Goal: Task Accomplishment & Management: Complete application form

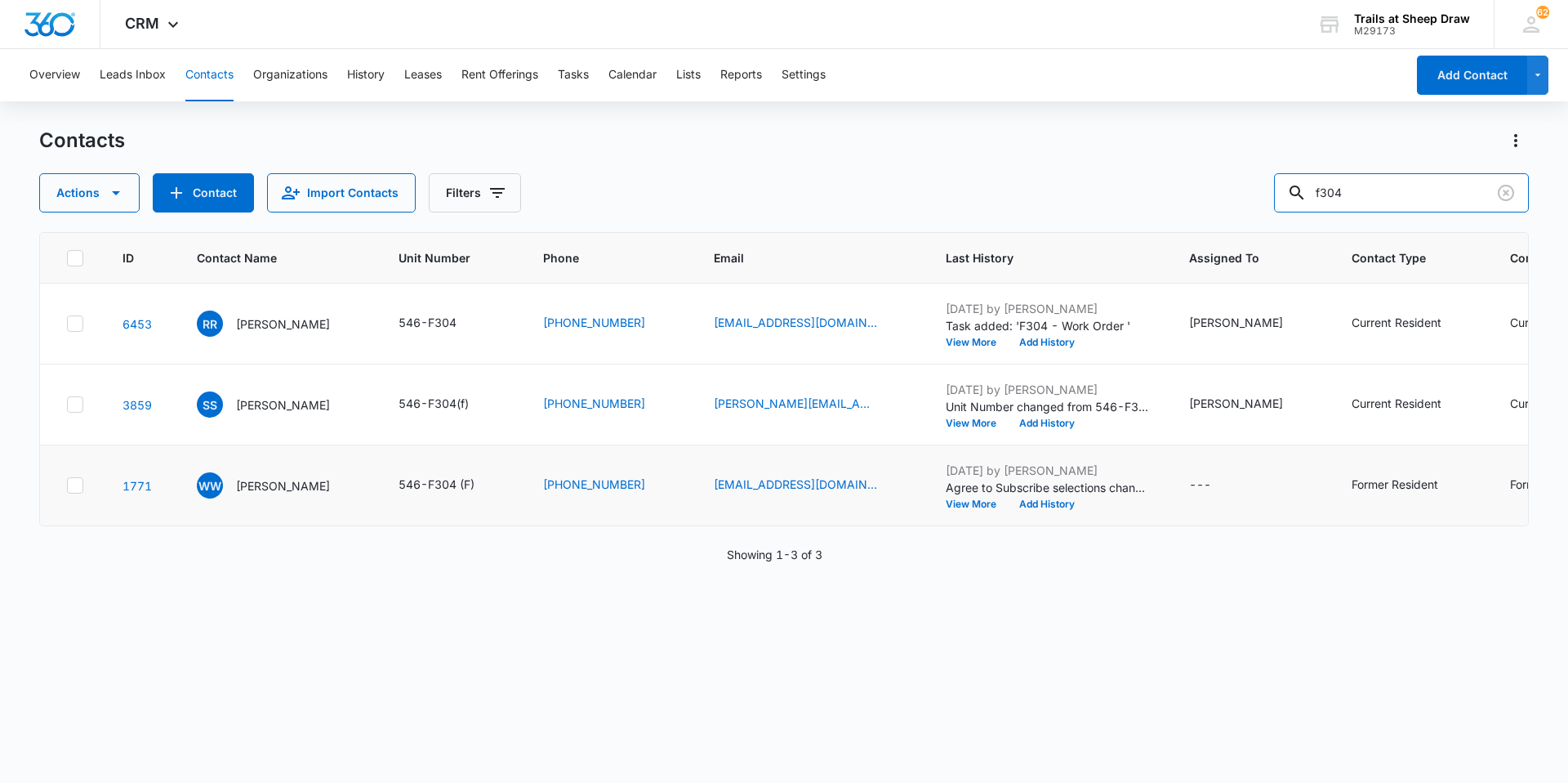
drag, startPoint x: 1377, startPoint y: 191, endPoint x: 1150, endPoint y: 142, distance: 232.2
click at [1150, 142] on div "Contacts Actions Contact Import Contacts Filters f304" at bounding box center [784, 169] width 1490 height 85
type input "o"
type input "p301"
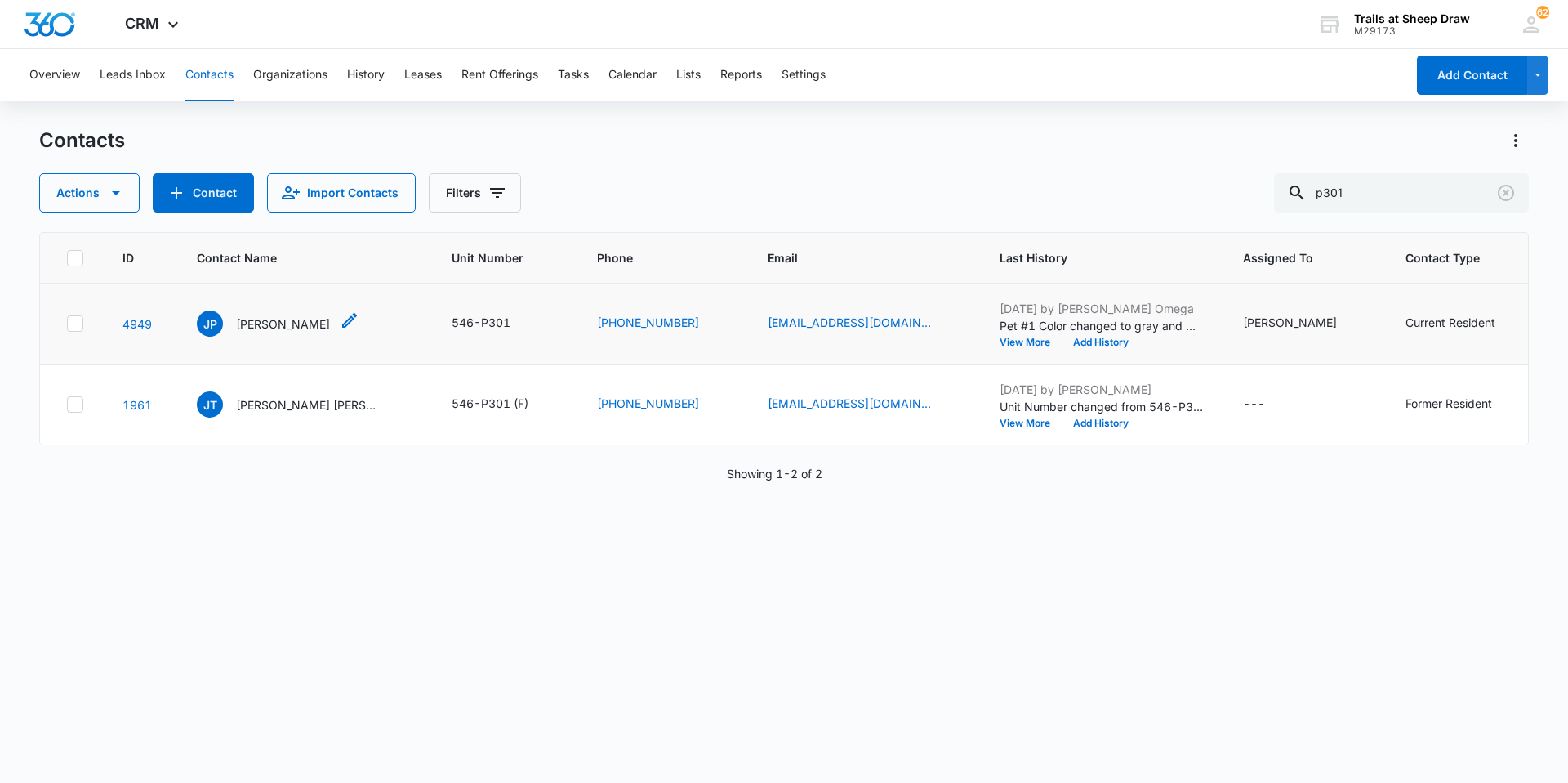
click at [262, 324] on p "[PERSON_NAME]" at bounding box center [283, 325] width 94 height 18
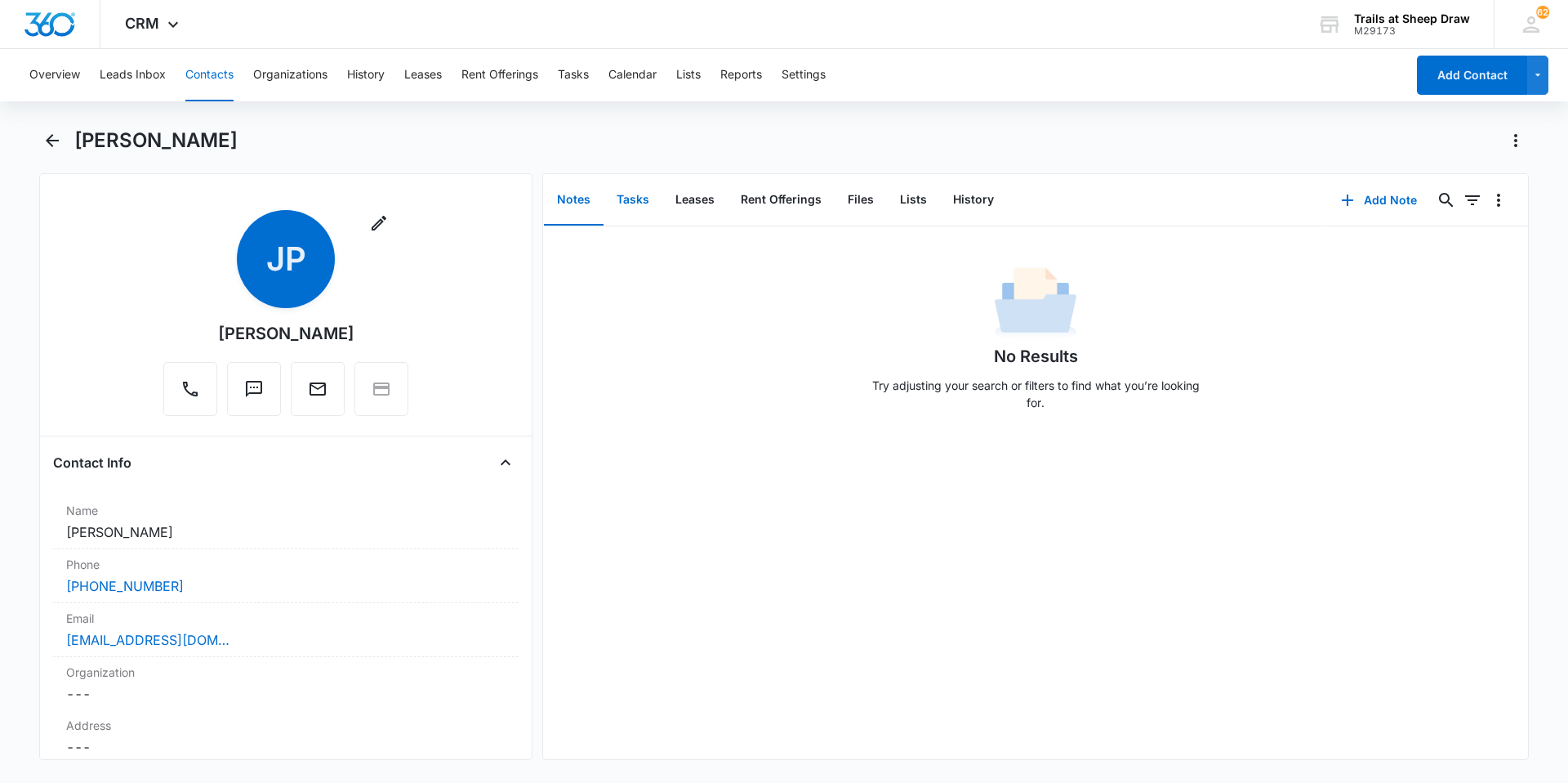
click at [621, 203] on button "Tasks" at bounding box center [633, 200] width 59 height 51
click at [1394, 197] on button "Add Task" at bounding box center [1379, 200] width 107 height 39
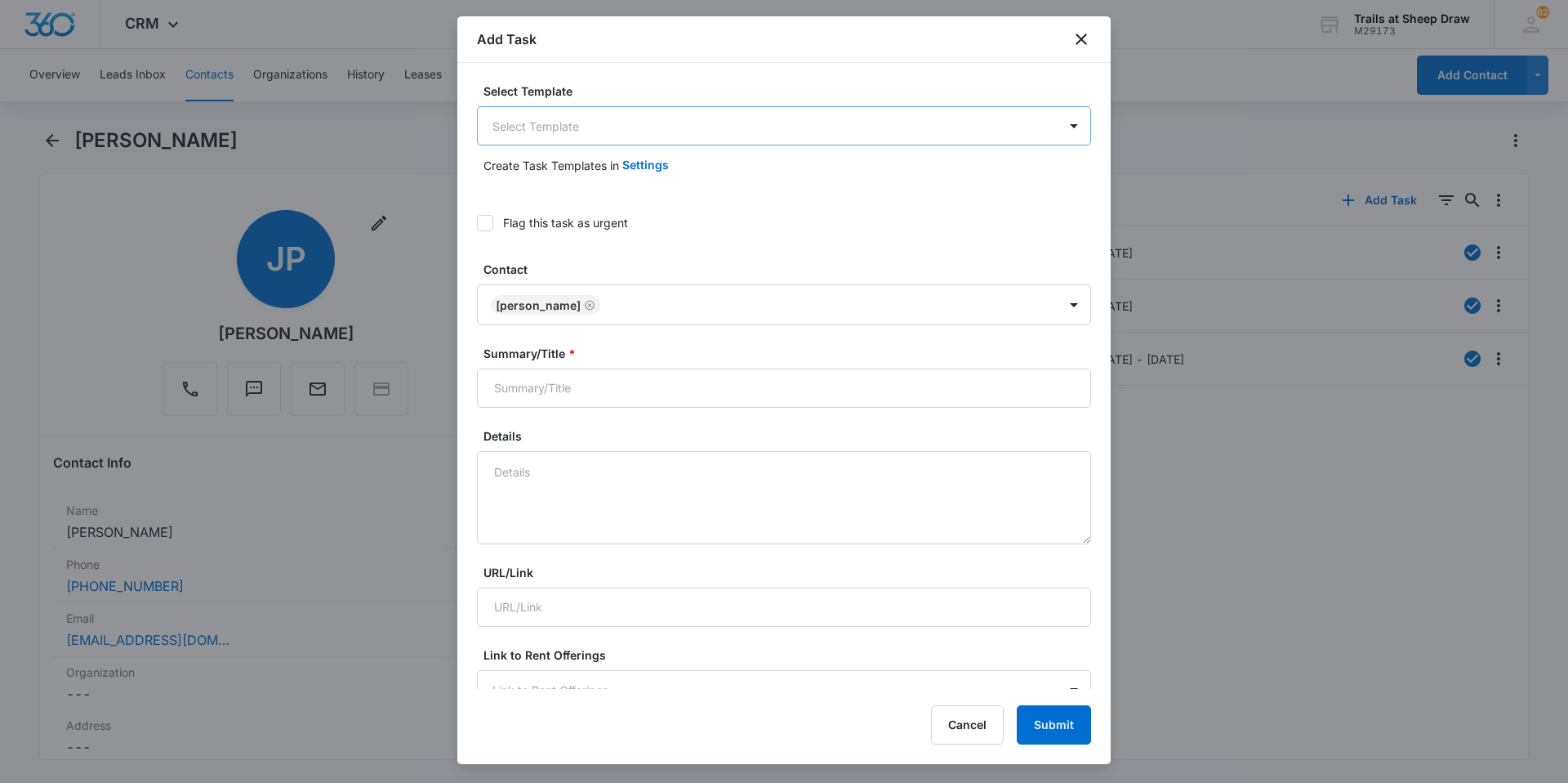
click at [602, 132] on body "CRM Apps Reputation Websites Forms CRM Email Social Content Ads Intelligence Fi…" at bounding box center [784, 391] width 1568 height 783
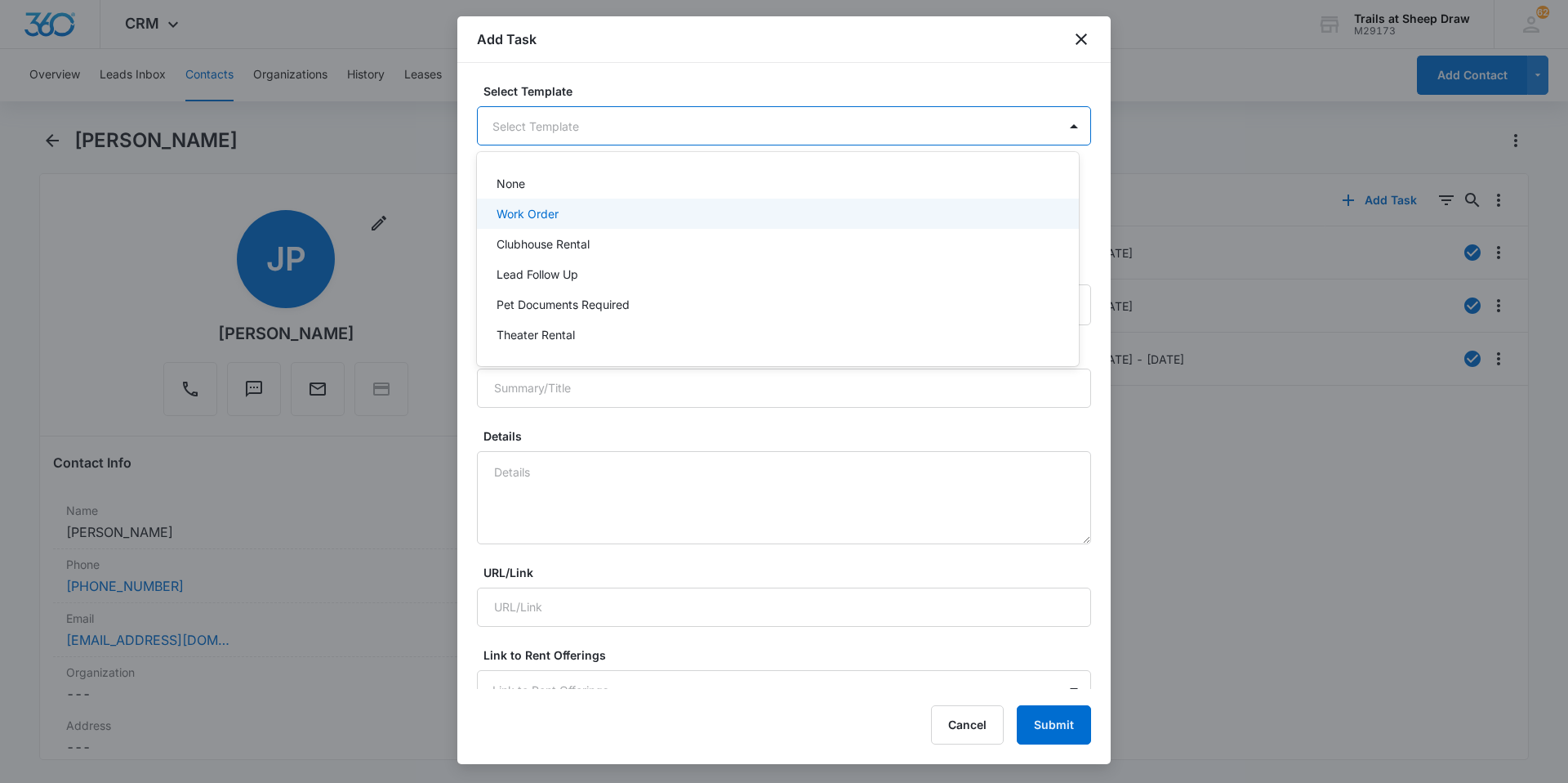
click at [588, 216] on div "Work Order" at bounding box center [776, 214] width 560 height 18
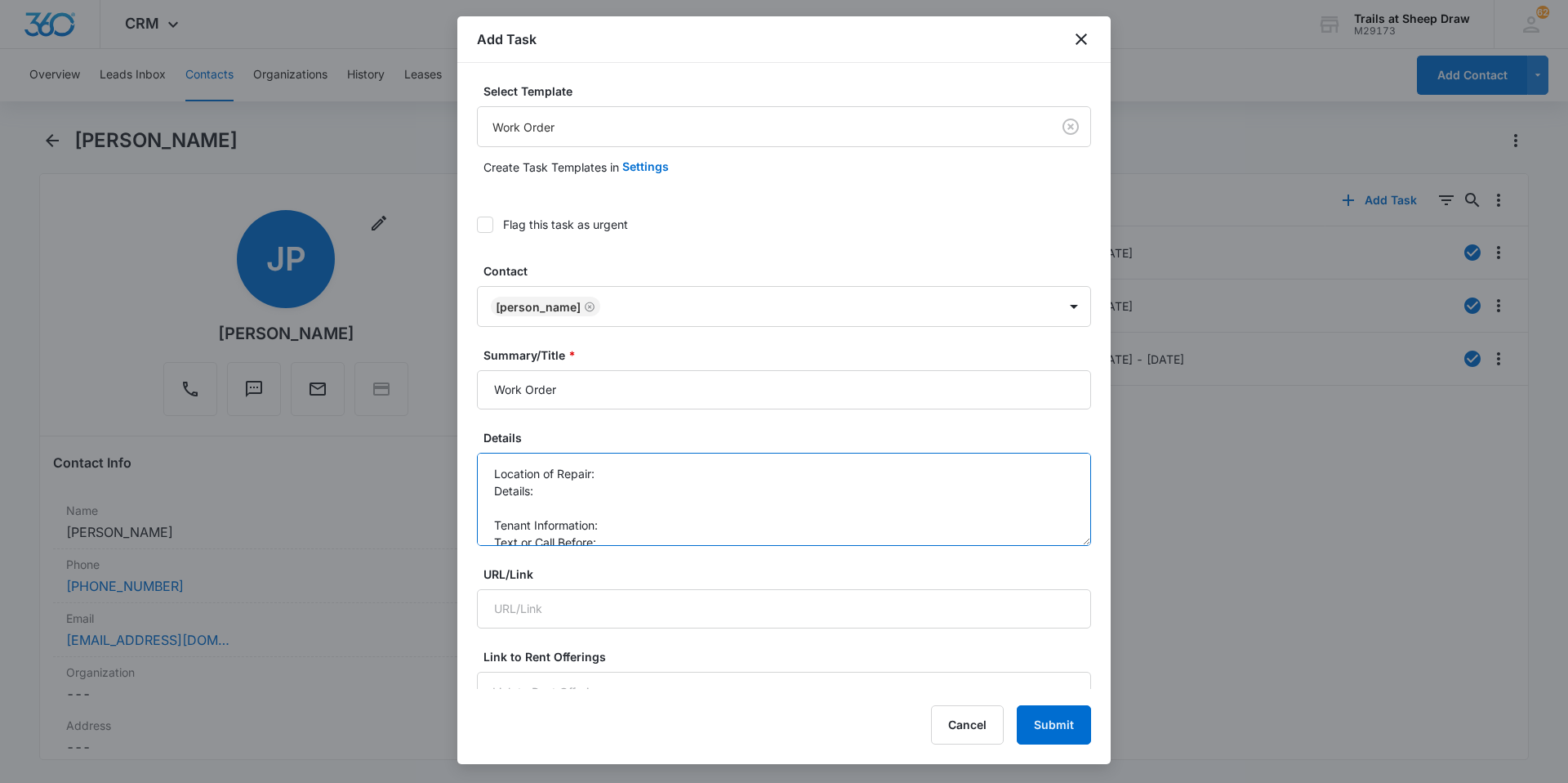
click at [622, 490] on textarea "Location of Repair: Details: Tenant Information: Text or Call Before:" at bounding box center [784, 499] width 614 height 93
click at [629, 480] on textarea "Location of Repair: Details: Tenant Information: Text or Call Before:" at bounding box center [784, 499] width 614 height 93
click at [996, 493] on textarea "Location of Repair: Outside landing Details: Light cover had fallen tendent put…" at bounding box center [784, 499] width 614 height 93
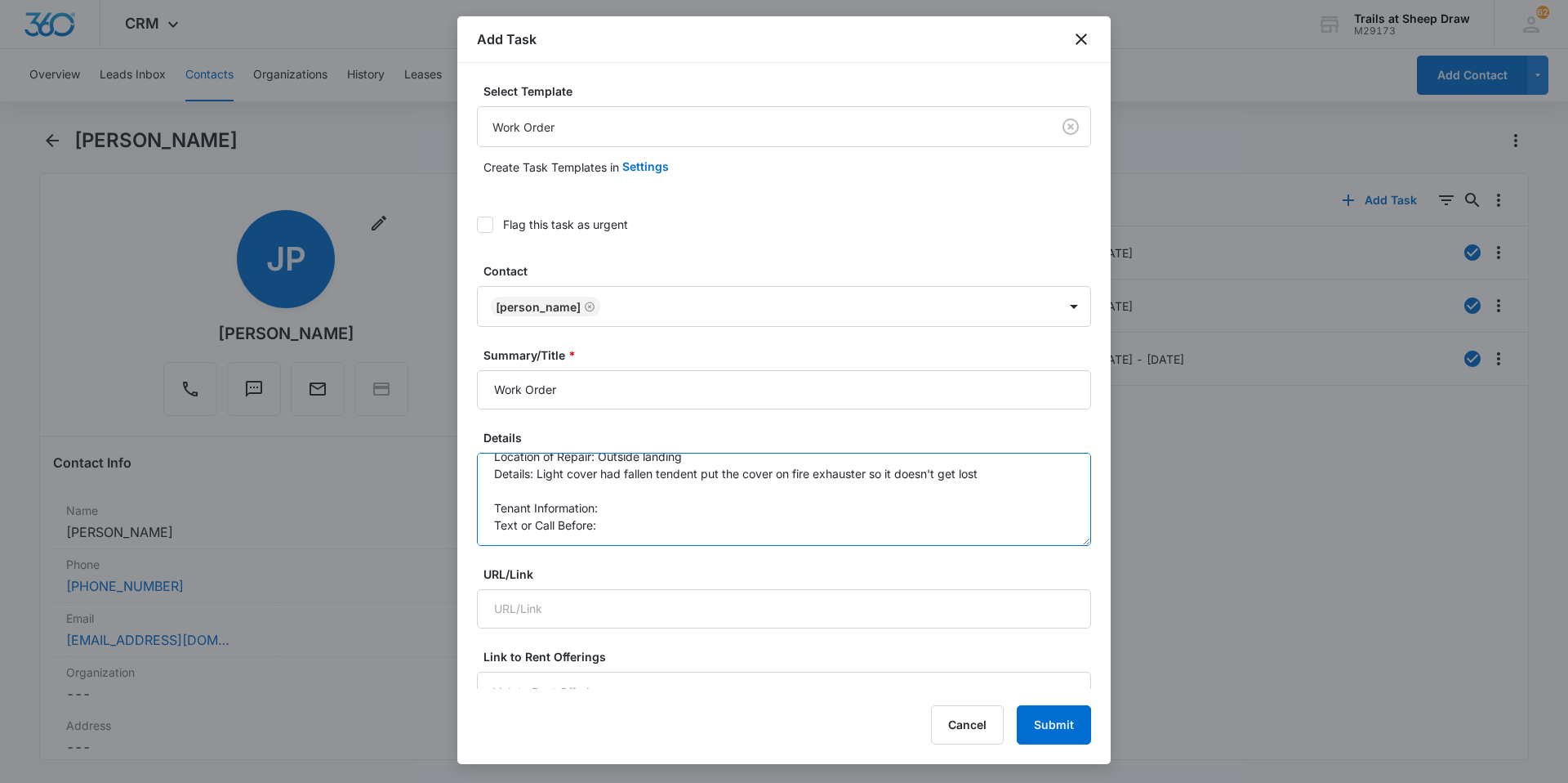
click at [646, 507] on textarea "Location of Repair: Outside landing Details: Light cover had fallen tendent put…" at bounding box center [784, 499] width 614 height 93
click at [648, 526] on textarea "Location of Repair: Outside landing Details: Light cover had fallen tendent put…" at bounding box center [784, 499] width 614 height 93
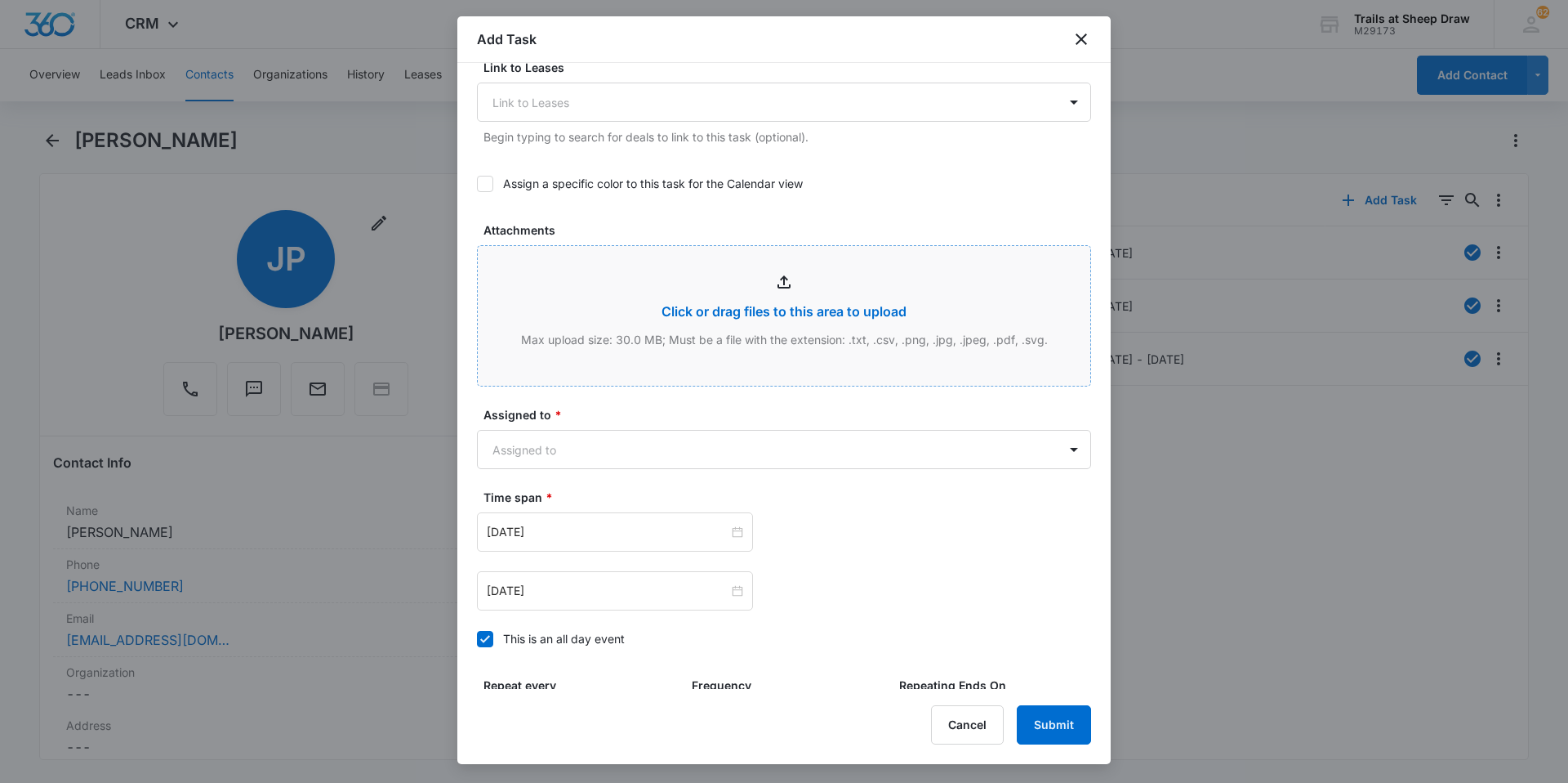
scroll to position [735, 0]
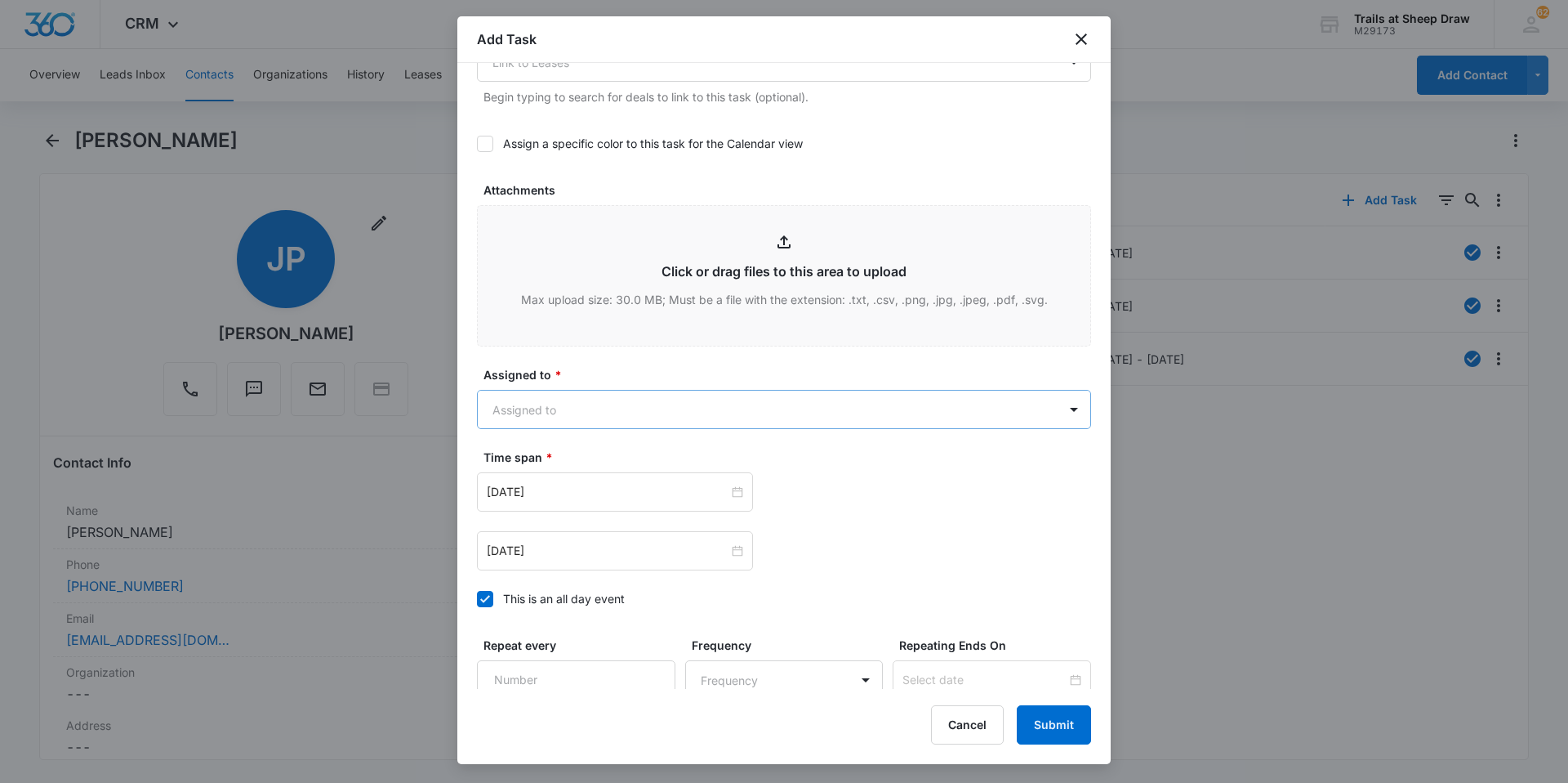
type textarea "Location of Repair: Outside landing Details: Light cover had fallen tendent put…"
click at [663, 396] on body "CRM Apps Reputation Websites Forms CRM Email Social Content Ads Intelligence Fi…" at bounding box center [784, 391] width 1568 height 783
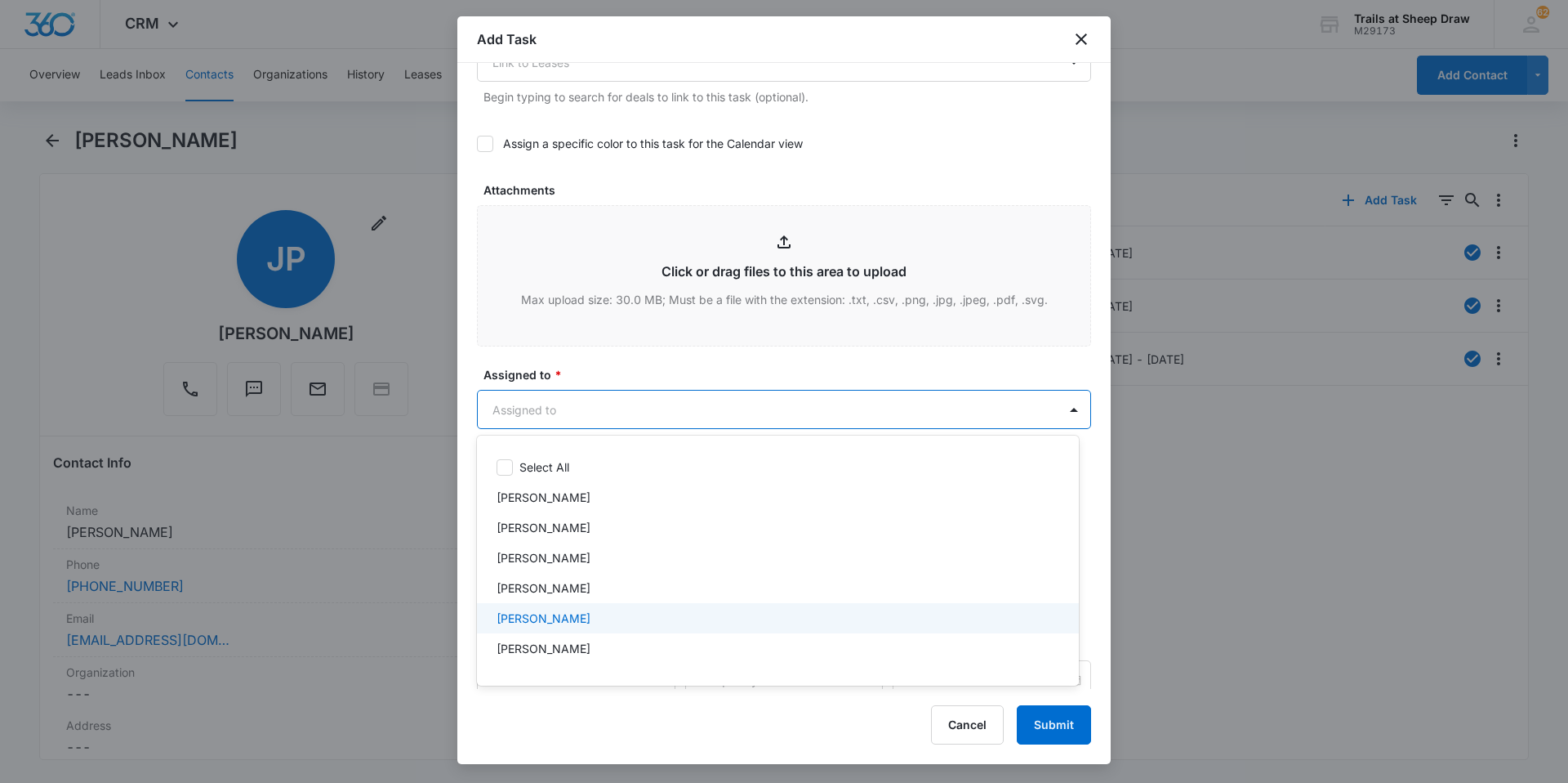
click at [614, 618] on div "[PERSON_NAME]" at bounding box center [776, 619] width 560 height 18
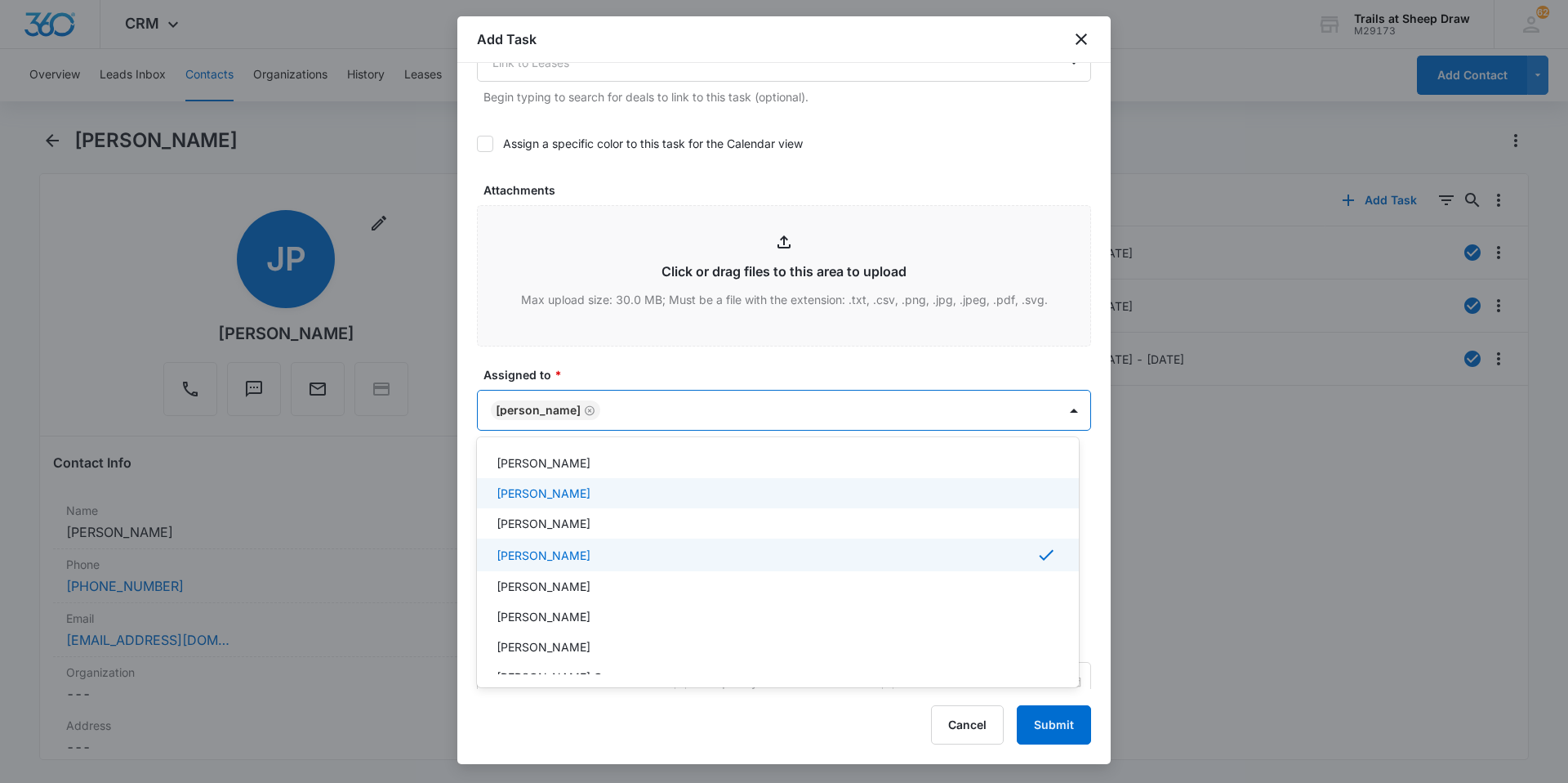
scroll to position [82, 0]
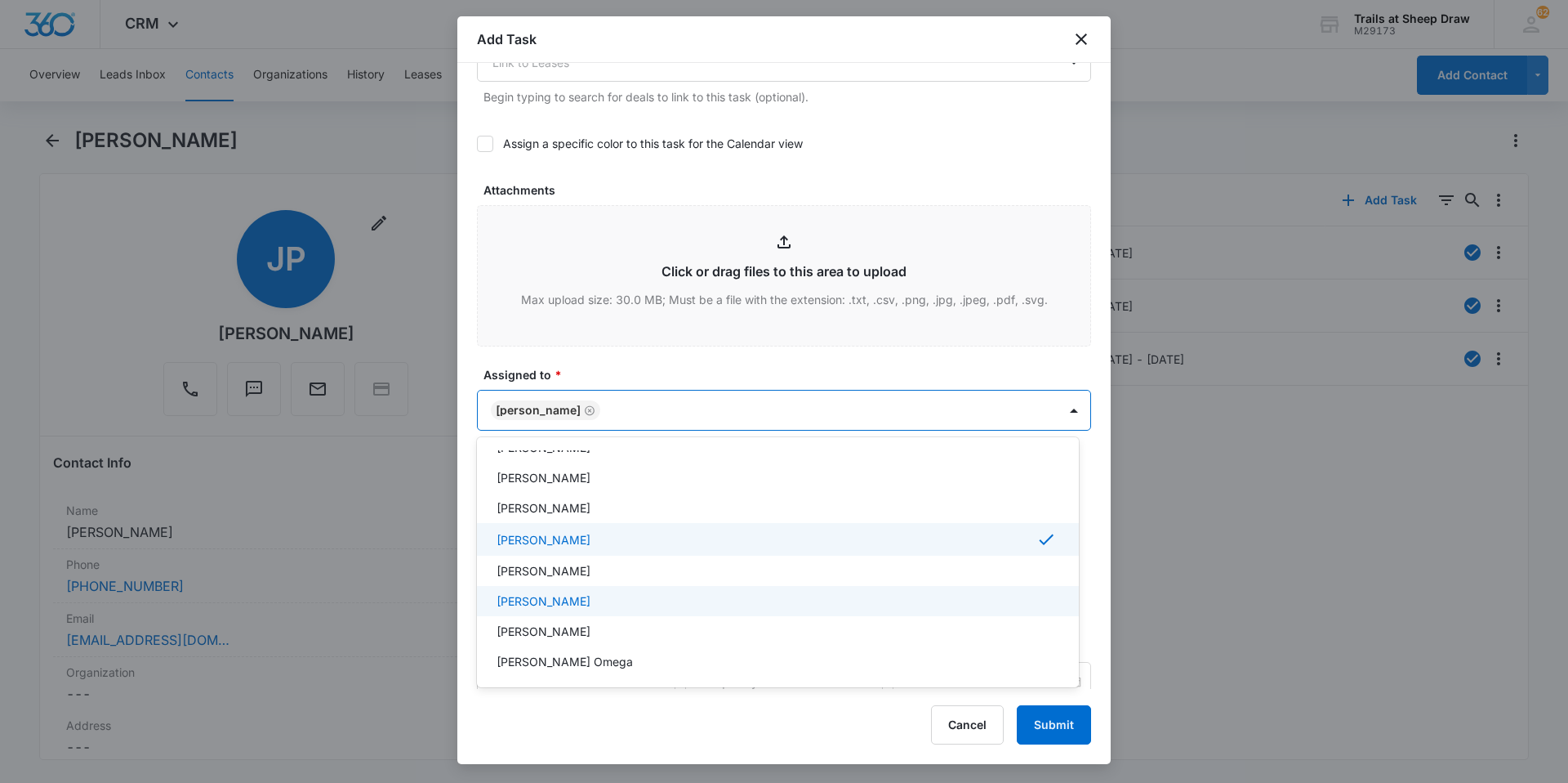
click at [590, 597] on p "[PERSON_NAME]" at bounding box center [543, 601] width 94 height 18
click at [839, 748] on div at bounding box center [784, 391] width 1568 height 783
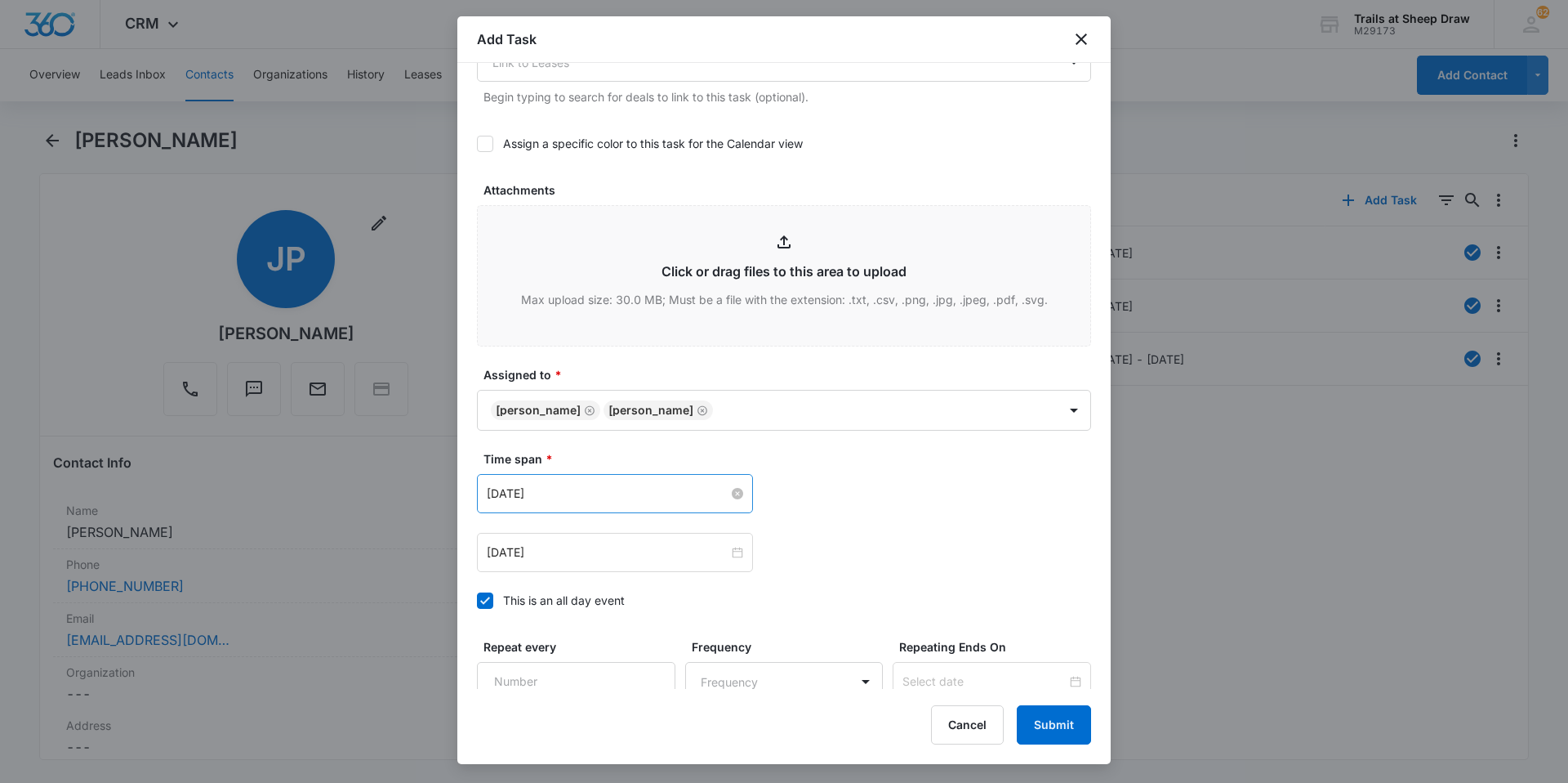
click at [544, 488] on input "[DATE]" at bounding box center [607, 494] width 241 height 18
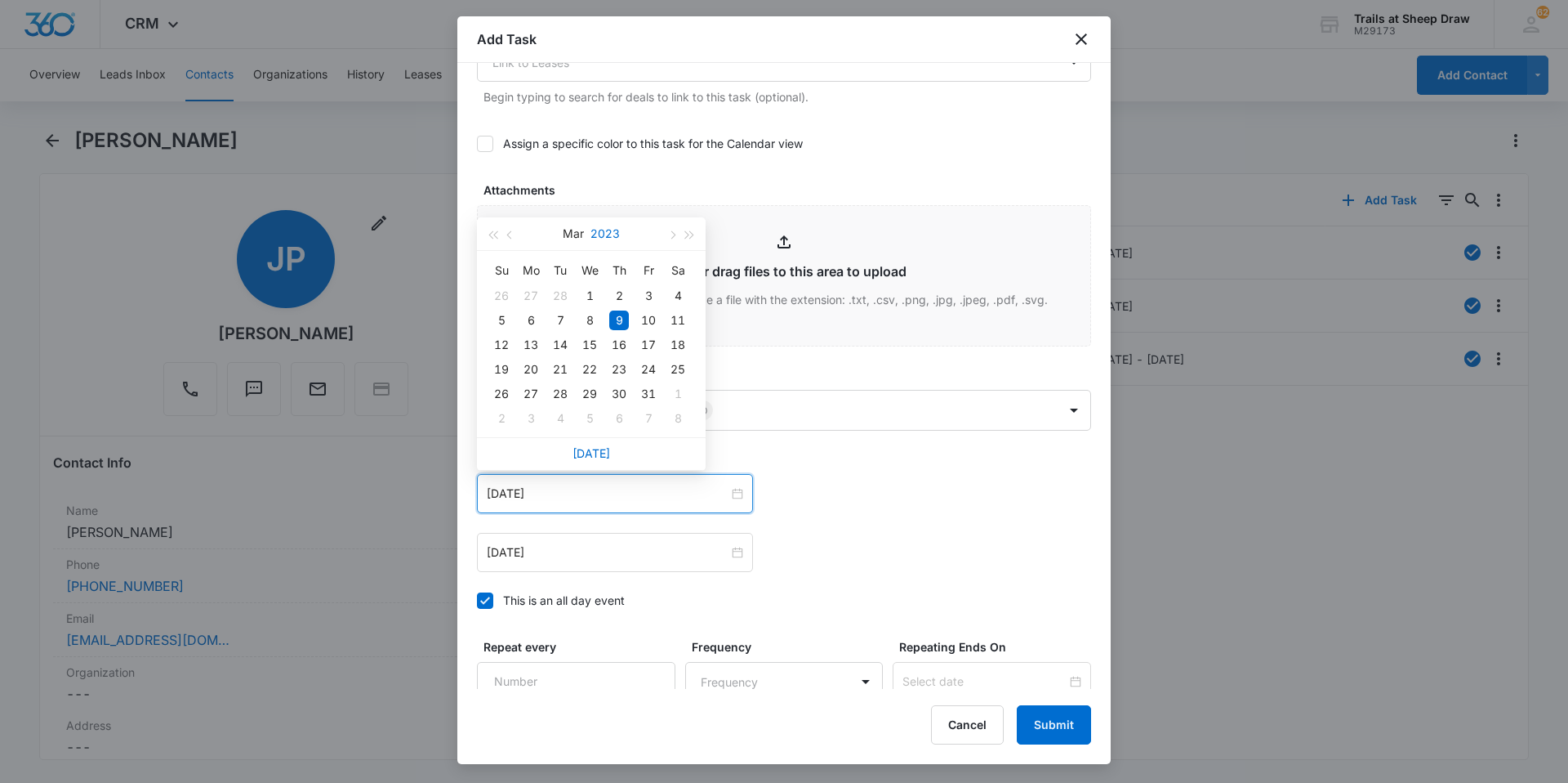
click at [614, 237] on button "2023" at bounding box center [605, 233] width 29 height 32
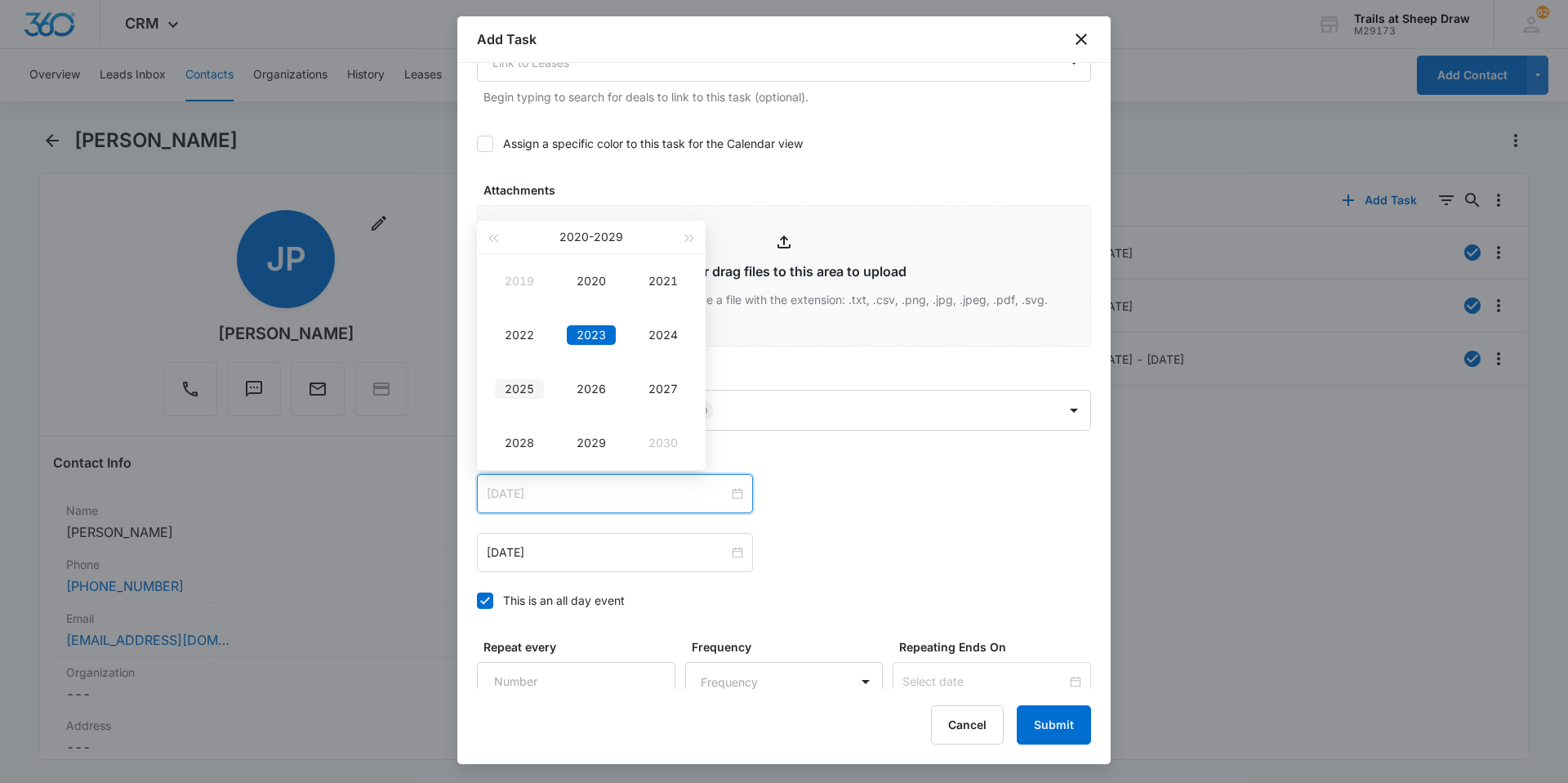
click at [530, 393] on div "2025" at bounding box center [520, 389] width 49 height 20
click at [679, 234] on button "button" at bounding box center [671, 233] width 18 height 32
click at [667, 238] on button "button" at bounding box center [671, 233] width 18 height 32
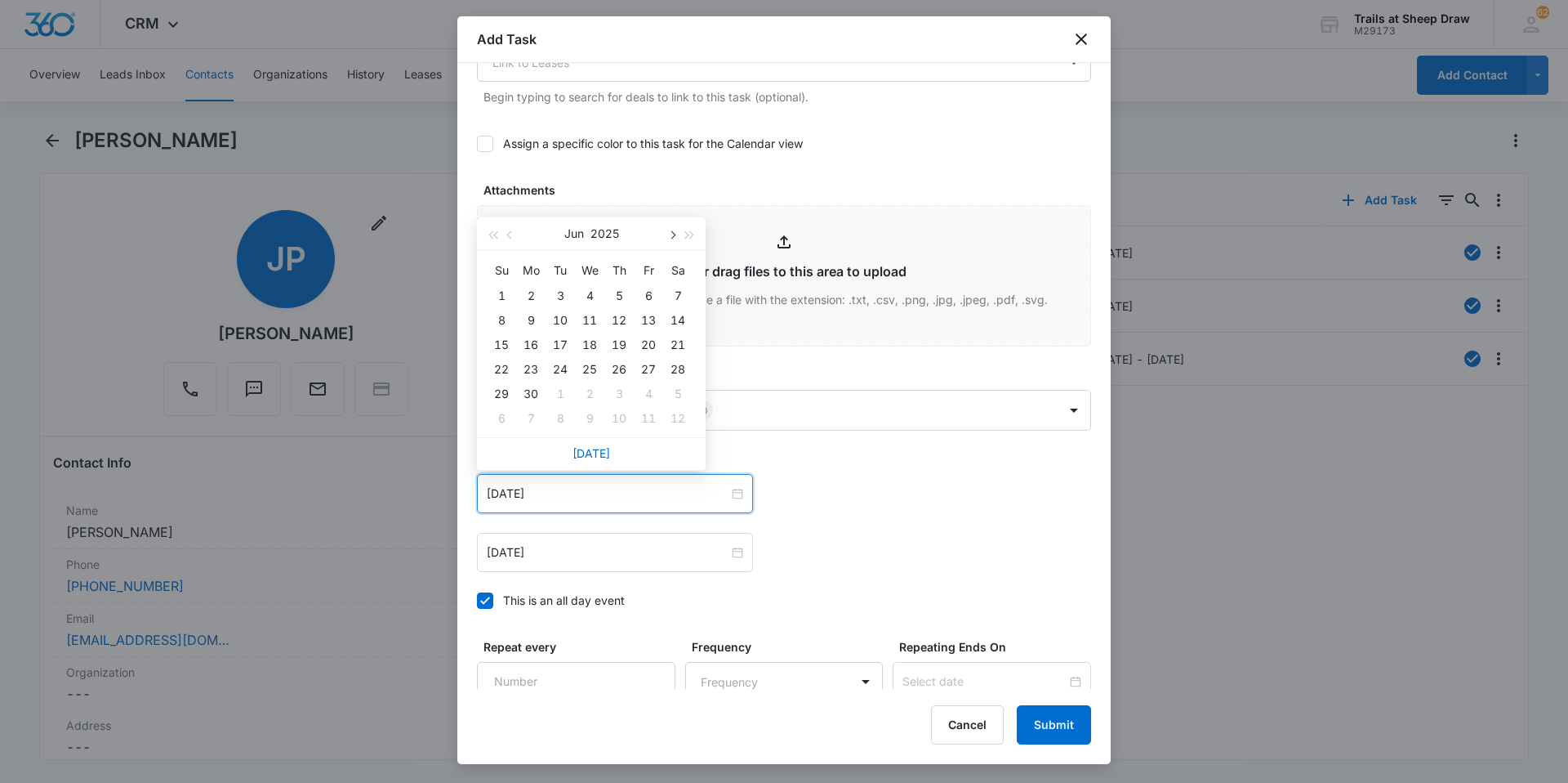
click at [667, 238] on button "button" at bounding box center [671, 233] width 18 height 32
type input "[DATE]"
click at [561, 321] on div "7" at bounding box center [561, 321] width 20 height 20
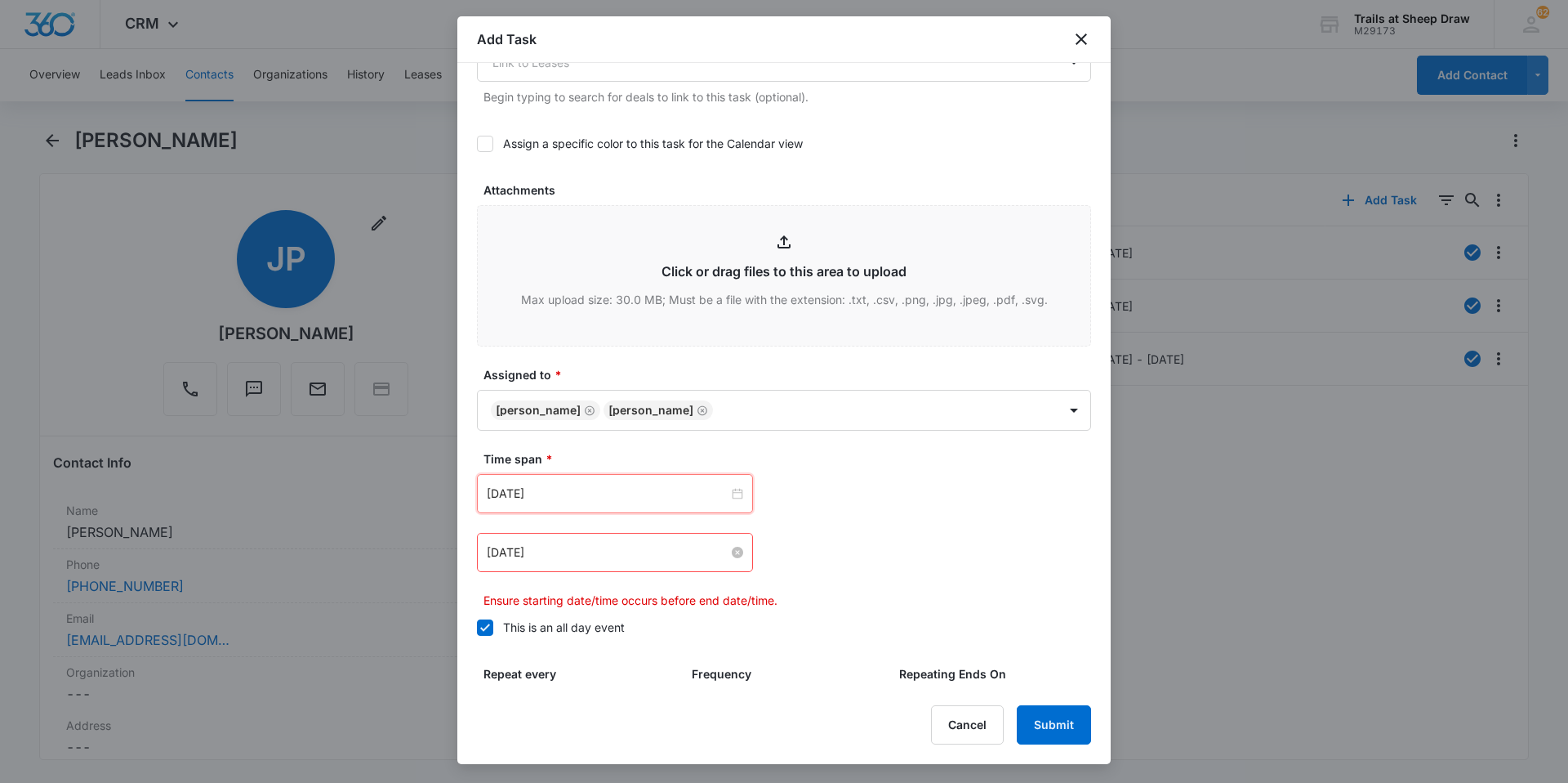
click at [569, 550] on input "[DATE]" at bounding box center [607, 552] width 241 height 18
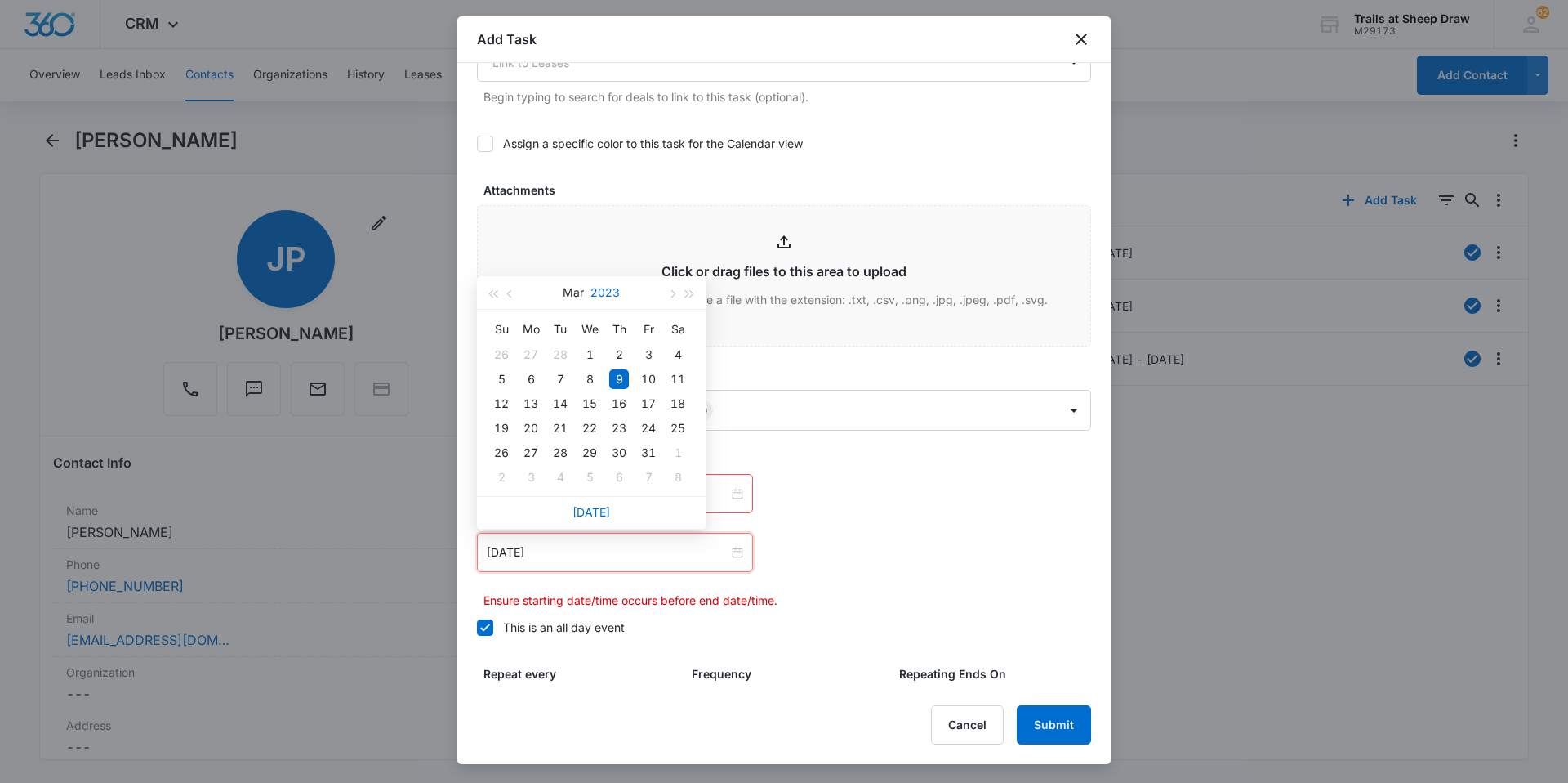
click at [594, 285] on button "2023" at bounding box center [605, 292] width 29 height 32
click at [525, 457] on td "2025" at bounding box center [520, 448] width 72 height 54
click at [670, 290] on button "button" at bounding box center [671, 292] width 18 height 32
click at [666, 289] on button "button" at bounding box center [671, 292] width 18 height 32
click at [667, 290] on button "button" at bounding box center [671, 292] width 18 height 32
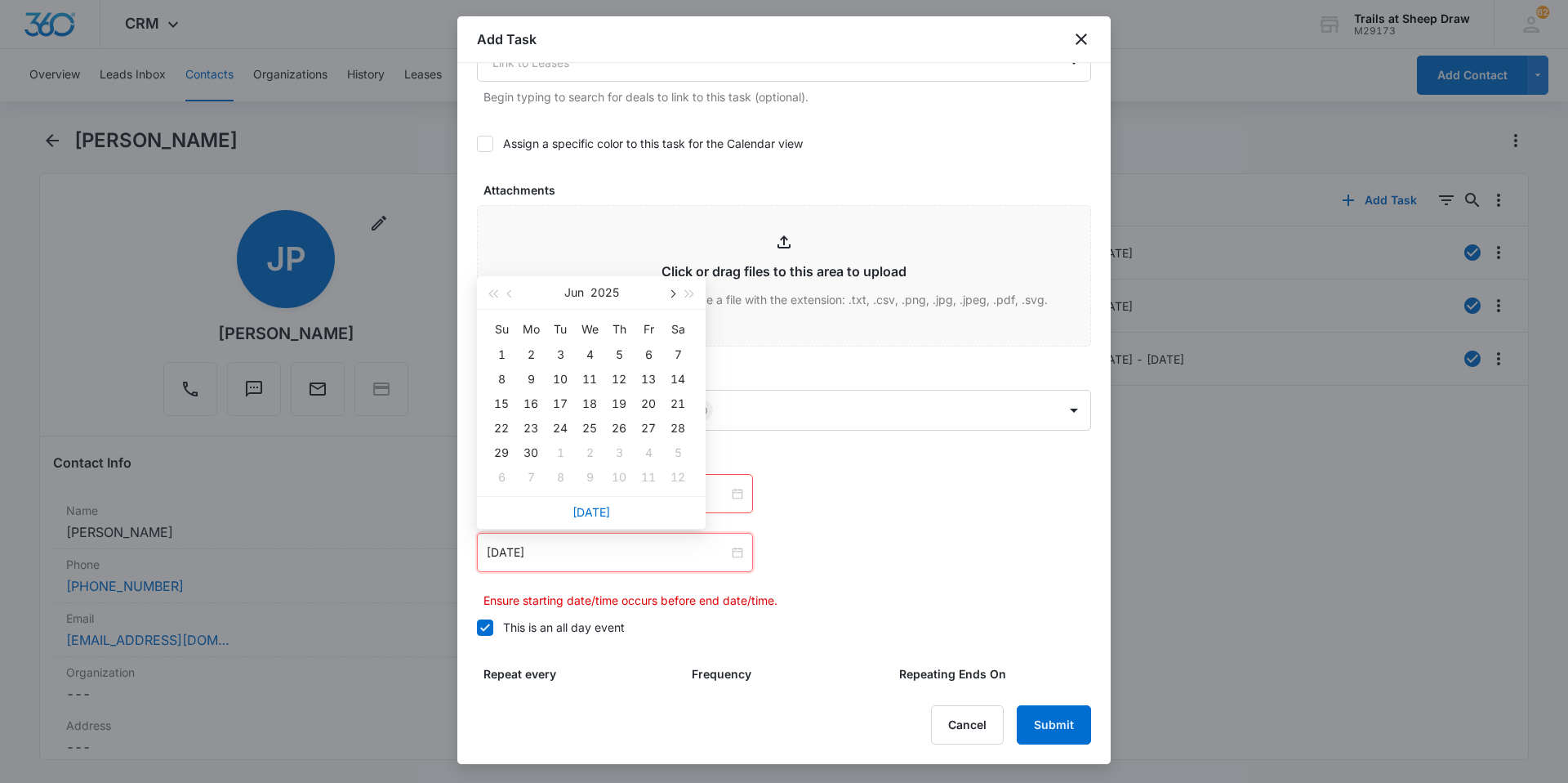
click at [667, 290] on button "button" at bounding box center [671, 292] width 18 height 32
type input "[DATE]"
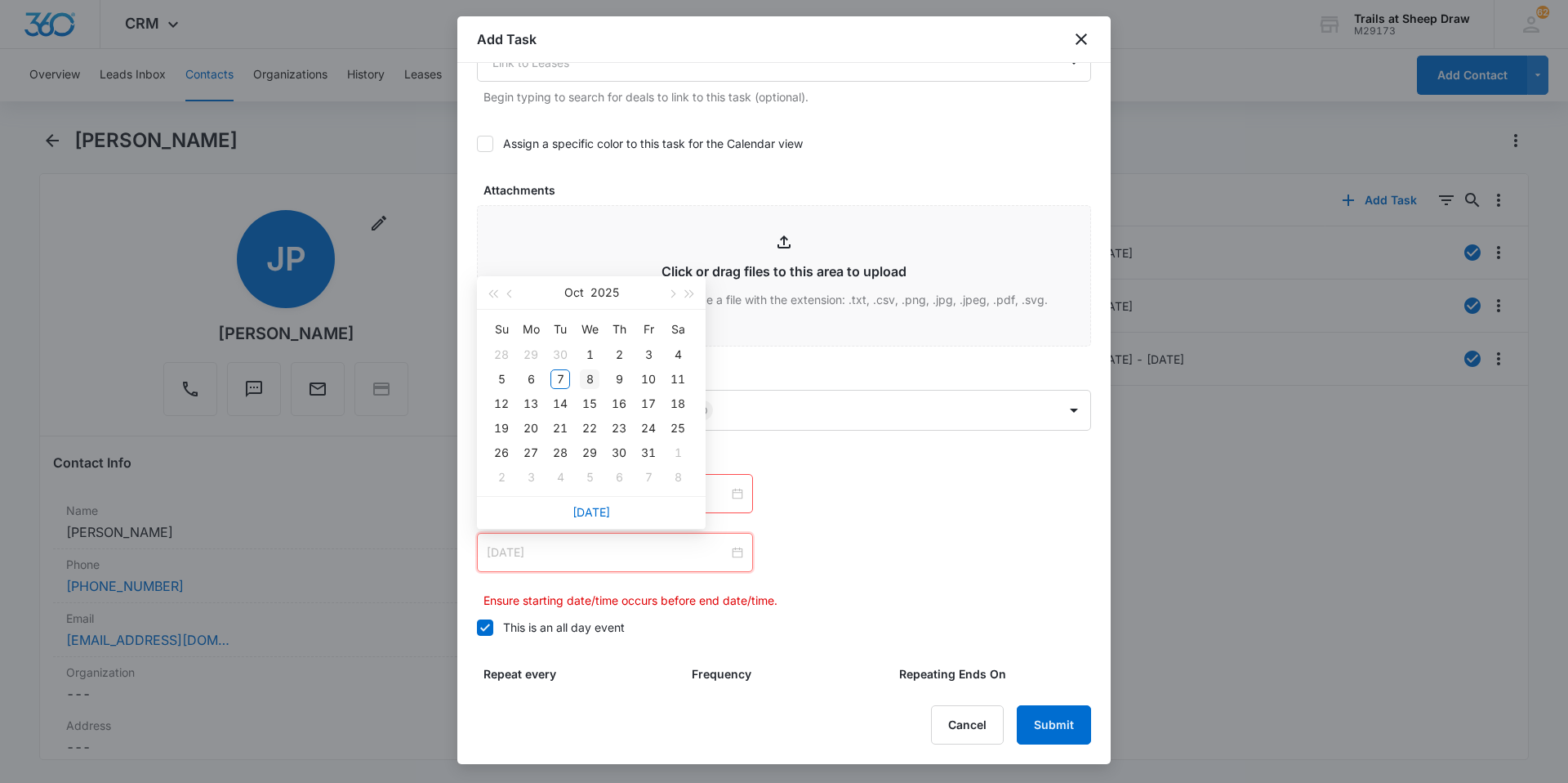
click at [584, 376] on div "8" at bounding box center [590, 379] width 20 height 20
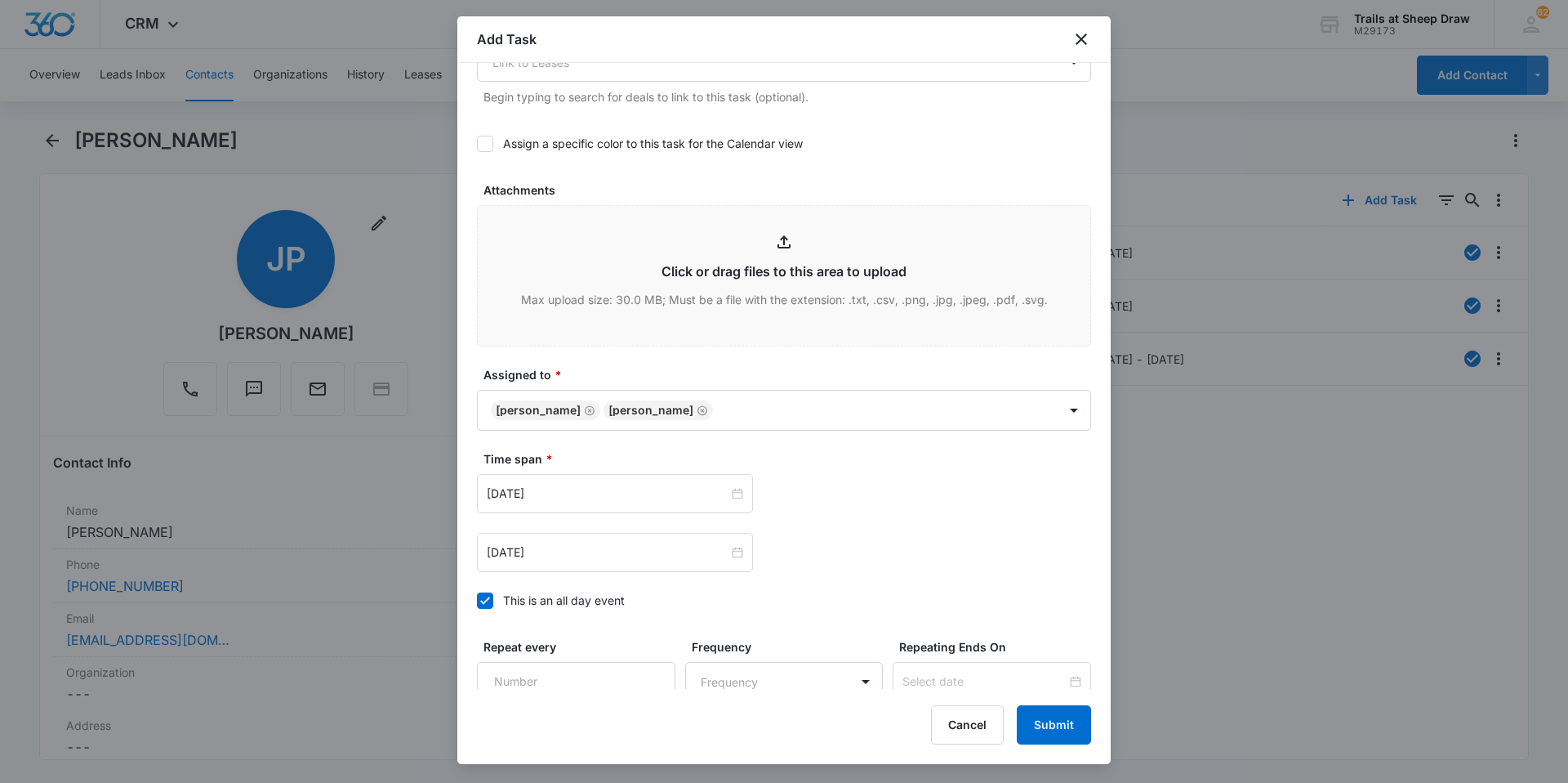
click at [826, 571] on div "[DATE] [DATE] Su Mo Tu We Th Fr Sa 28 29 30 1 2 3 4 5 6 7 8 9 10 11 12 13 14 15…" at bounding box center [784, 552] width 614 height 39
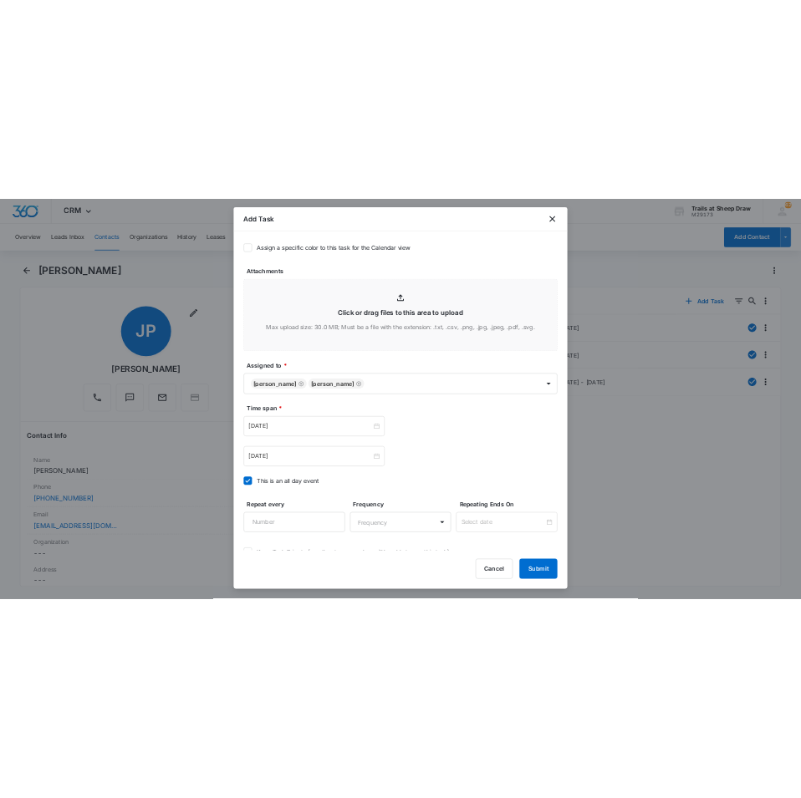
scroll to position [907, 0]
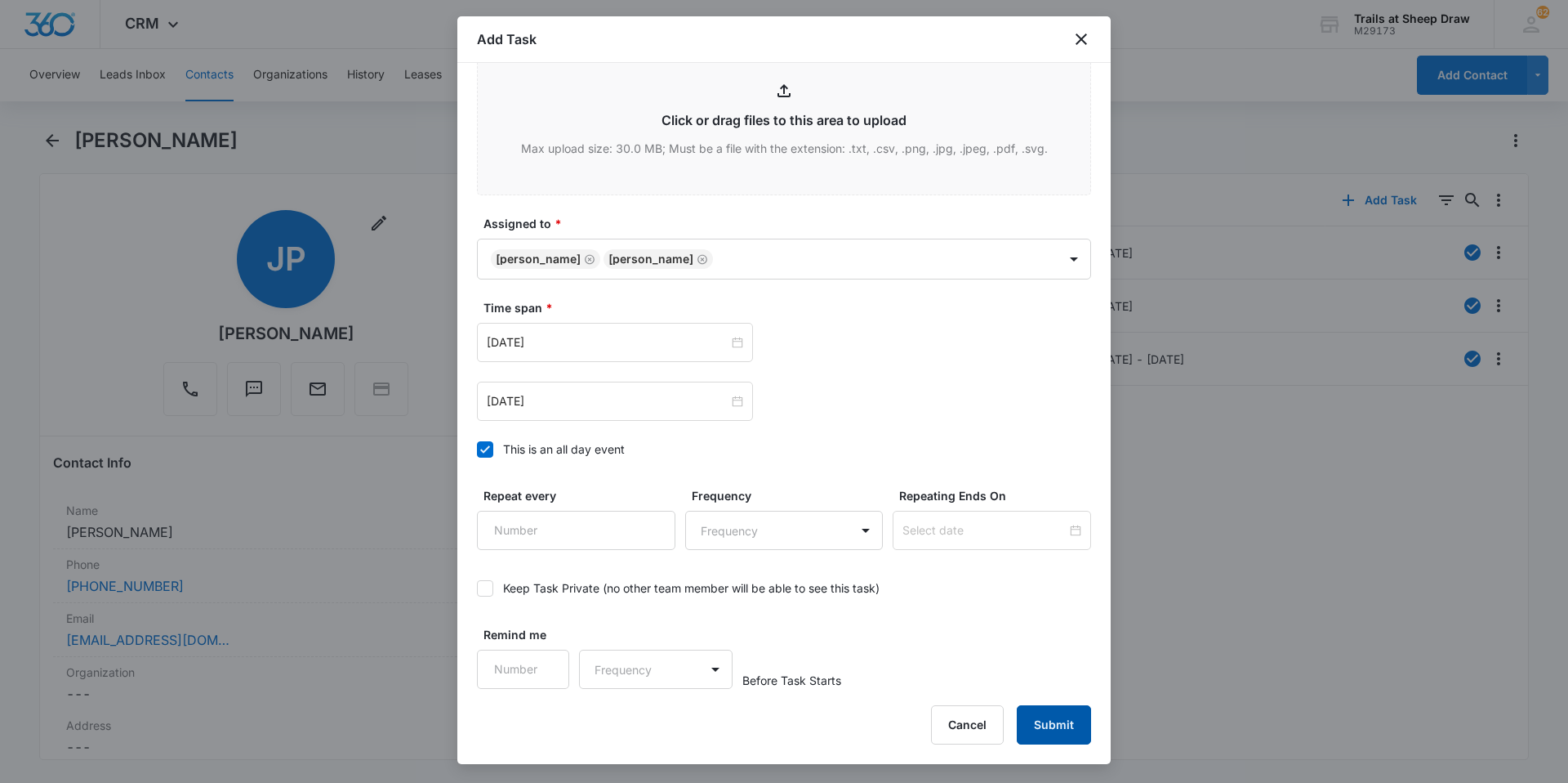
click at [1059, 724] on button "Submit" at bounding box center [1054, 725] width 74 height 39
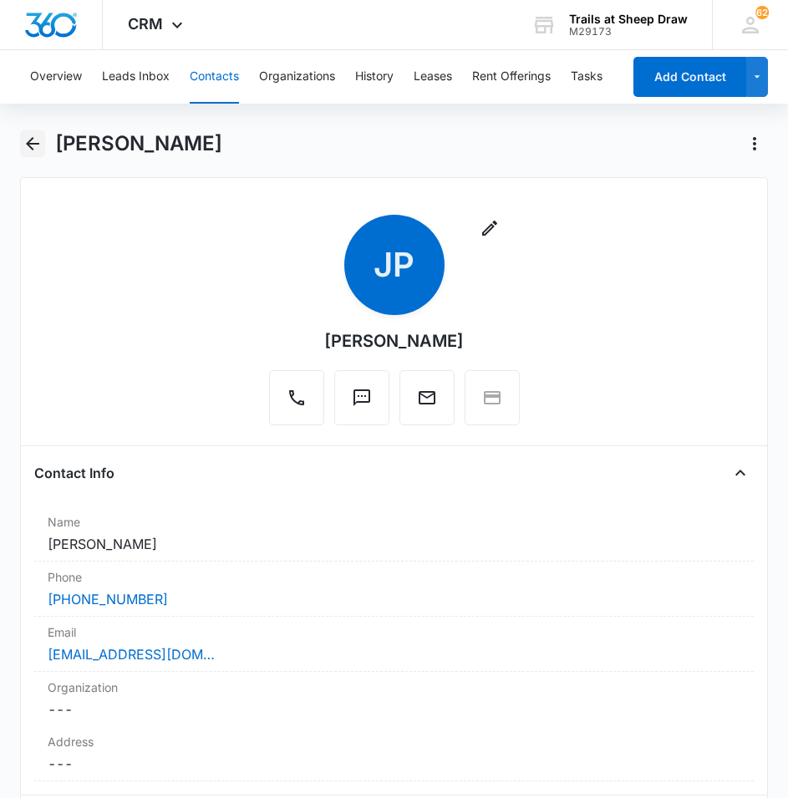
click at [29, 147] on icon "Back" at bounding box center [33, 144] width 20 height 20
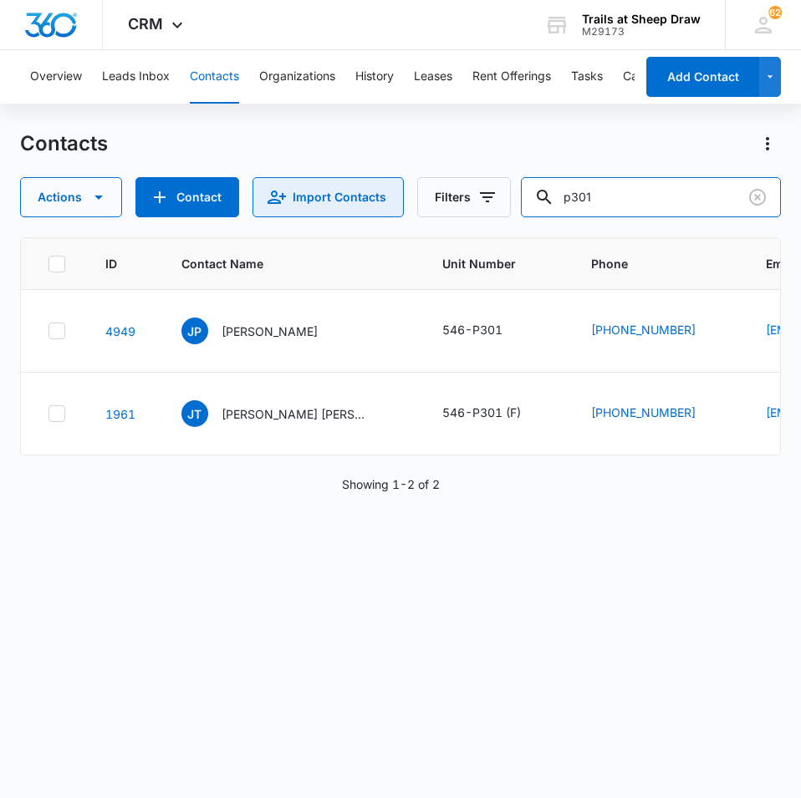
drag, startPoint x: 668, startPoint y: 207, endPoint x: 389, endPoint y: 196, distance: 279.5
click at [389, 196] on div "Actions Contact Import Contacts Filters p301" at bounding box center [400, 197] width 761 height 40
type input "d105"
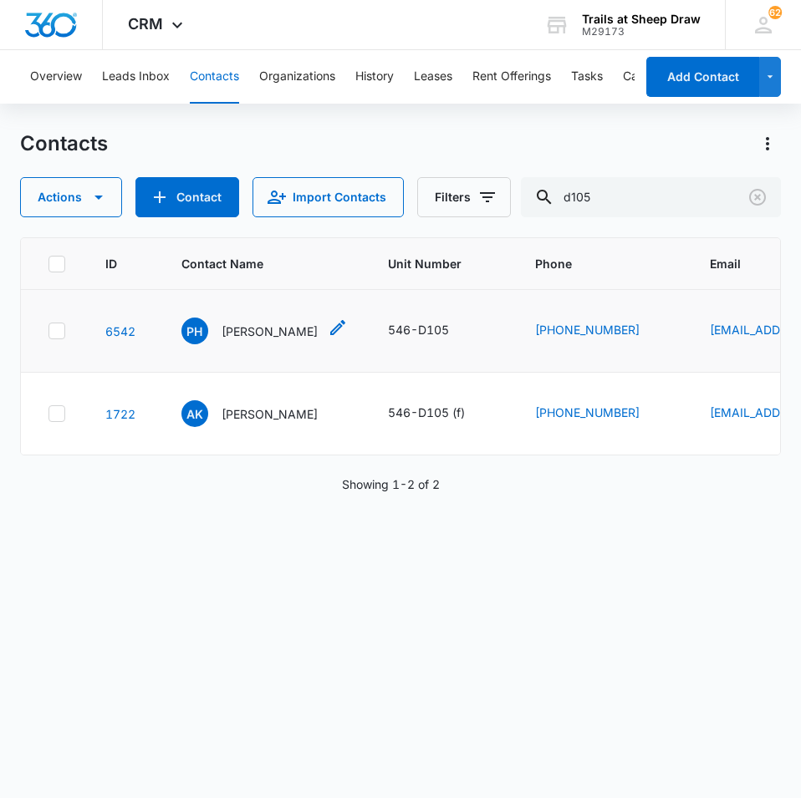
click at [303, 335] on p "[PERSON_NAME]" at bounding box center [270, 332] width 96 height 18
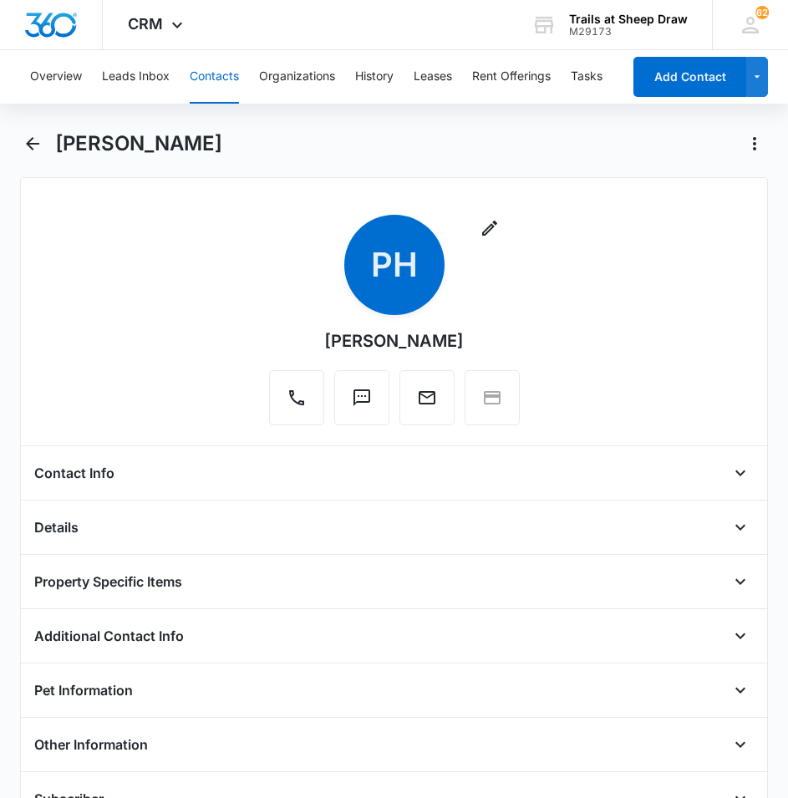
drag, startPoint x: 60, startPoint y: 148, endPoint x: 300, endPoint y: 156, distance: 240.1
click at [300, 156] on div "[PERSON_NAME]" at bounding box center [411, 143] width 713 height 27
copy h1 "[PERSON_NAME]"
click at [46, 147] on div "[PERSON_NAME]" at bounding box center [394, 153] width 749 height 47
click at [33, 139] on icon "Back" at bounding box center [32, 143] width 13 height 13
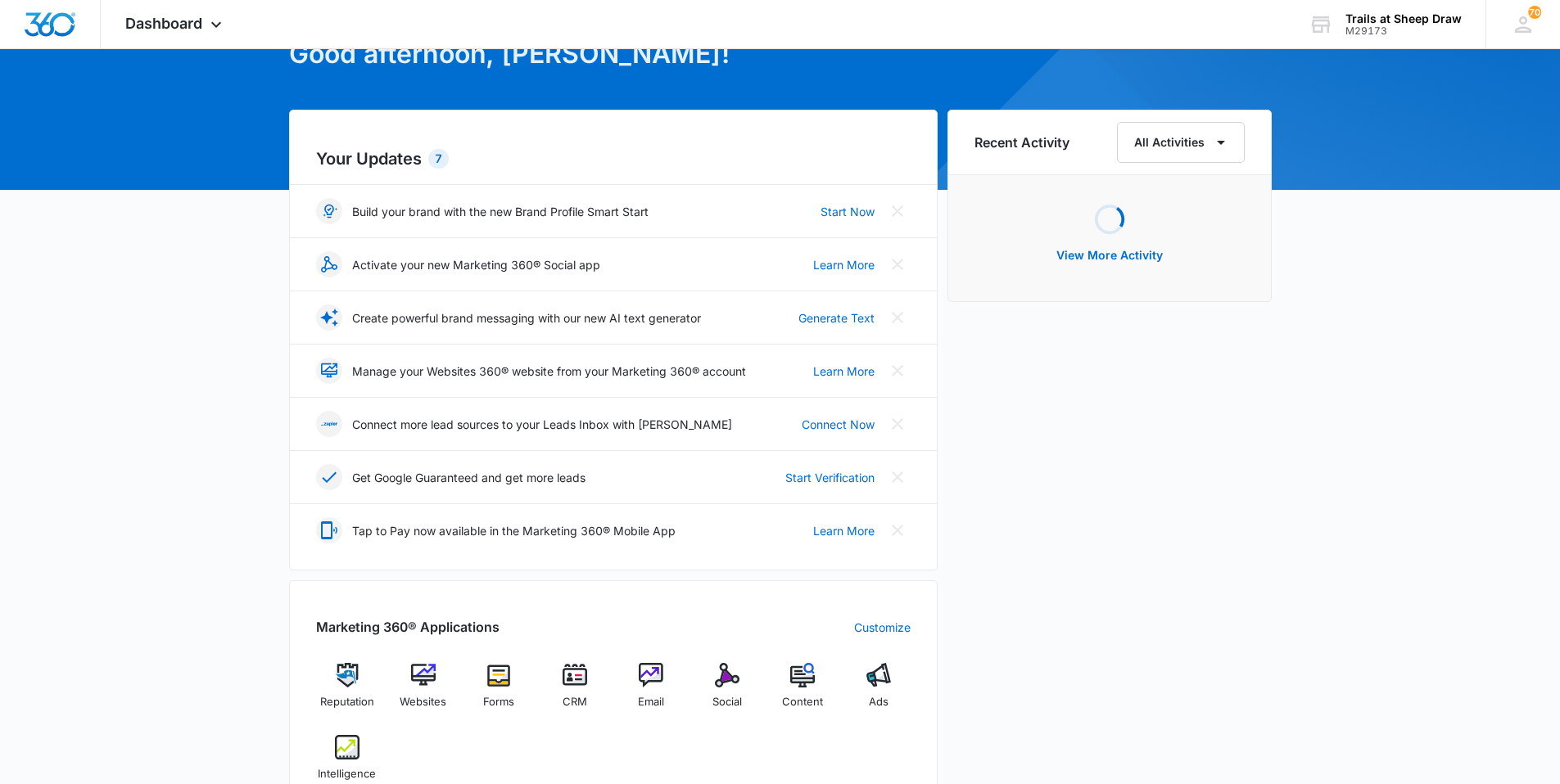
scroll to position [163, 0]
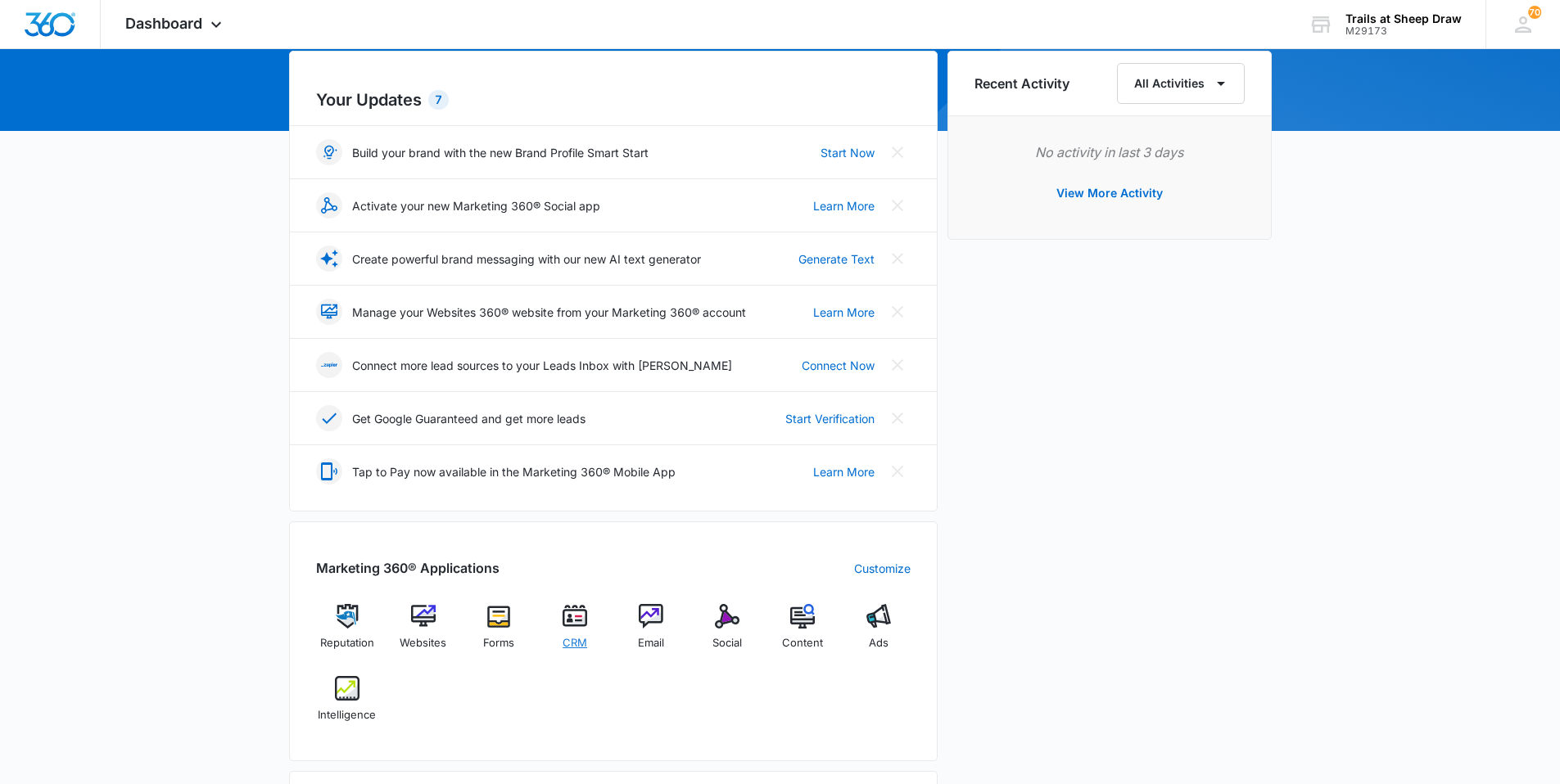
click at [592, 631] on div "CRM" at bounding box center [575, 632] width 63 height 58
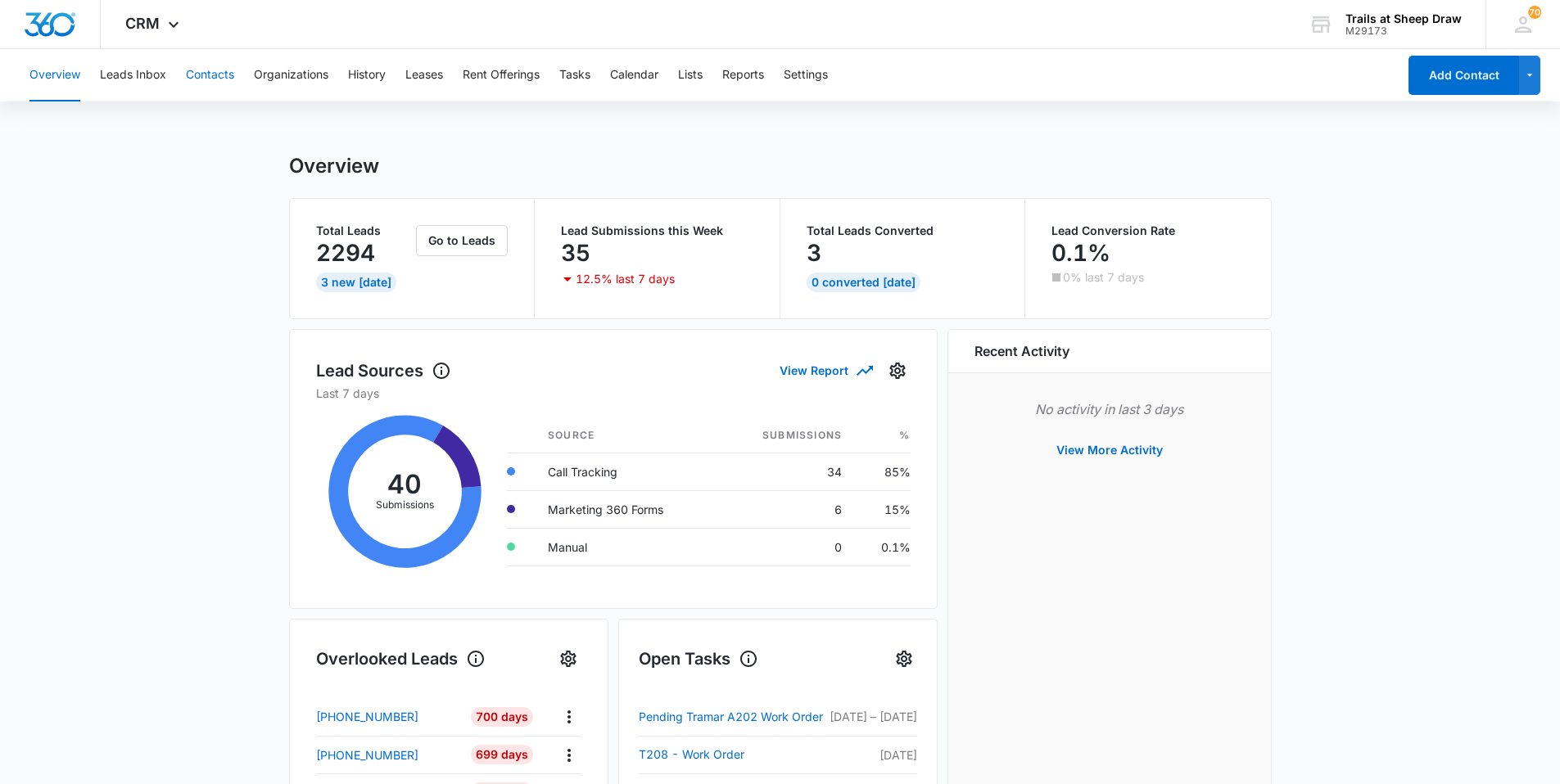
click at [205, 70] on button "Contacts" at bounding box center [210, 75] width 48 height 53
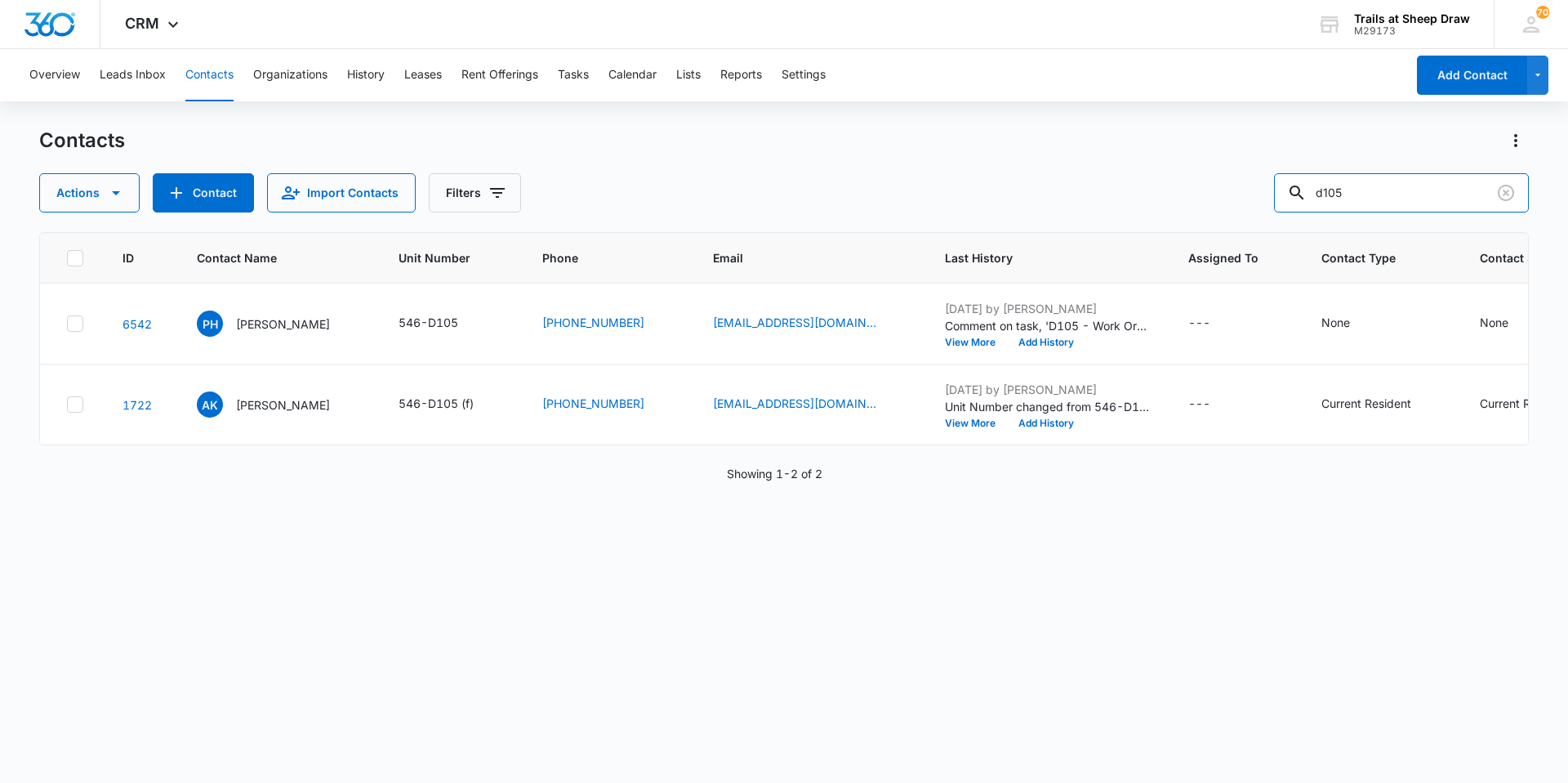
drag, startPoint x: 1375, startPoint y: 195, endPoint x: 1268, endPoint y: 201, distance: 107.2
click at [782, 201] on div "Actions Contact Import Contacts Filters d105" at bounding box center [784, 193] width 1490 height 39
type input "x104"
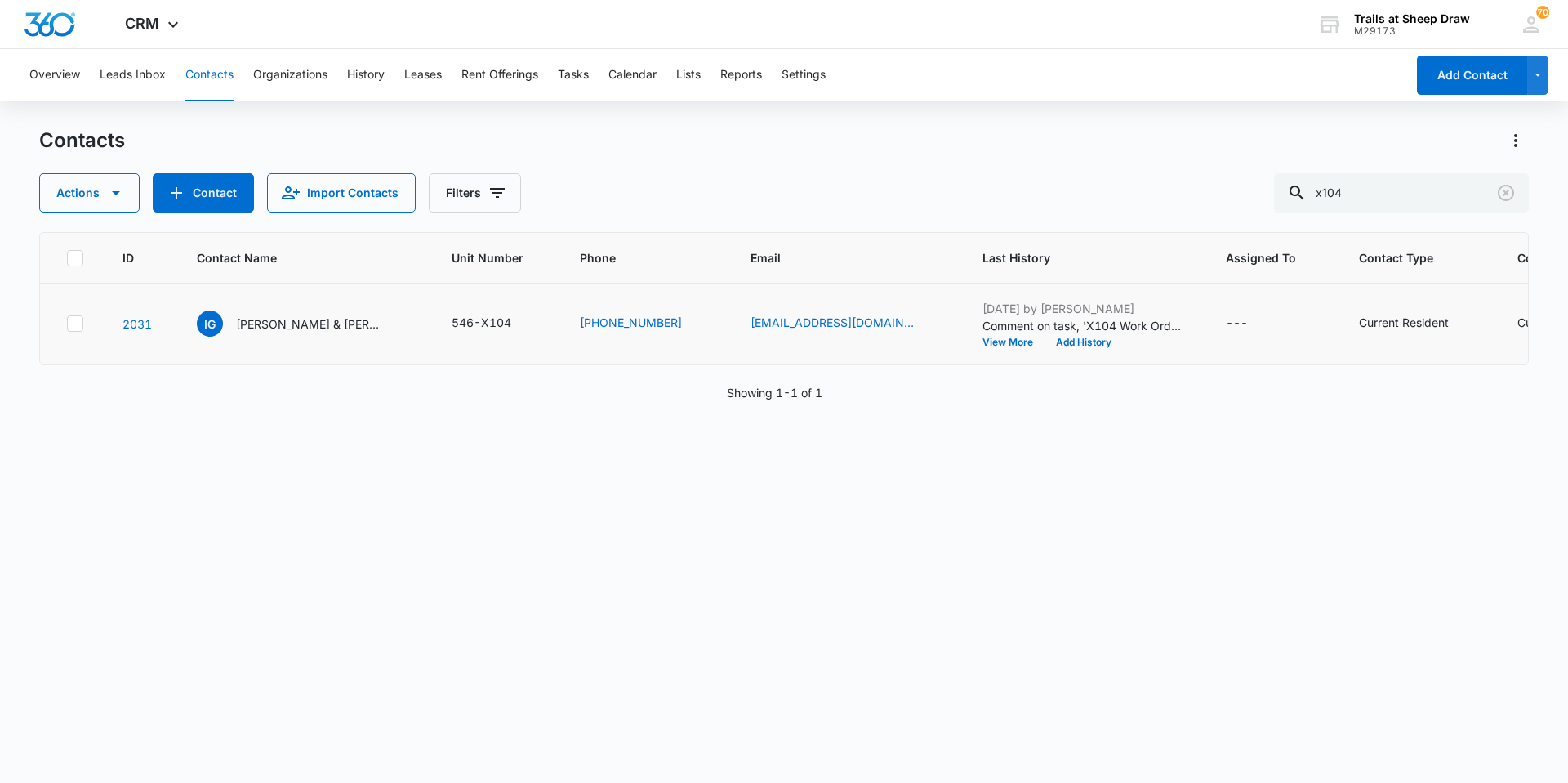
click at [323, 327] on p "Idalia G. Miranda-Trujillo & Mario Sepulveda" at bounding box center [310, 325] width 147 height 18
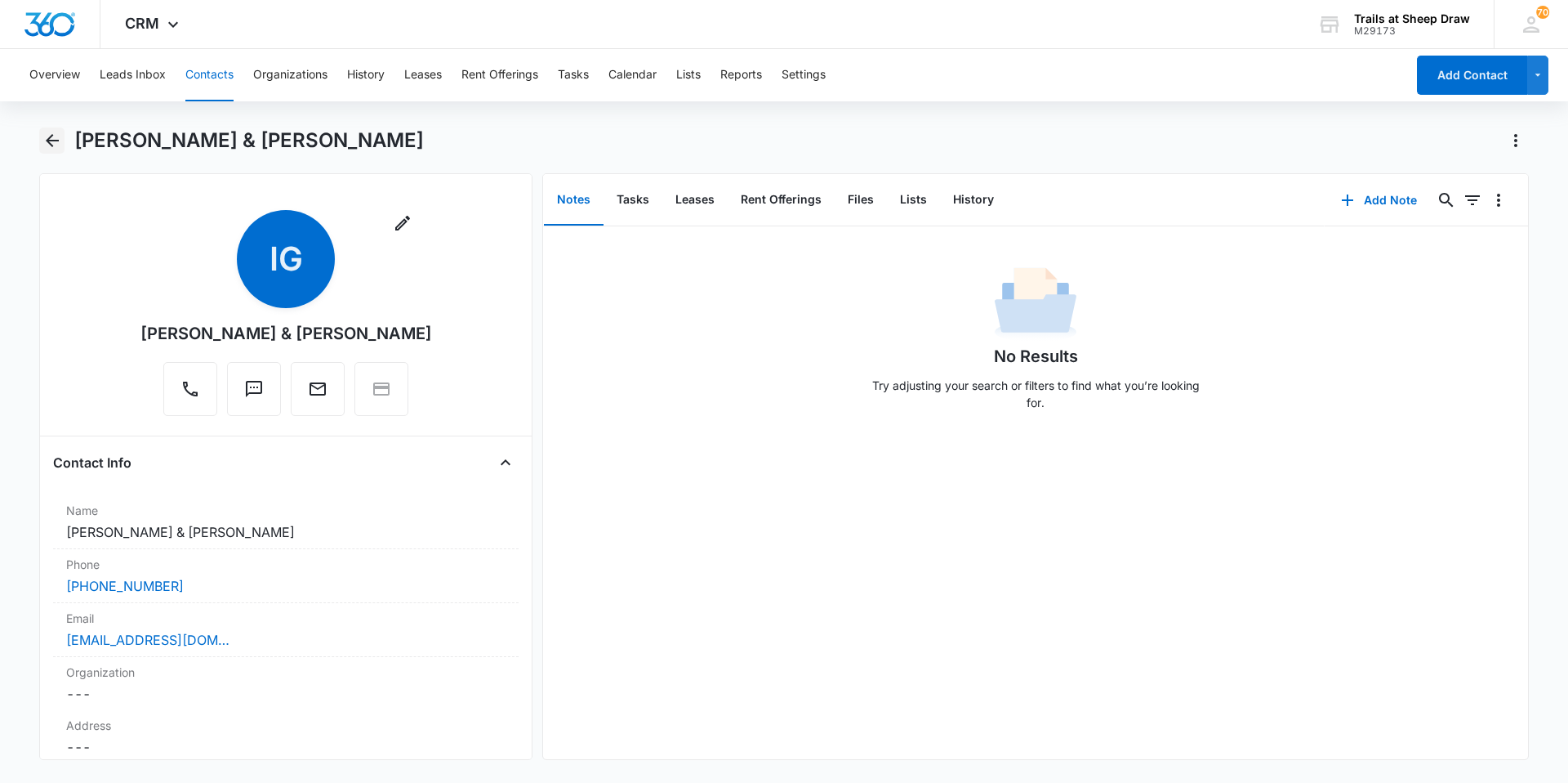
click at [47, 137] on icon "Back" at bounding box center [52, 141] width 20 height 20
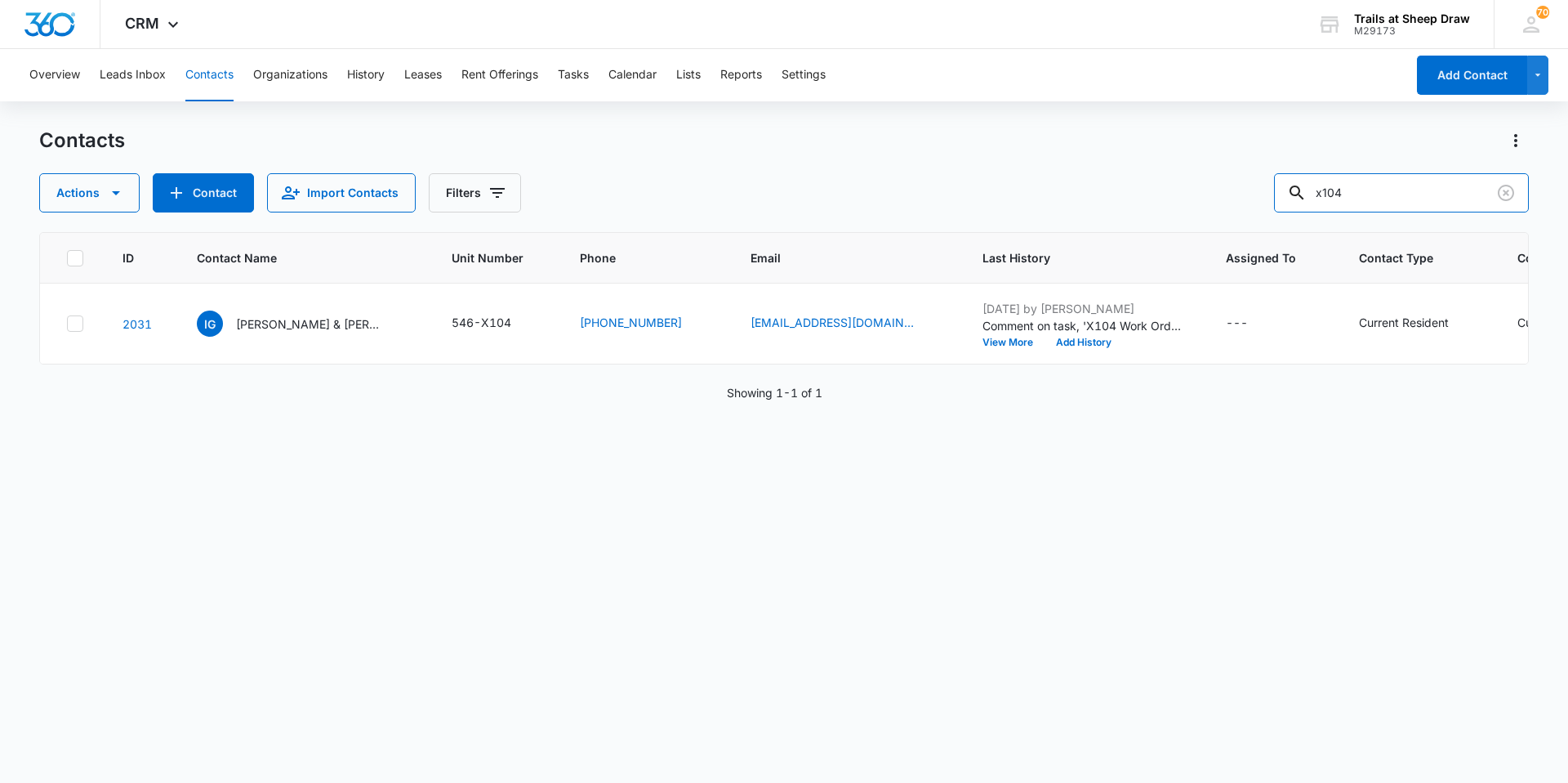
drag, startPoint x: 1442, startPoint y: 196, endPoint x: 1236, endPoint y: 202, distance: 206.1
click at [782, 202] on div "Actions Contact Import Contacts Filters x104" at bounding box center [784, 193] width 1490 height 39
type input "v207"
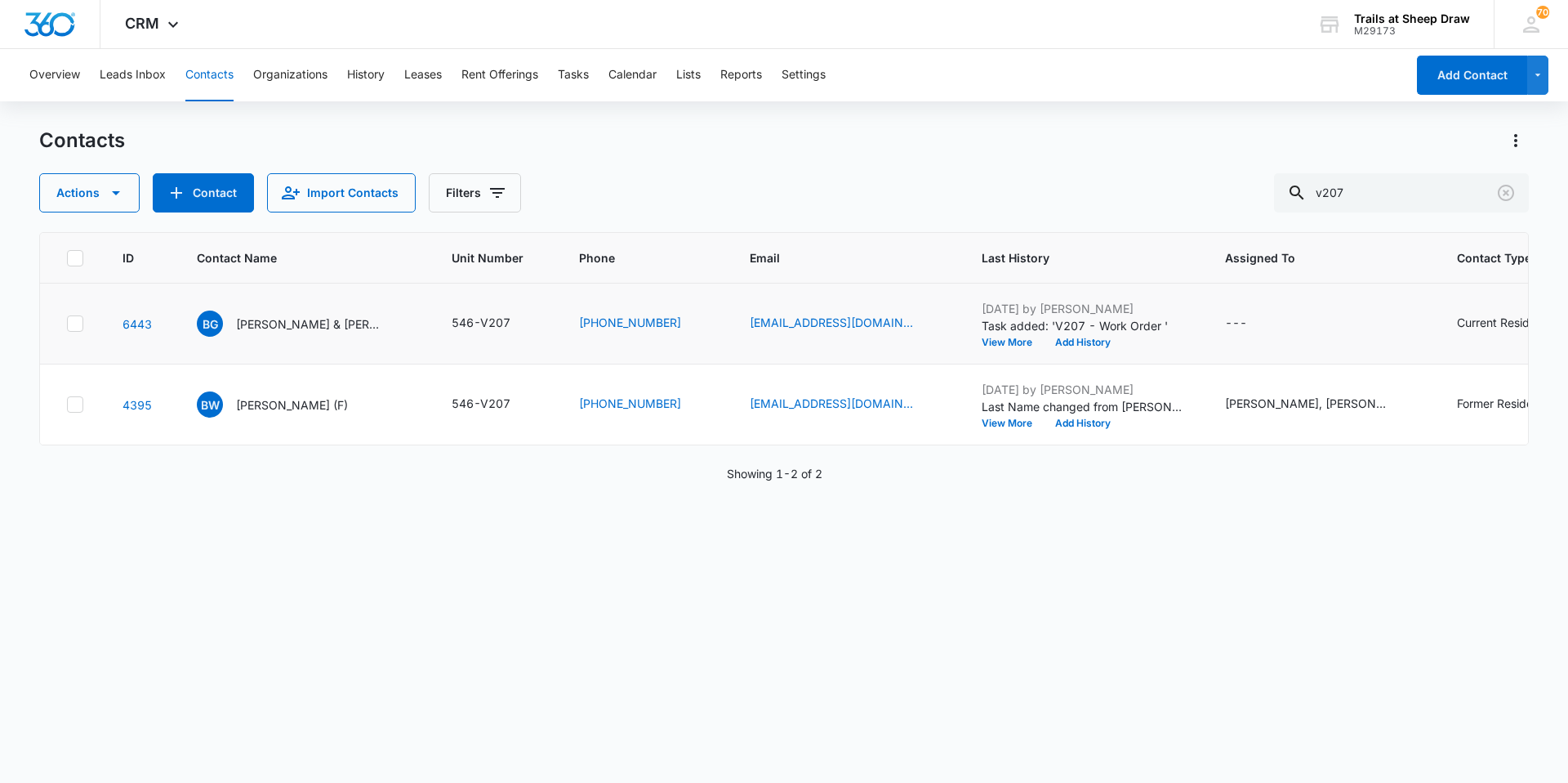
click at [321, 317] on p "Barbara Gettman & Ivory I Rosales" at bounding box center [310, 325] width 147 height 18
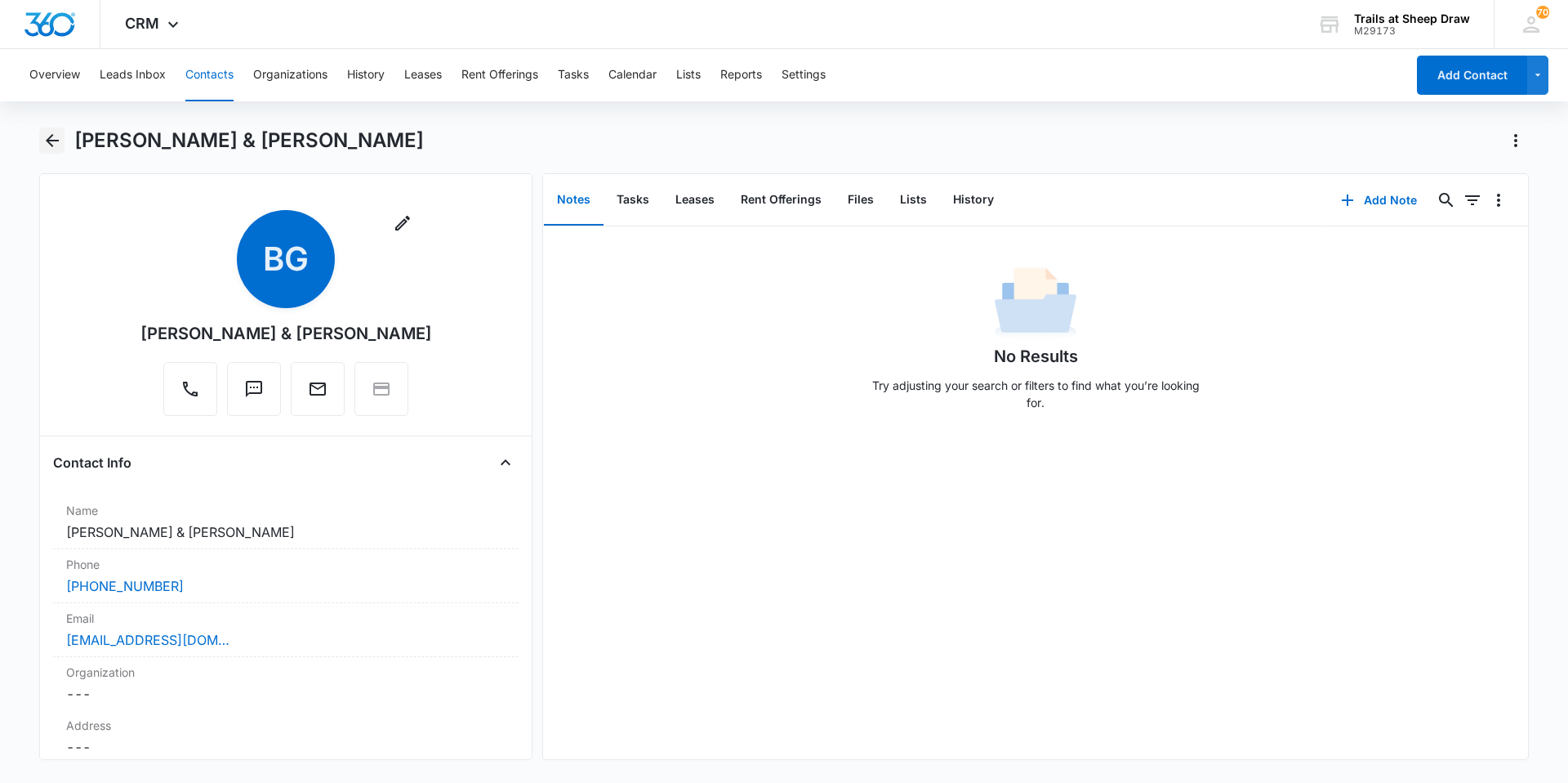
click at [49, 141] on icon "Back" at bounding box center [52, 140] width 13 height 13
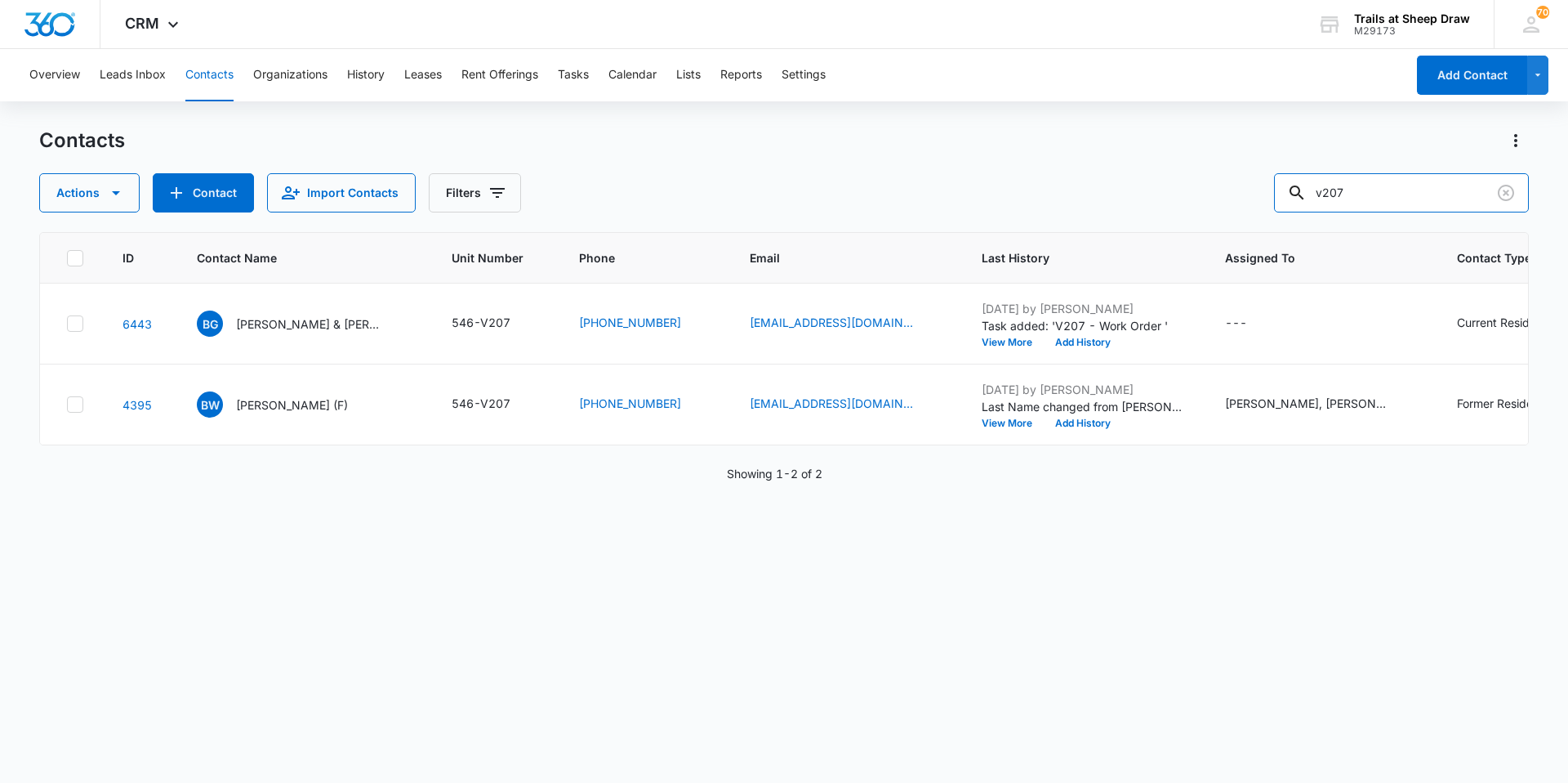
drag, startPoint x: 1377, startPoint y: 189, endPoint x: 1095, endPoint y: 173, distance: 282.5
click at [782, 177] on div "Actions Contact Import Contacts Filters v207" at bounding box center [784, 193] width 1490 height 39
type input "lambrecht"
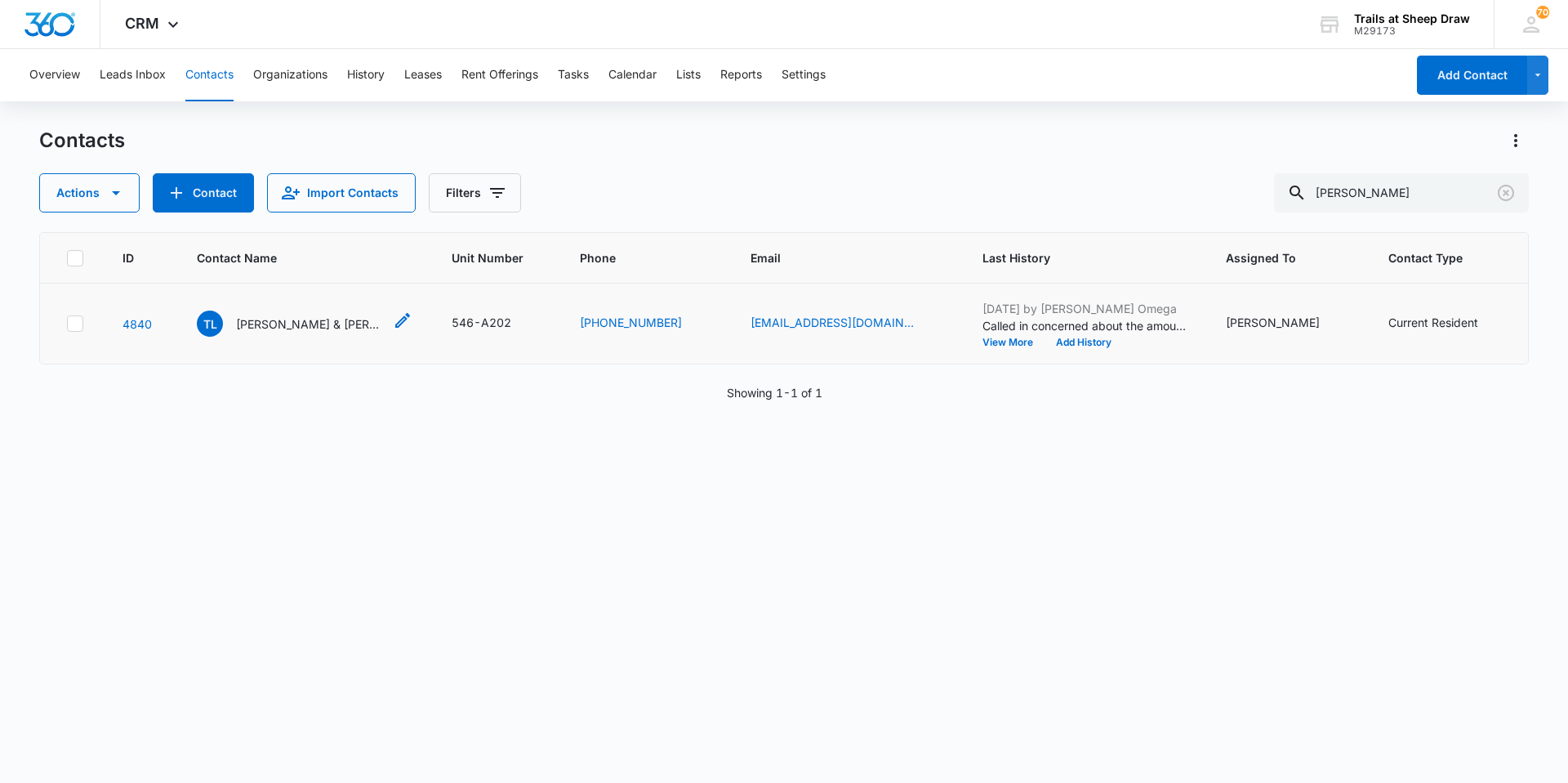
click at [324, 323] on p "Taryn Lambrecht & Emily M. Rumsey" at bounding box center [310, 325] width 147 height 18
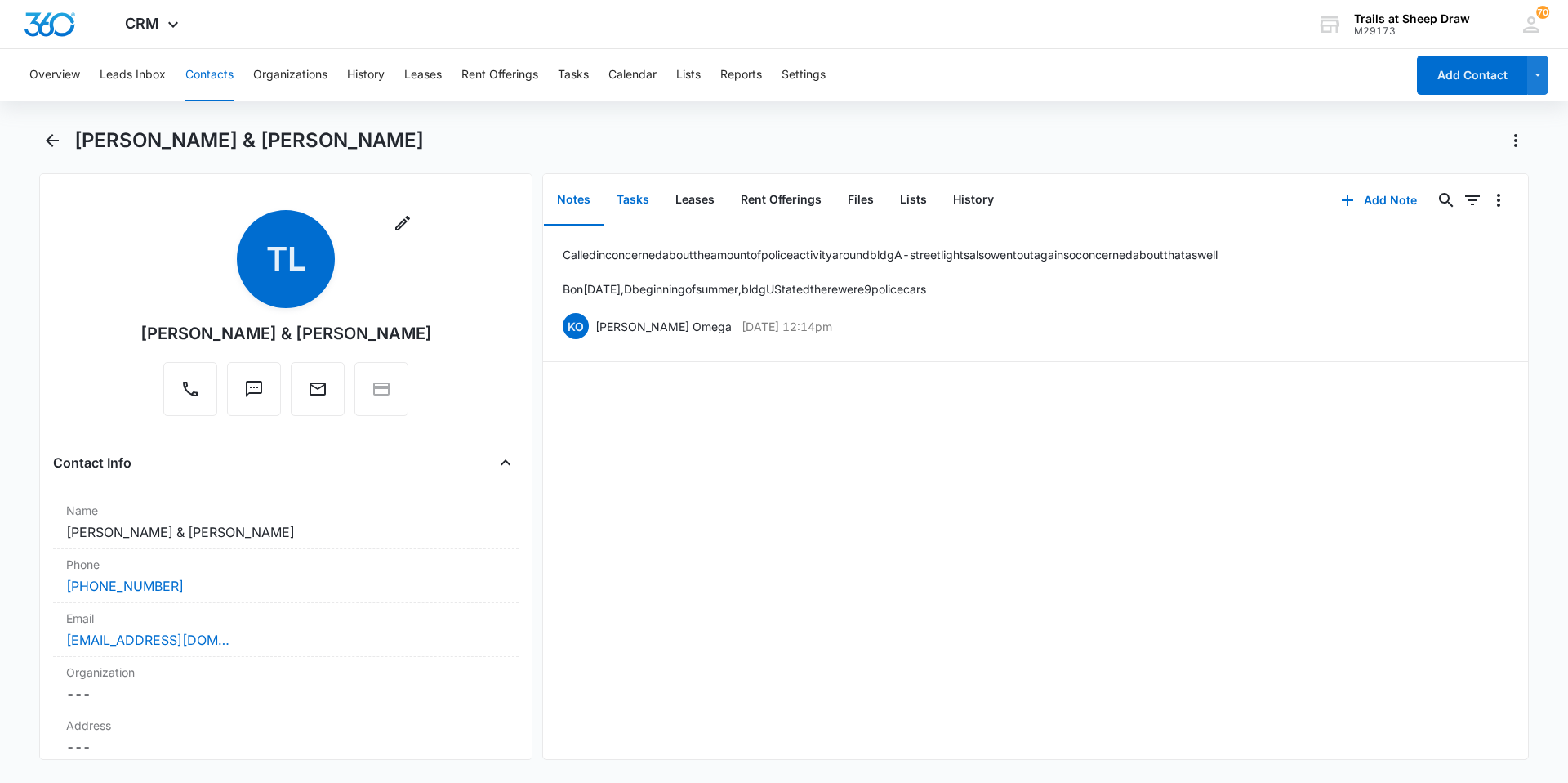
click at [642, 198] on button "Tasks" at bounding box center [633, 200] width 59 height 51
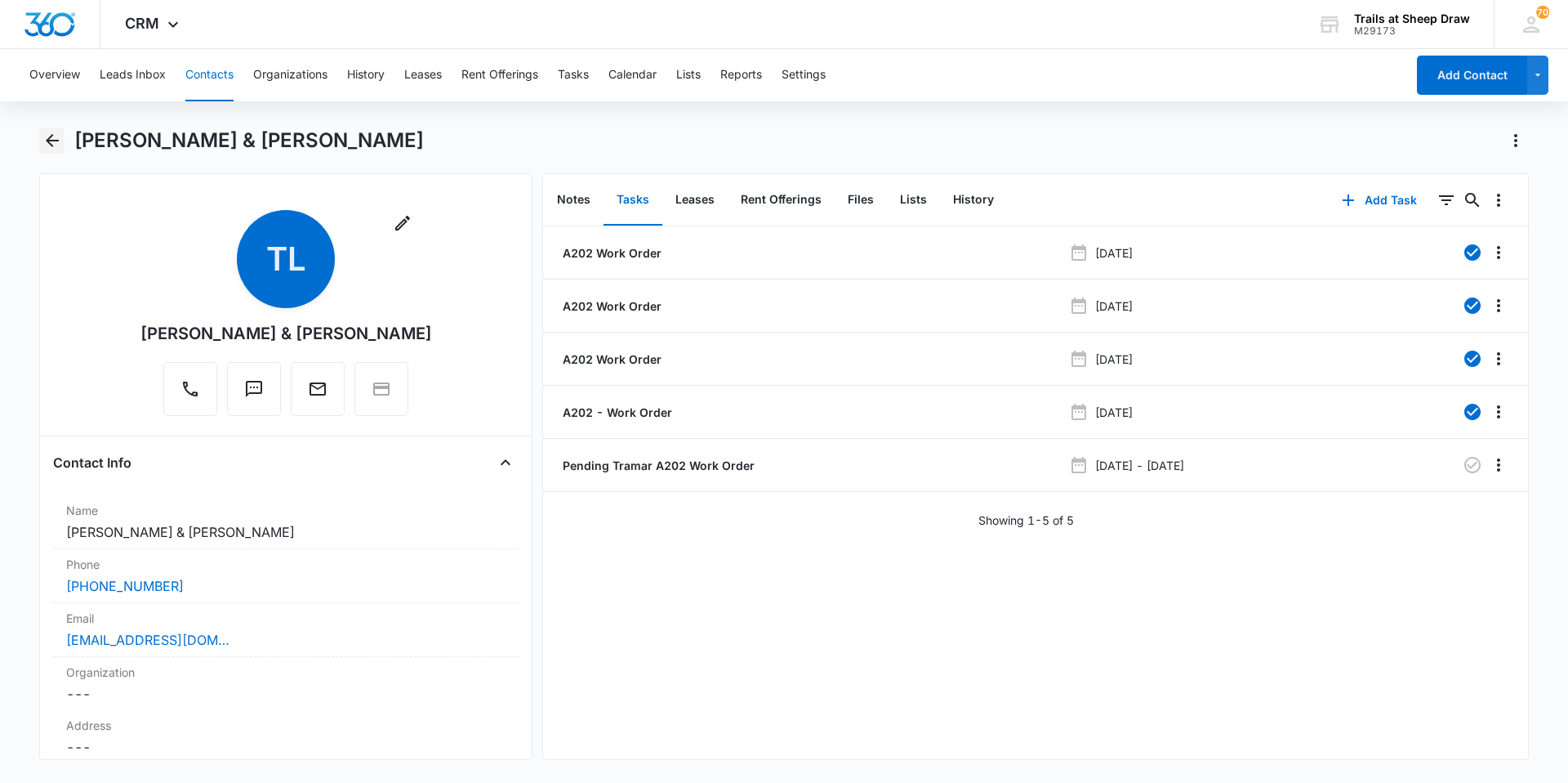
click at [56, 138] on icon "Back" at bounding box center [52, 141] width 20 height 20
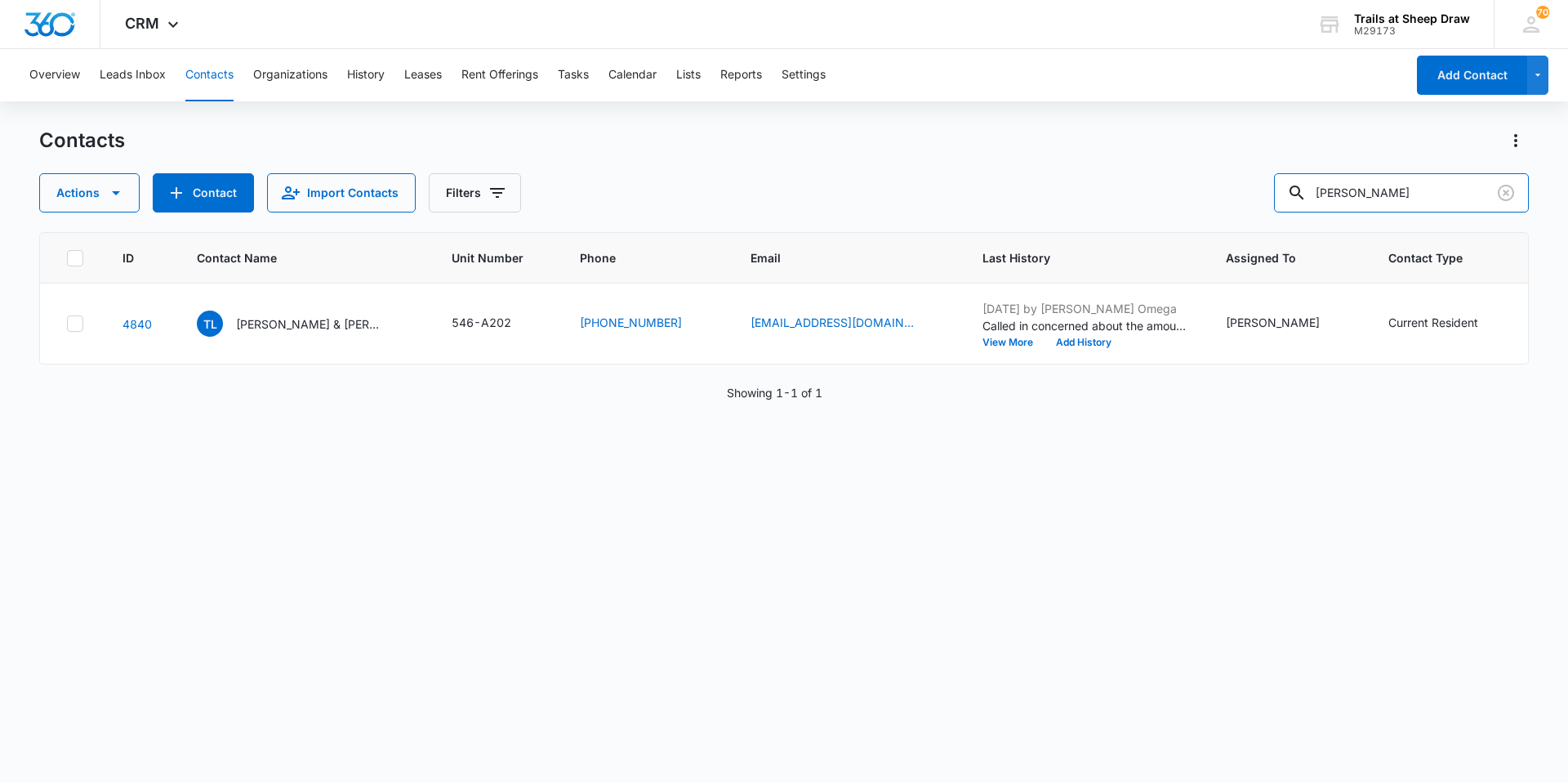
drag, startPoint x: 1427, startPoint y: 196, endPoint x: 1138, endPoint y: 185, distance: 289.2
click at [782, 185] on div "Actions Contact Import Contacts Filters lambrecht" at bounding box center [784, 193] width 1490 height 39
type input "n104"
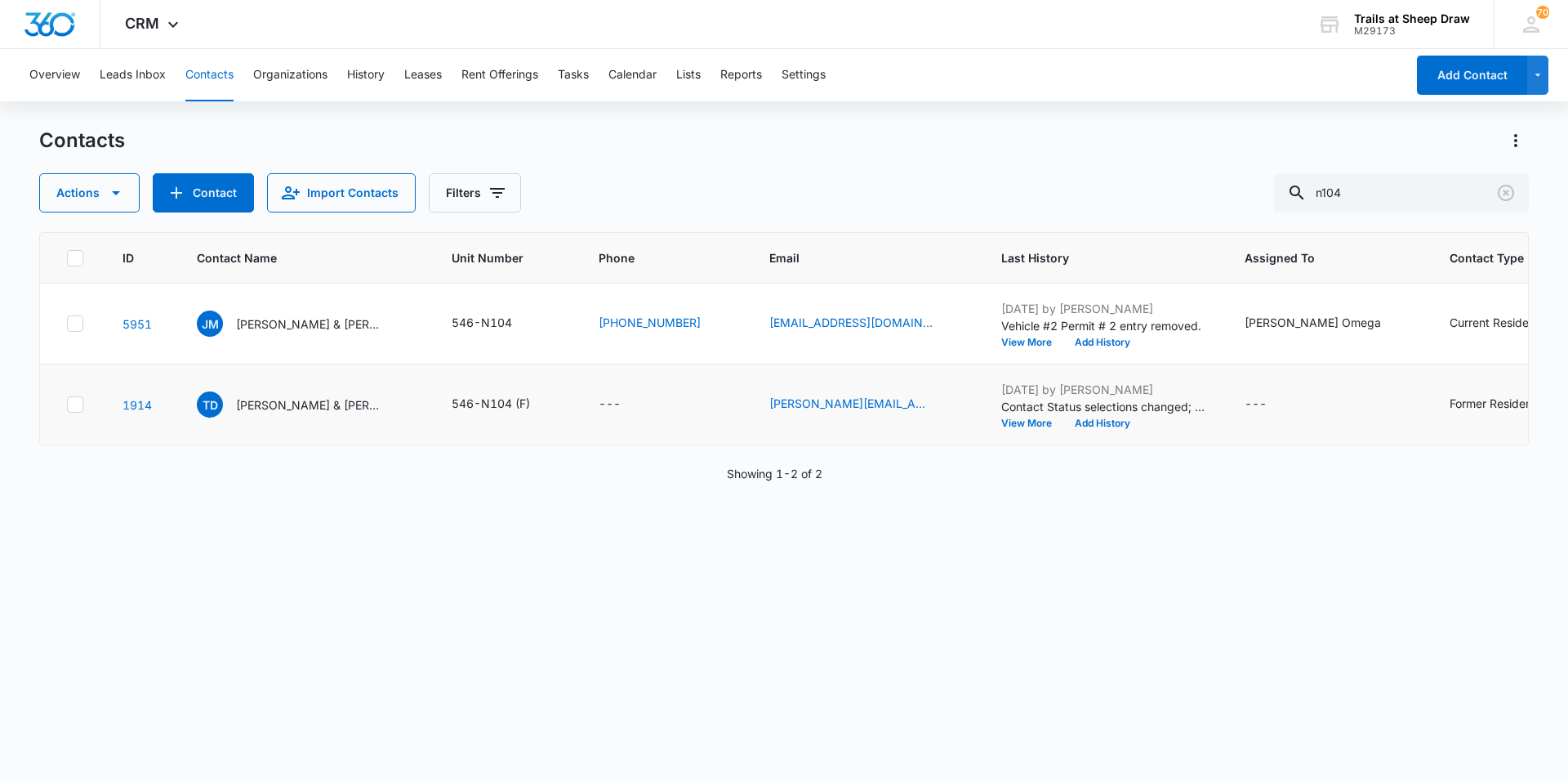
drag, startPoint x: 256, startPoint y: 326, endPoint x: 437, endPoint y: 377, distance: 188.0
click at [256, 326] on p "Joshua Milan & Adriana Molina Suazo" at bounding box center [310, 325] width 147 height 18
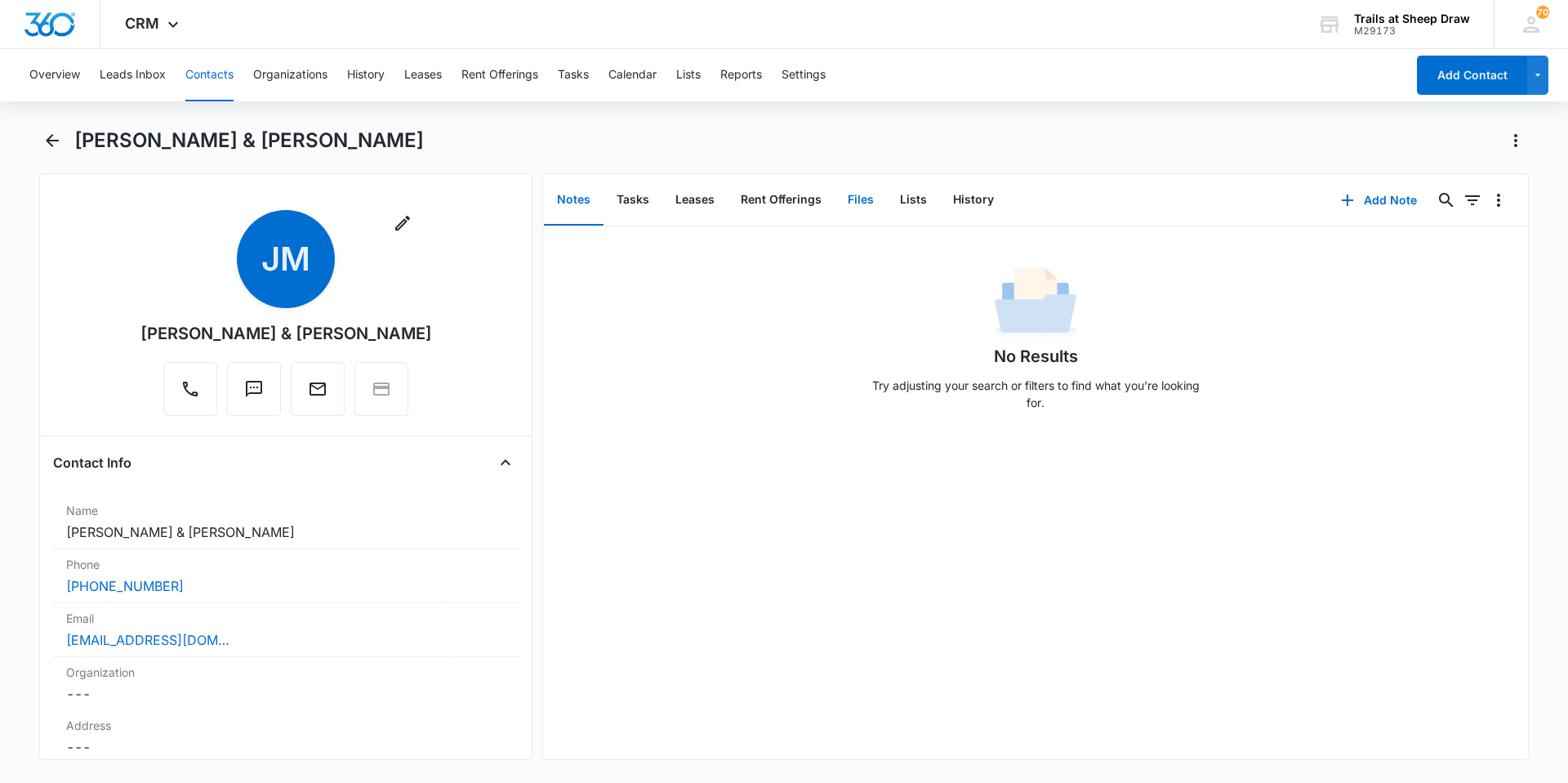
click at [782, 202] on button "Files" at bounding box center [861, 200] width 53 height 51
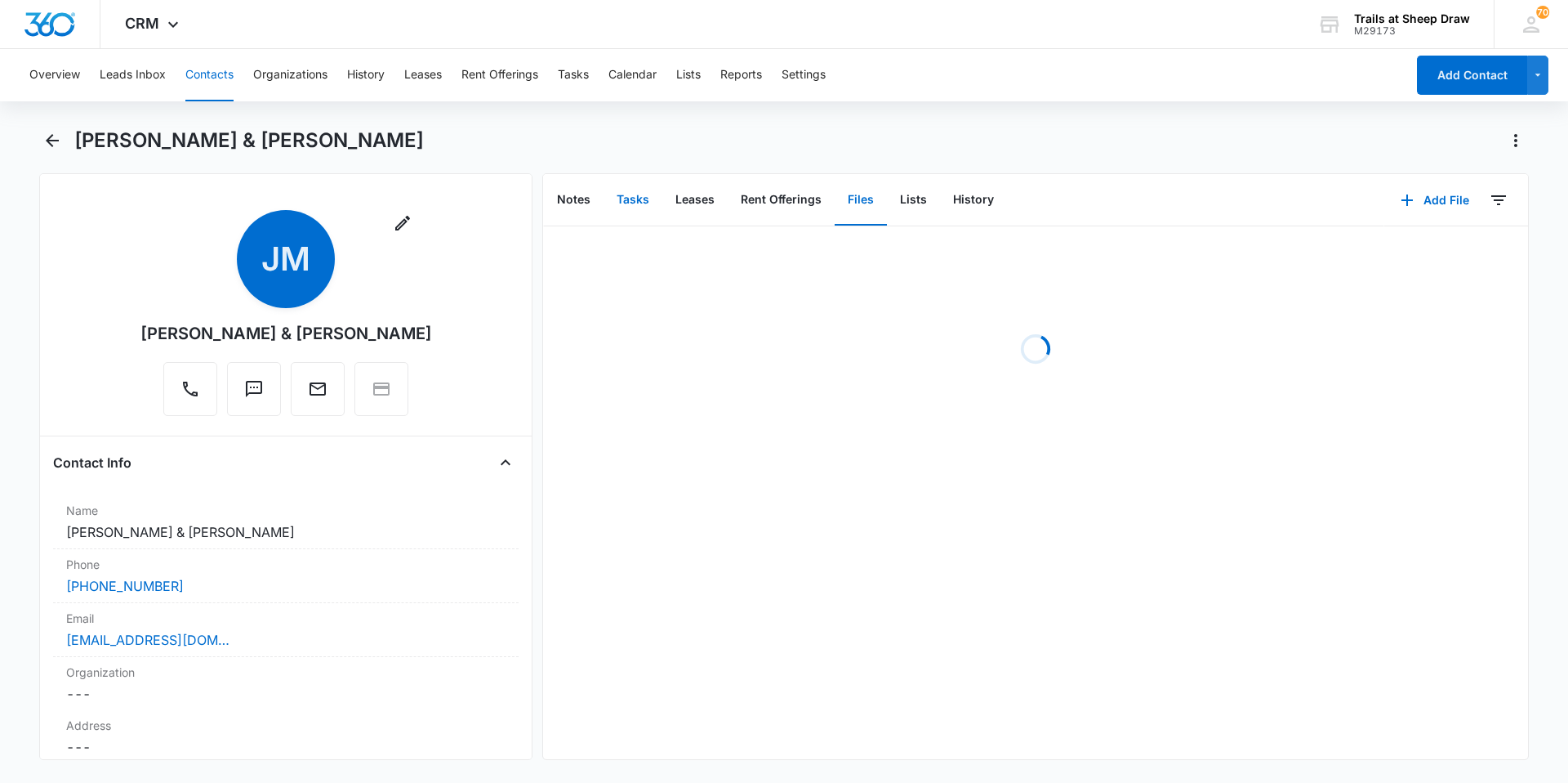
click at [637, 200] on button "Tasks" at bounding box center [633, 200] width 59 height 51
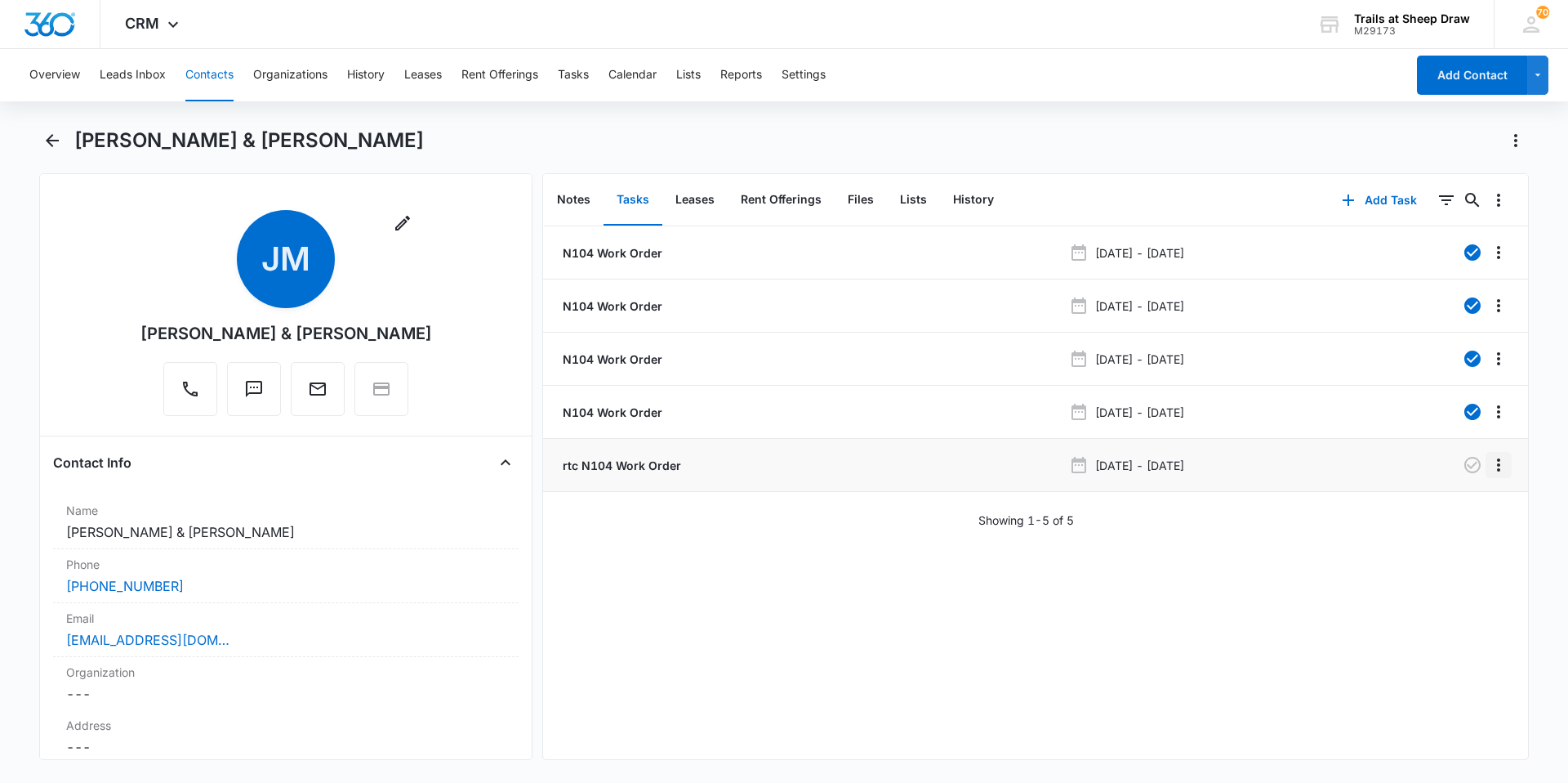
click at [782, 467] on icon "Overflow Menu" at bounding box center [1499, 465] width 20 height 20
click at [782, 577] on div "N104 Work Order Feb 25, 2025 - Feb 28, 2025 N104 Work Order Apr 17, 2025 - Apr …" at bounding box center [1036, 493] width 985 height 533
click at [782, 469] on icon "Overflow Menu" at bounding box center [1499, 465] width 20 height 20
click at [597, 452] on li "rtc N104 Work Order Oct 4, 2025 - Oct 7, 2025 Edit Delete" at bounding box center [1036, 465] width 985 height 53
click at [782, 468] on icon "Overflow Menu" at bounding box center [1499, 465] width 20 height 20
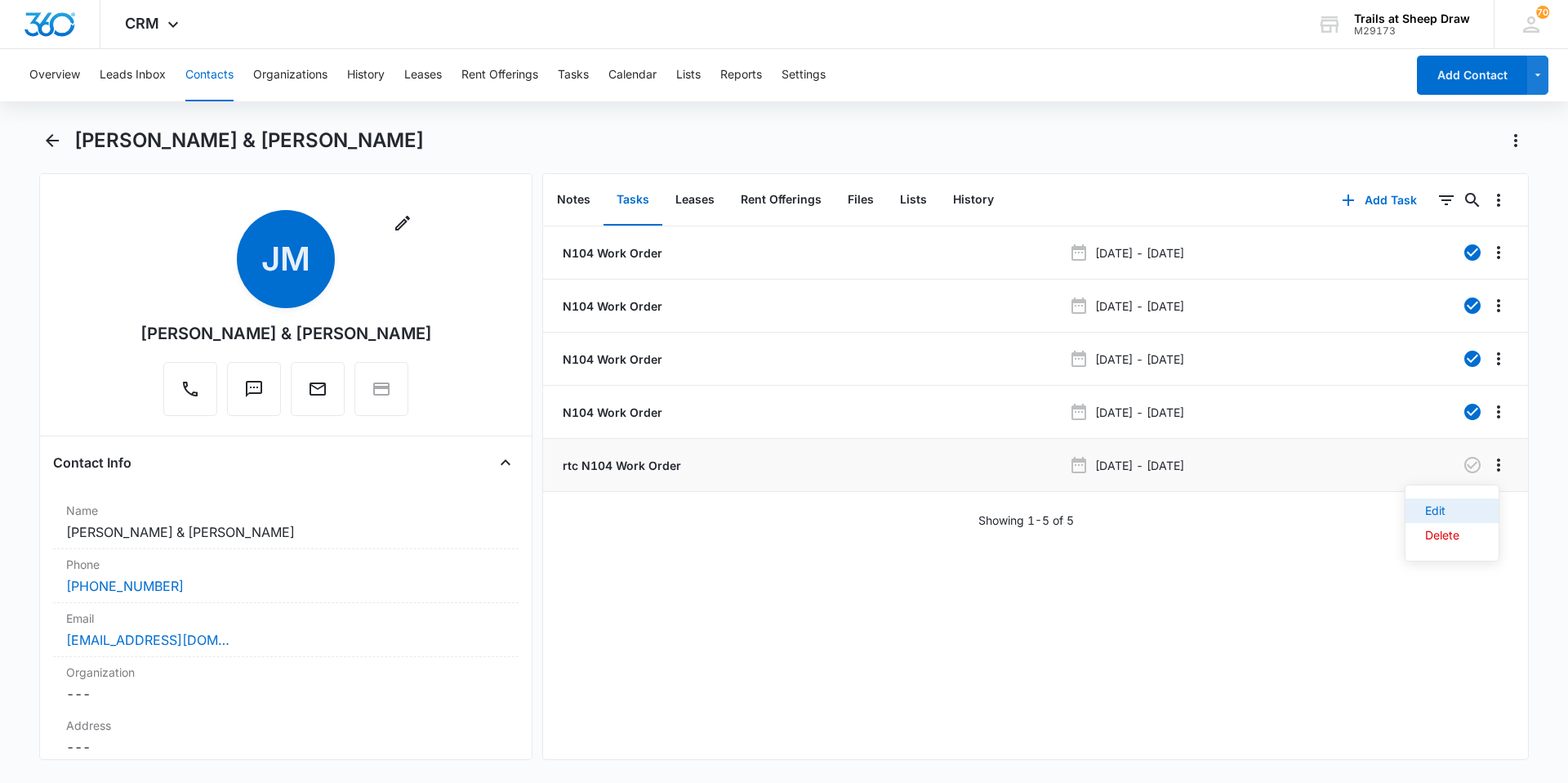
click at [782, 515] on div "Edit" at bounding box center [1442, 511] width 34 height 12
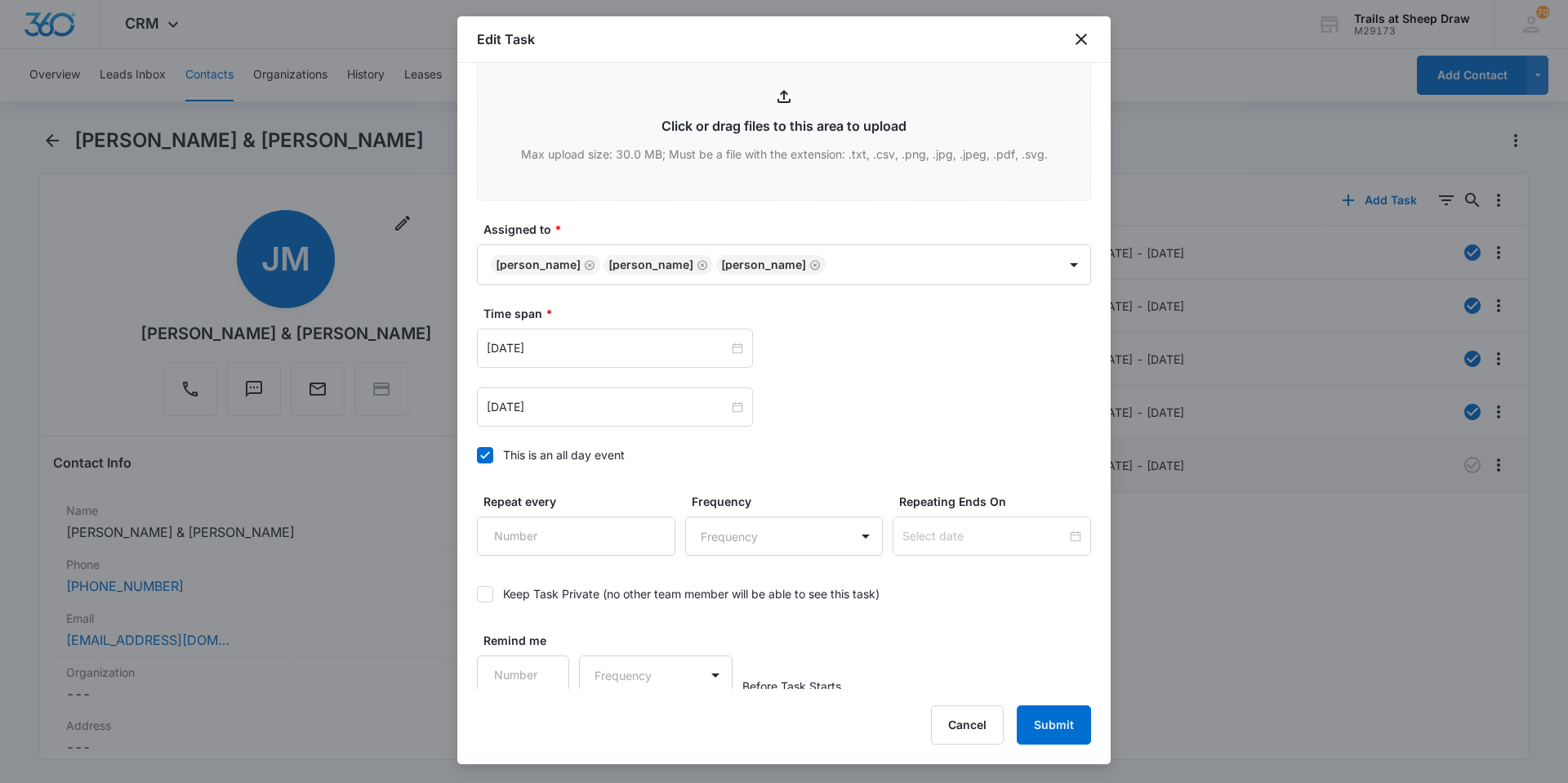
scroll to position [763, 0]
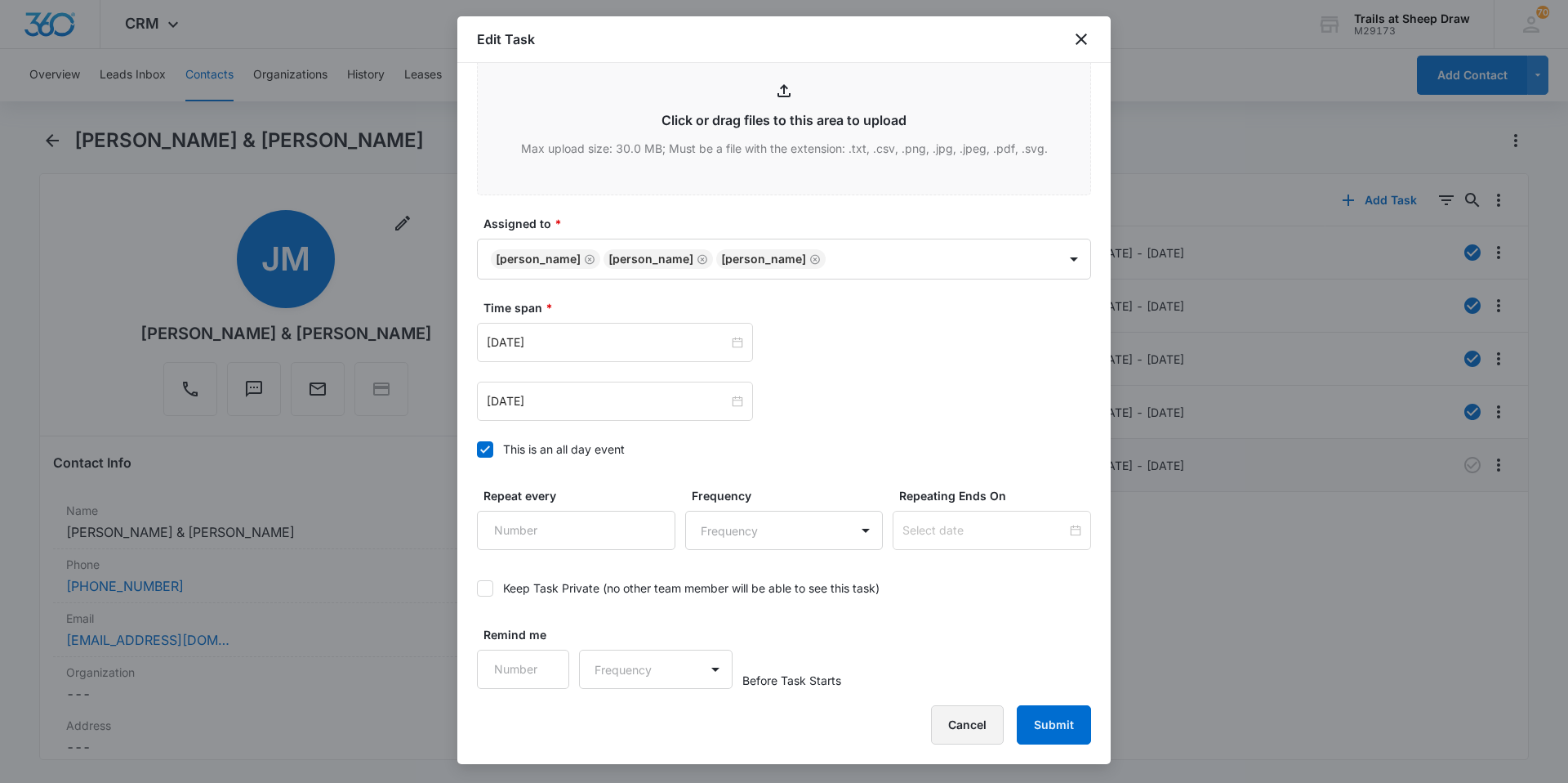
click at [782, 727] on button "Cancel" at bounding box center [967, 725] width 72 height 39
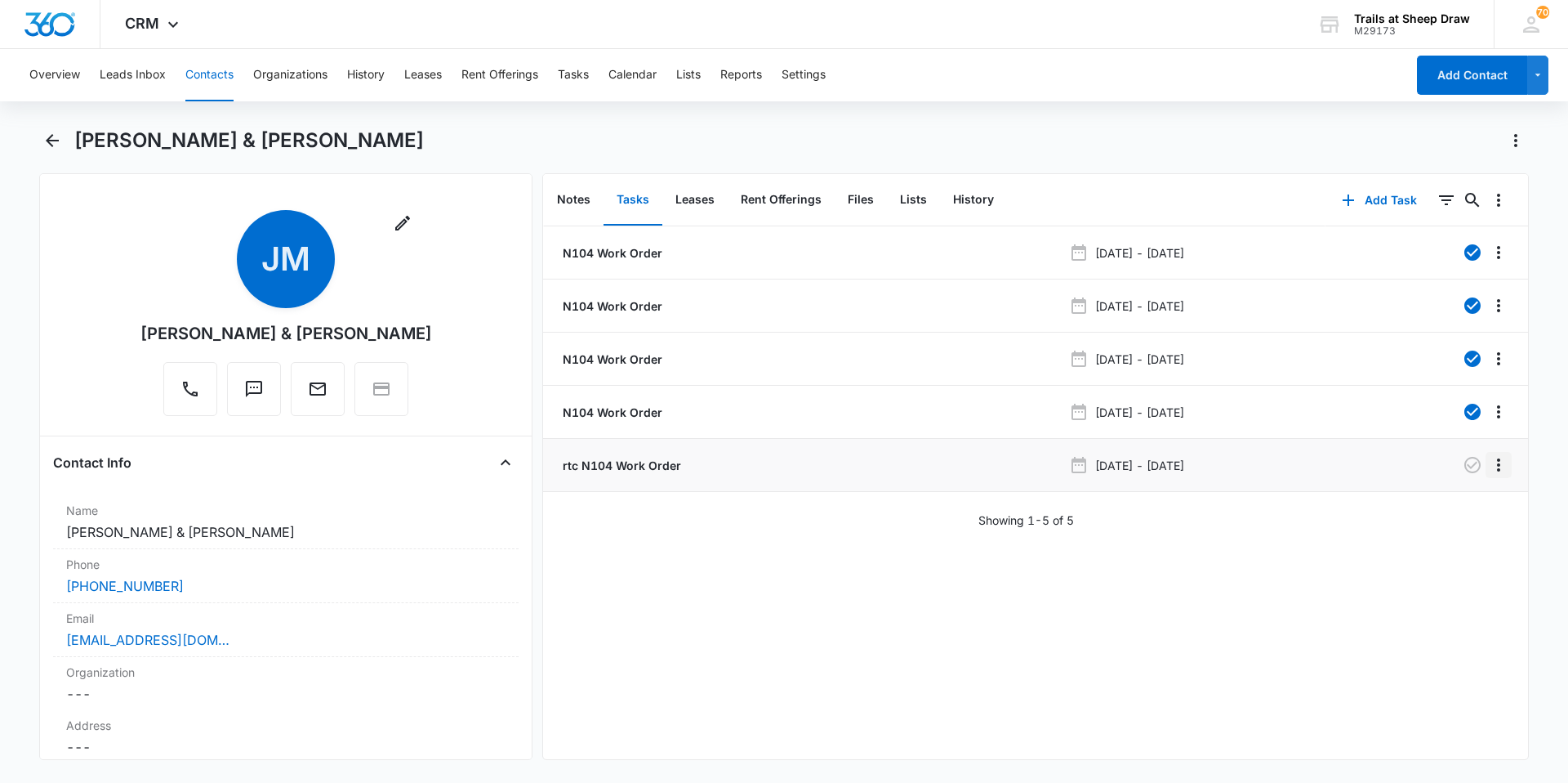
click at [782, 461] on icon "Overflow Menu" at bounding box center [1499, 465] width 20 height 20
click at [782, 509] on button "Edit" at bounding box center [1452, 510] width 93 height 24
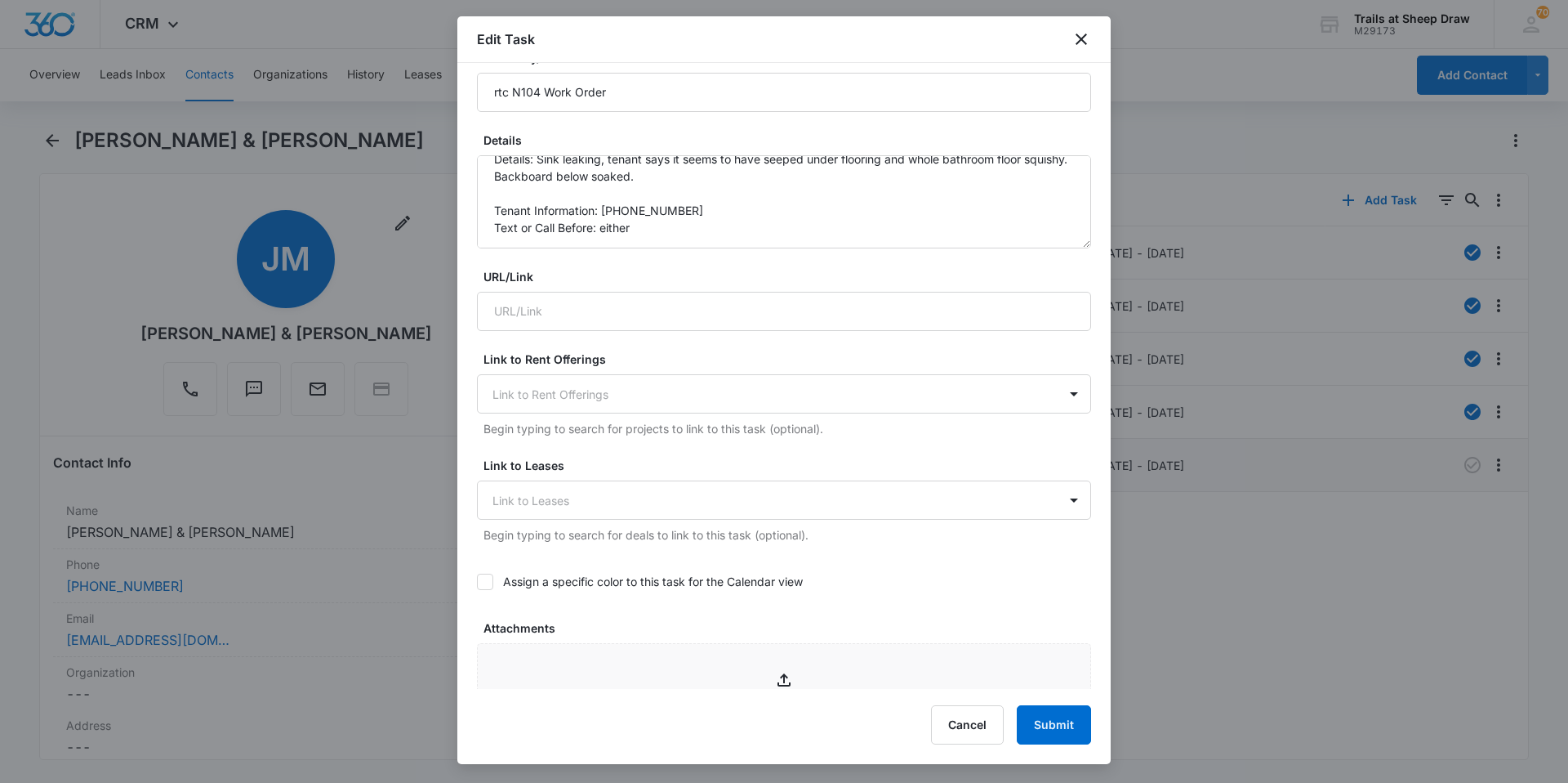
scroll to position [109, 0]
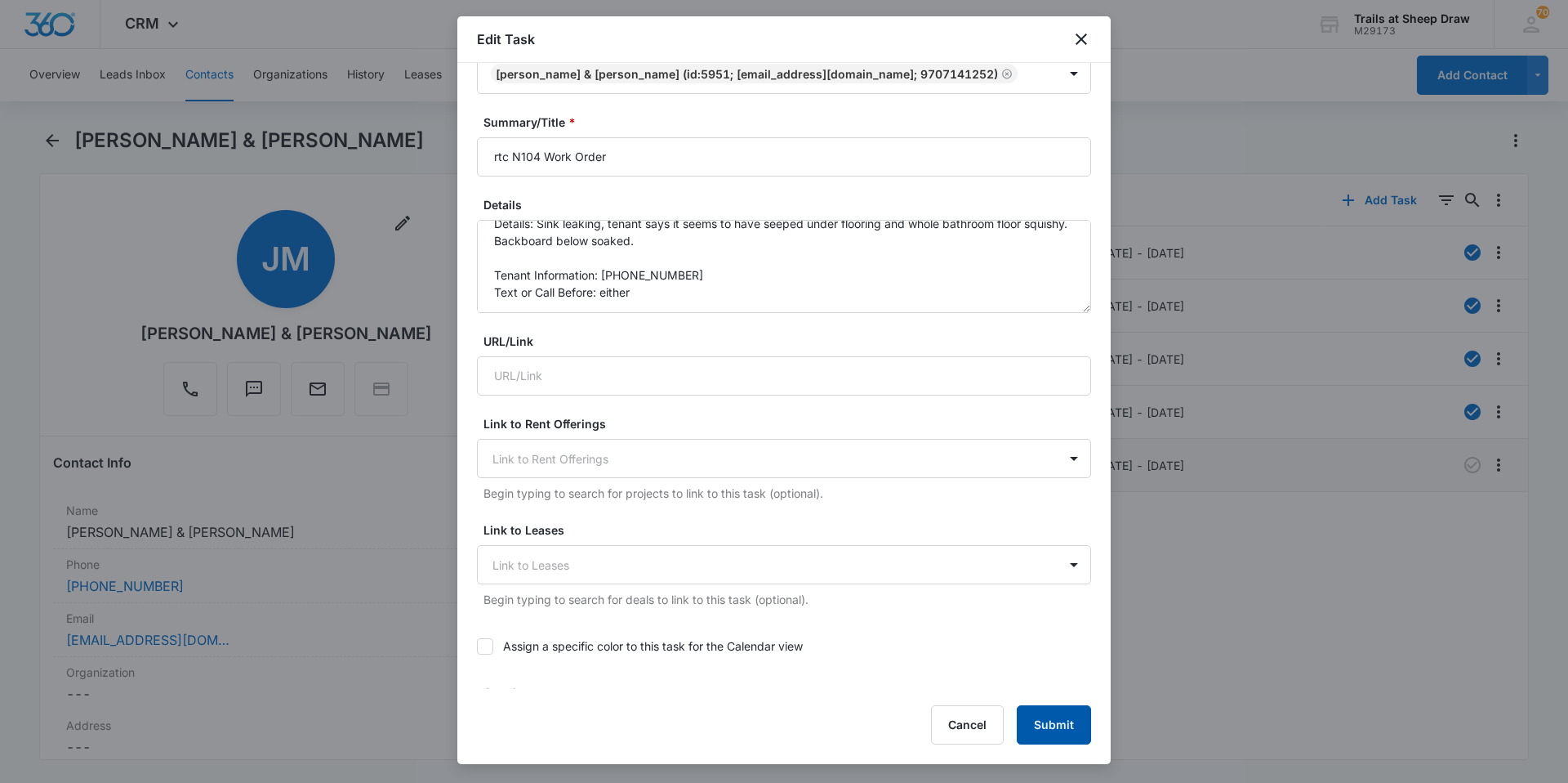
click at [782, 727] on button "Submit" at bounding box center [1054, 725] width 74 height 39
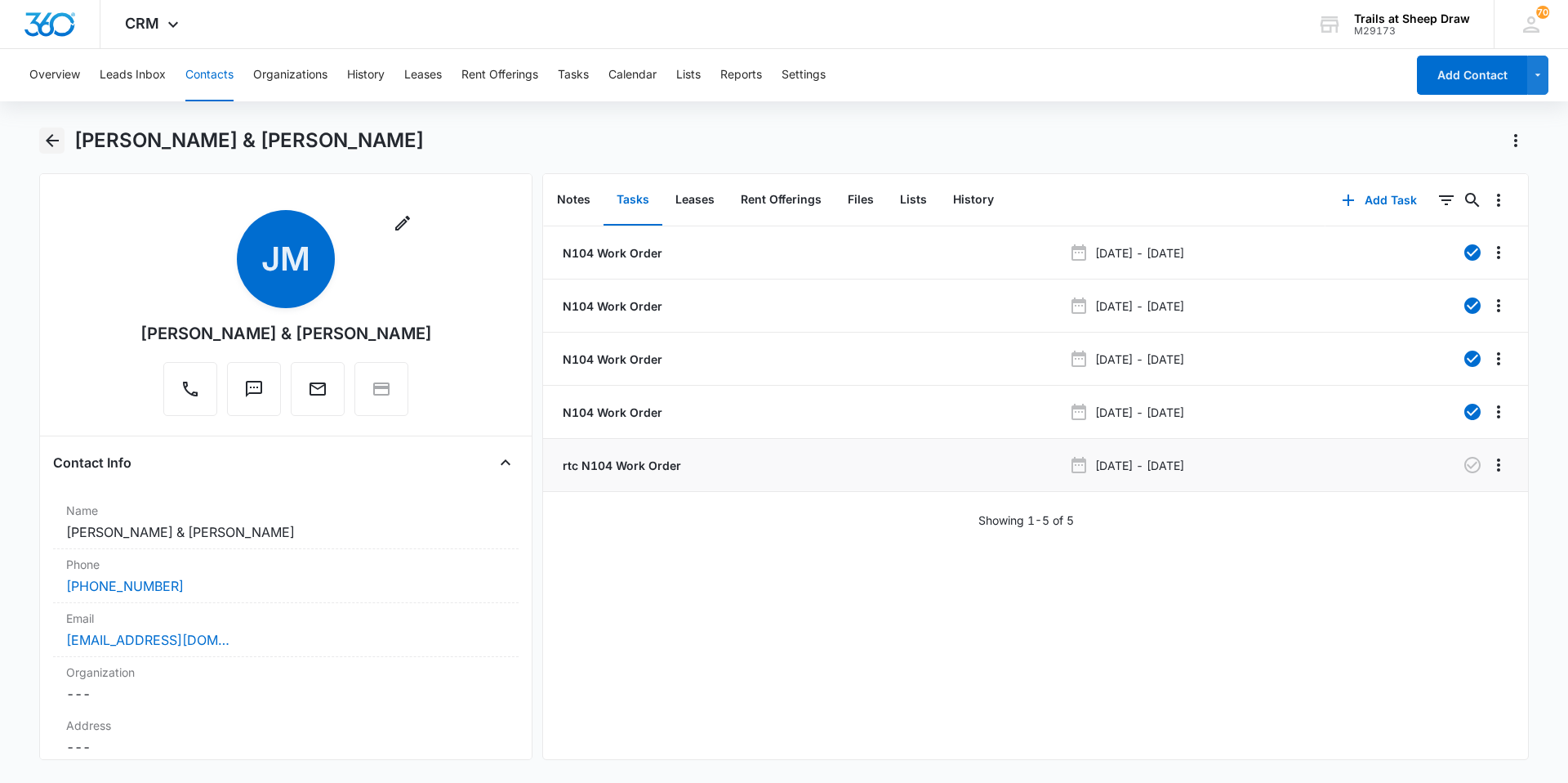
click at [52, 142] on icon "Back" at bounding box center [52, 140] width 13 height 13
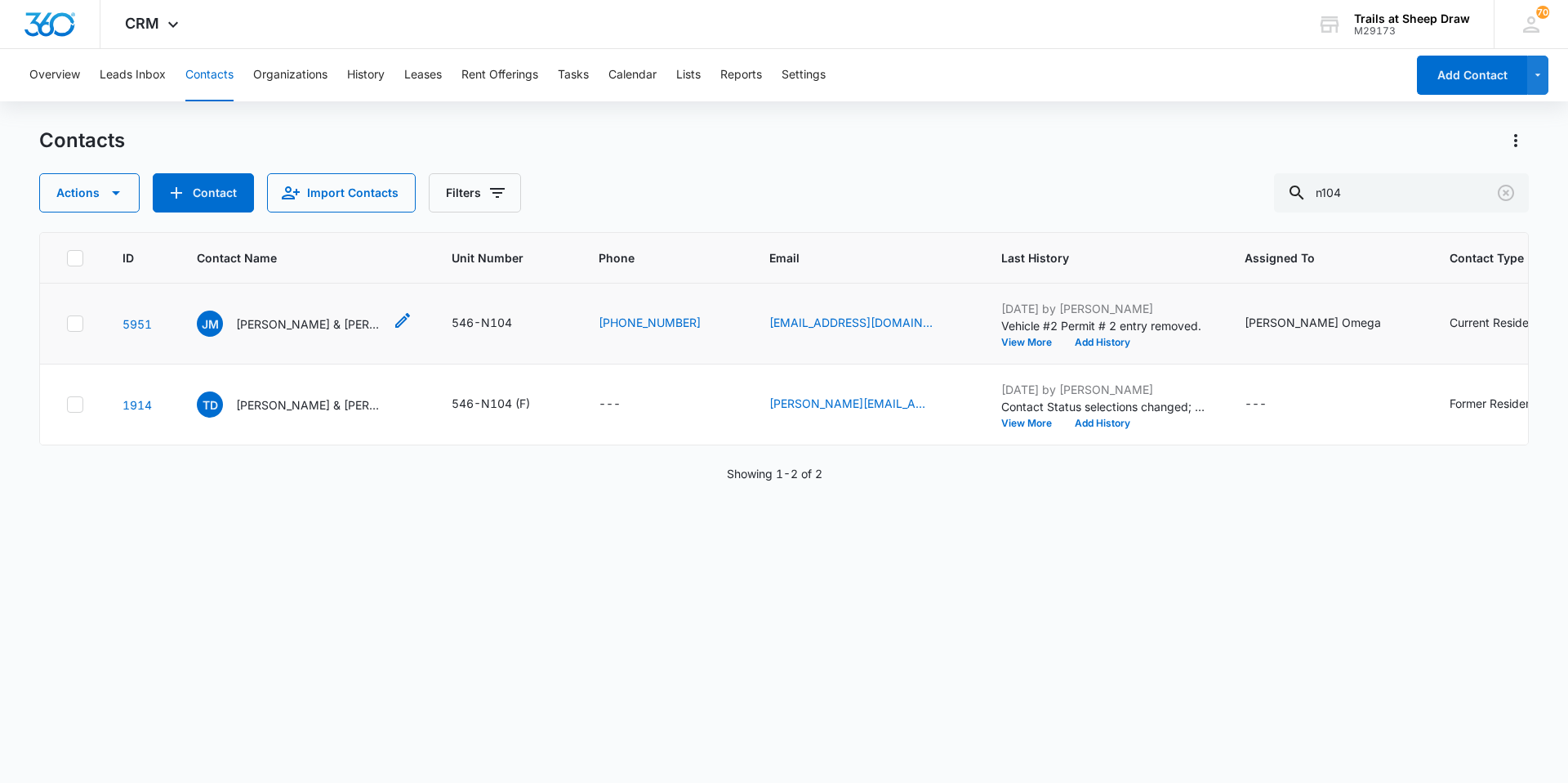
drag, startPoint x: 268, startPoint y: 324, endPoint x: 279, endPoint y: 323, distance: 11.0
click at [268, 324] on p "Joshua Milan & Adriana Molina Suazo" at bounding box center [310, 325] width 147 height 18
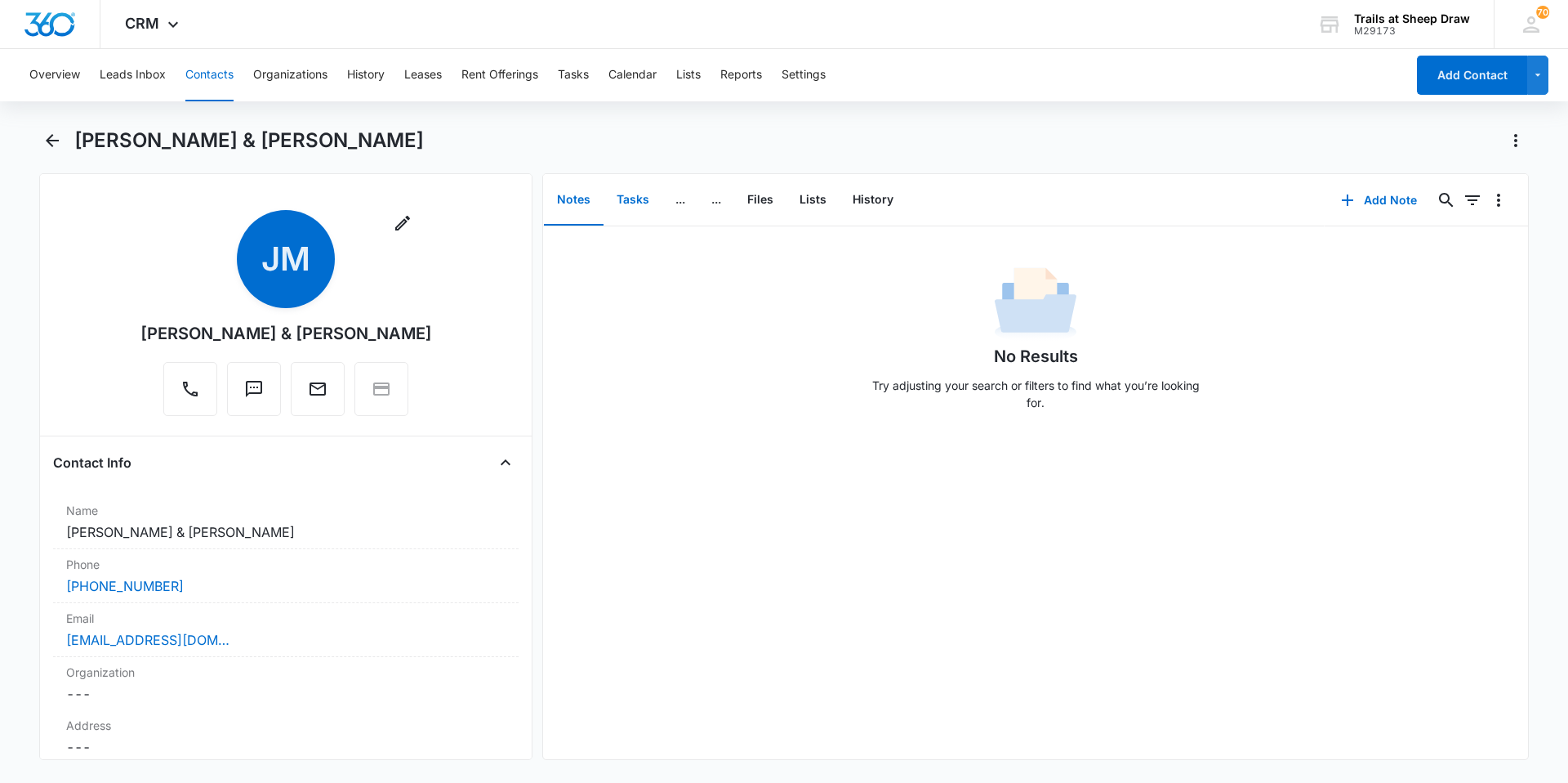
click at [627, 207] on button "Tasks" at bounding box center [633, 200] width 59 height 51
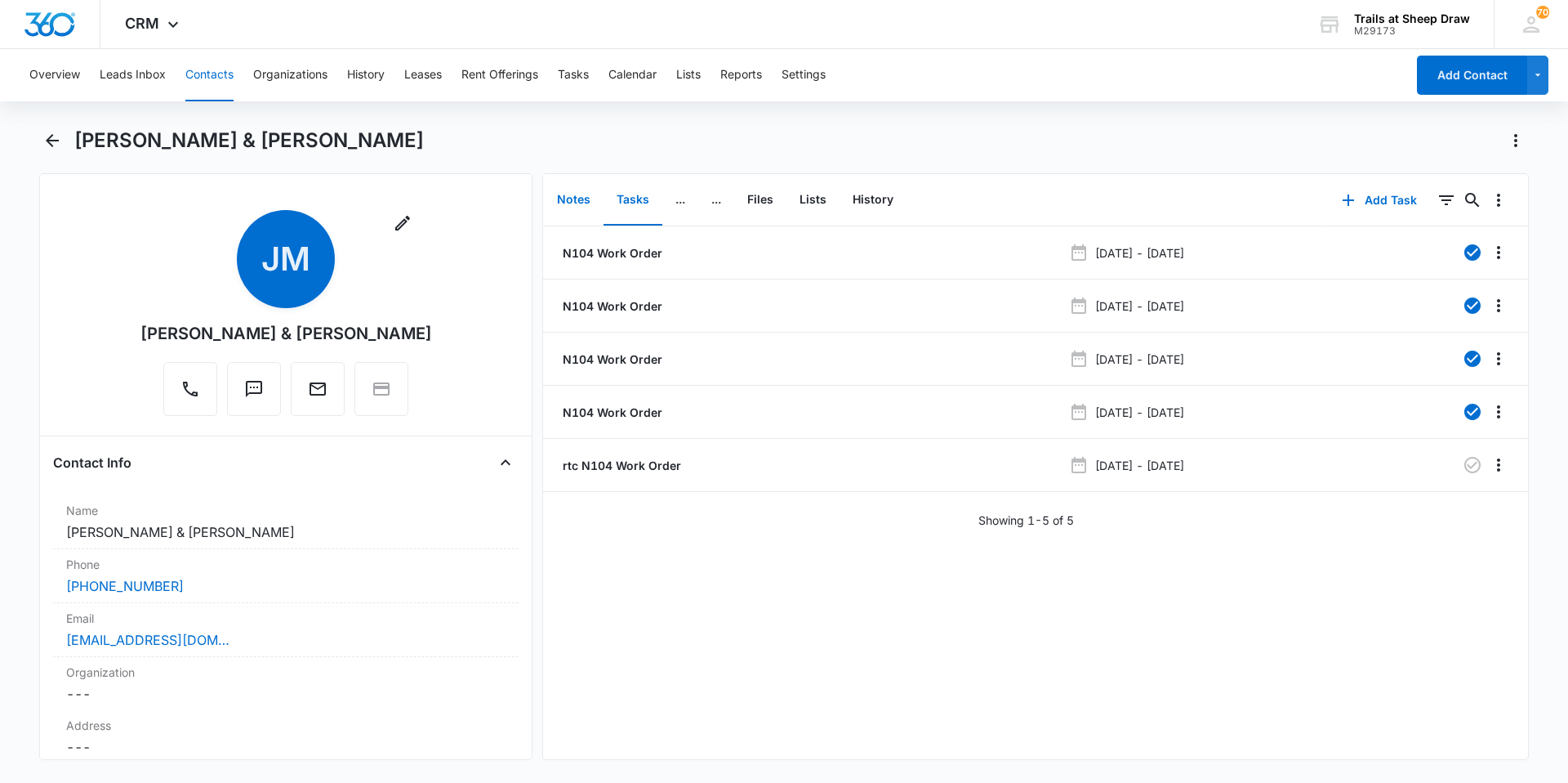
click at [586, 204] on button "Notes" at bounding box center [573, 200] width 60 height 51
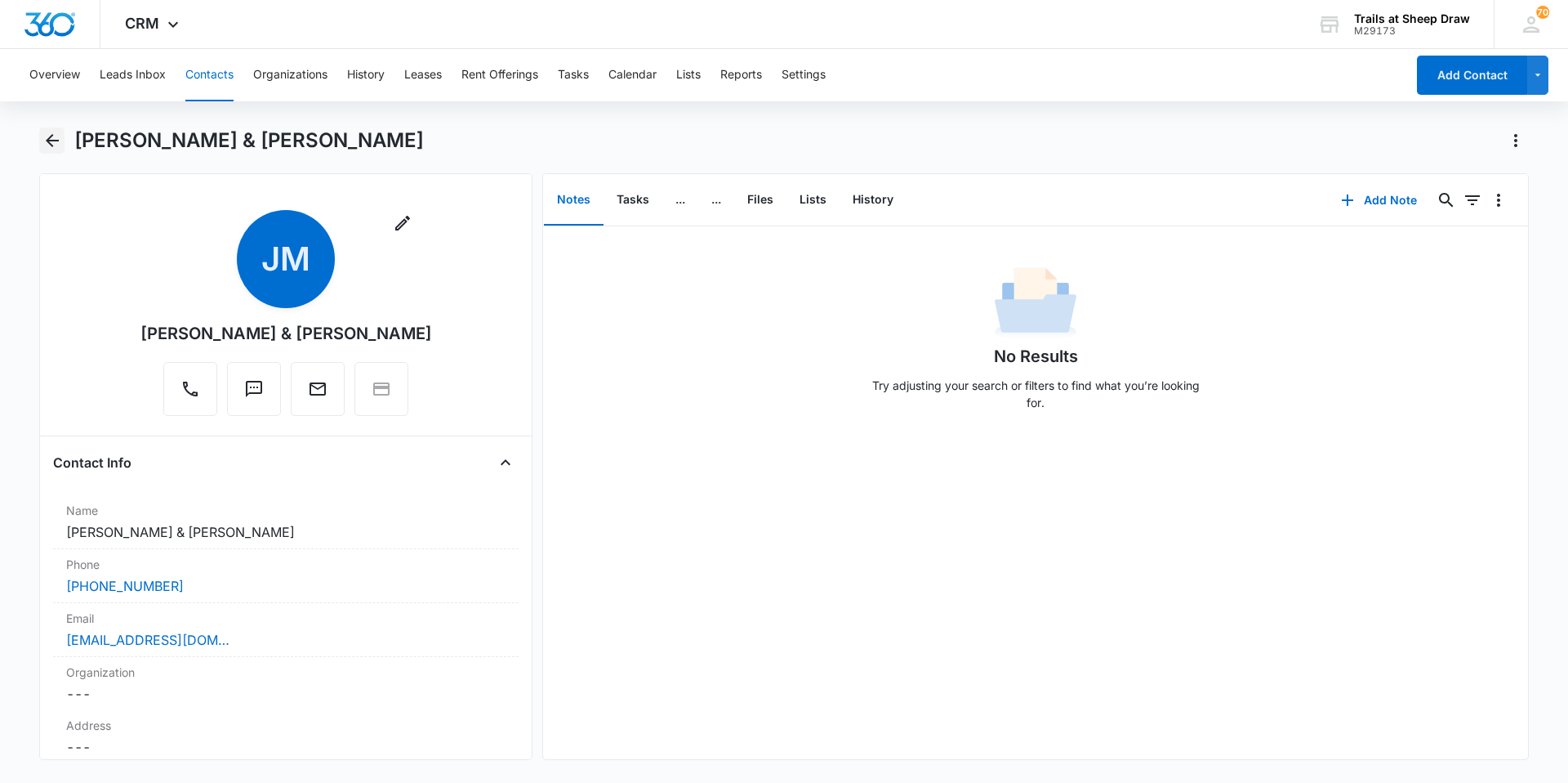
click at [48, 152] on button "Back" at bounding box center [52, 140] width 25 height 26
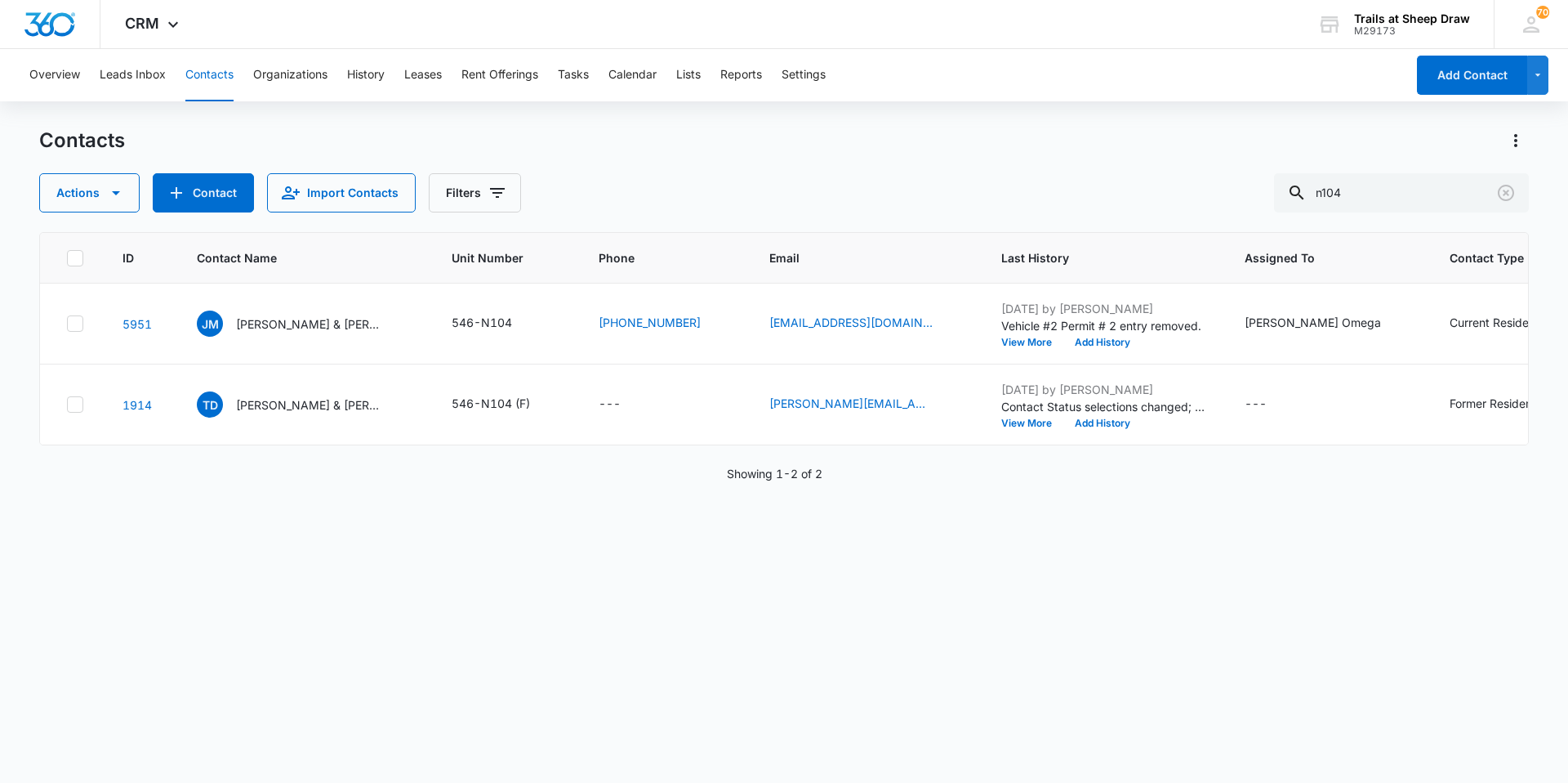
click at [627, 716] on div "ID Contact Name Unit Number Phone Email Last History Assigned To Contact Type C…" at bounding box center [784, 497] width 1490 height 530
drag, startPoint x: 1392, startPoint y: 201, endPoint x: 1213, endPoint y: 185, distance: 179.7
click at [782, 186] on div "Actions Contact Import Contacts Filters n104" at bounding box center [784, 193] width 1490 height 39
type input "x306"
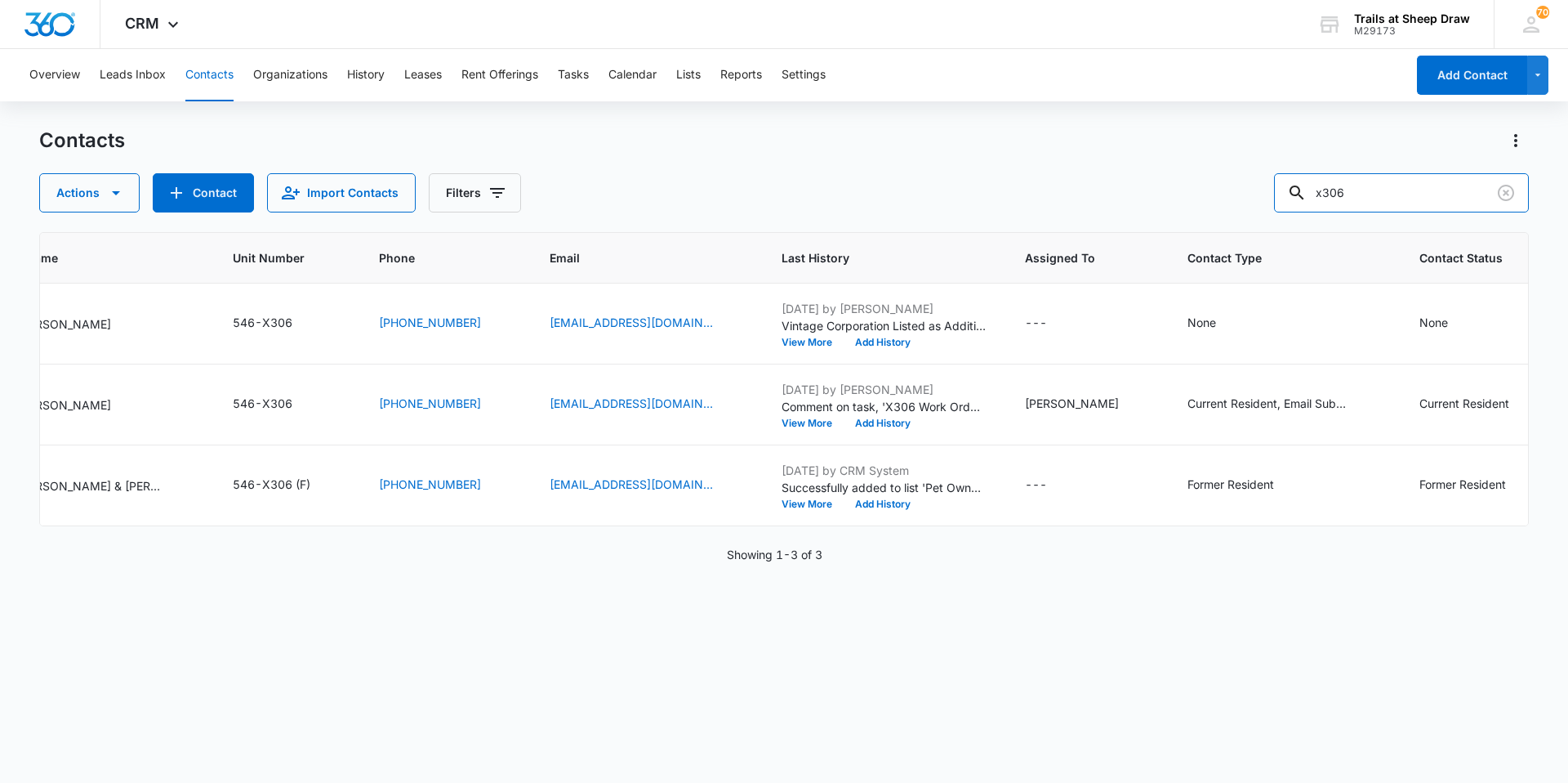
scroll to position [0, 1]
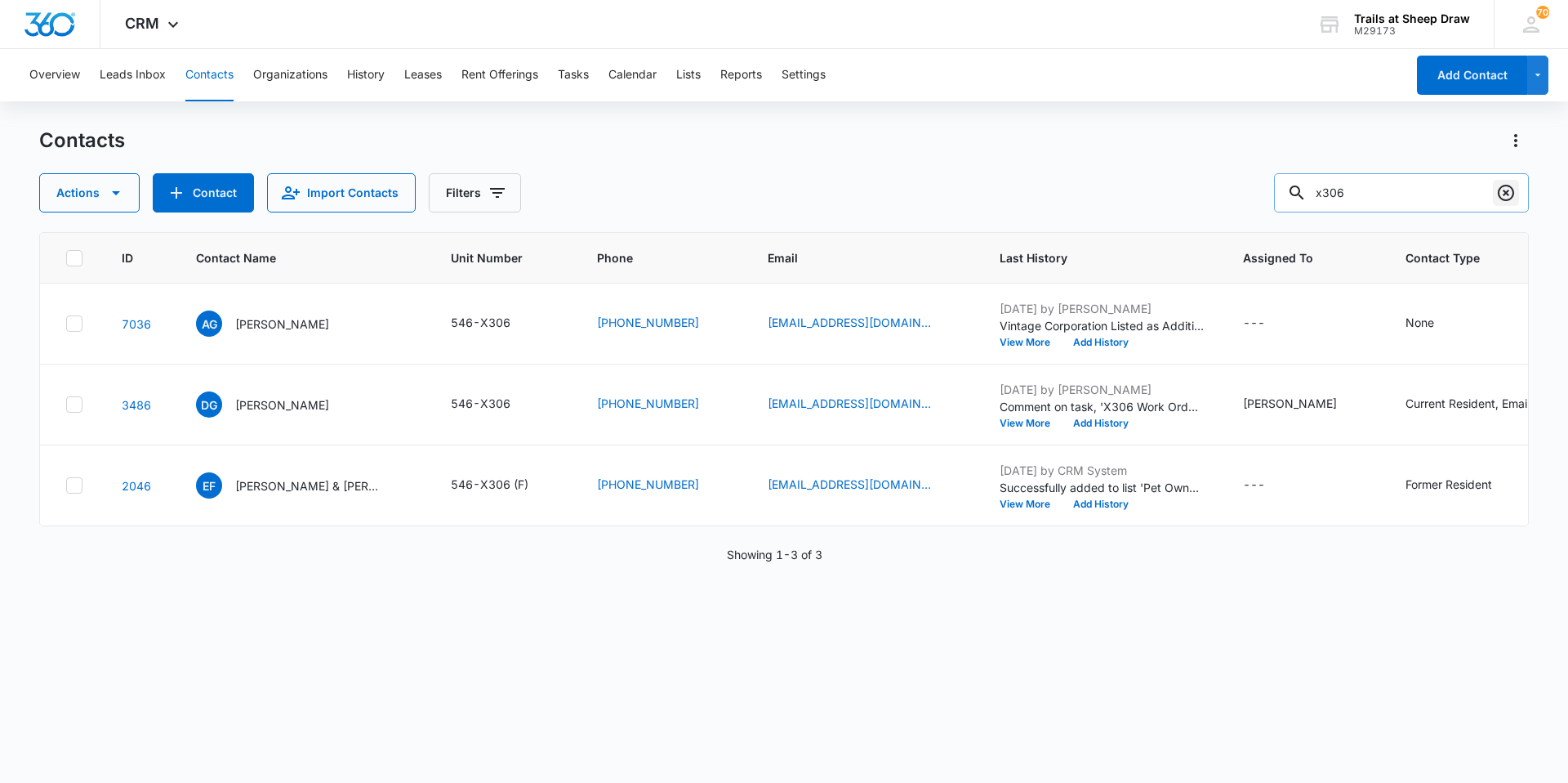
click at [782, 187] on icon "Clear" at bounding box center [1506, 193] width 20 height 20
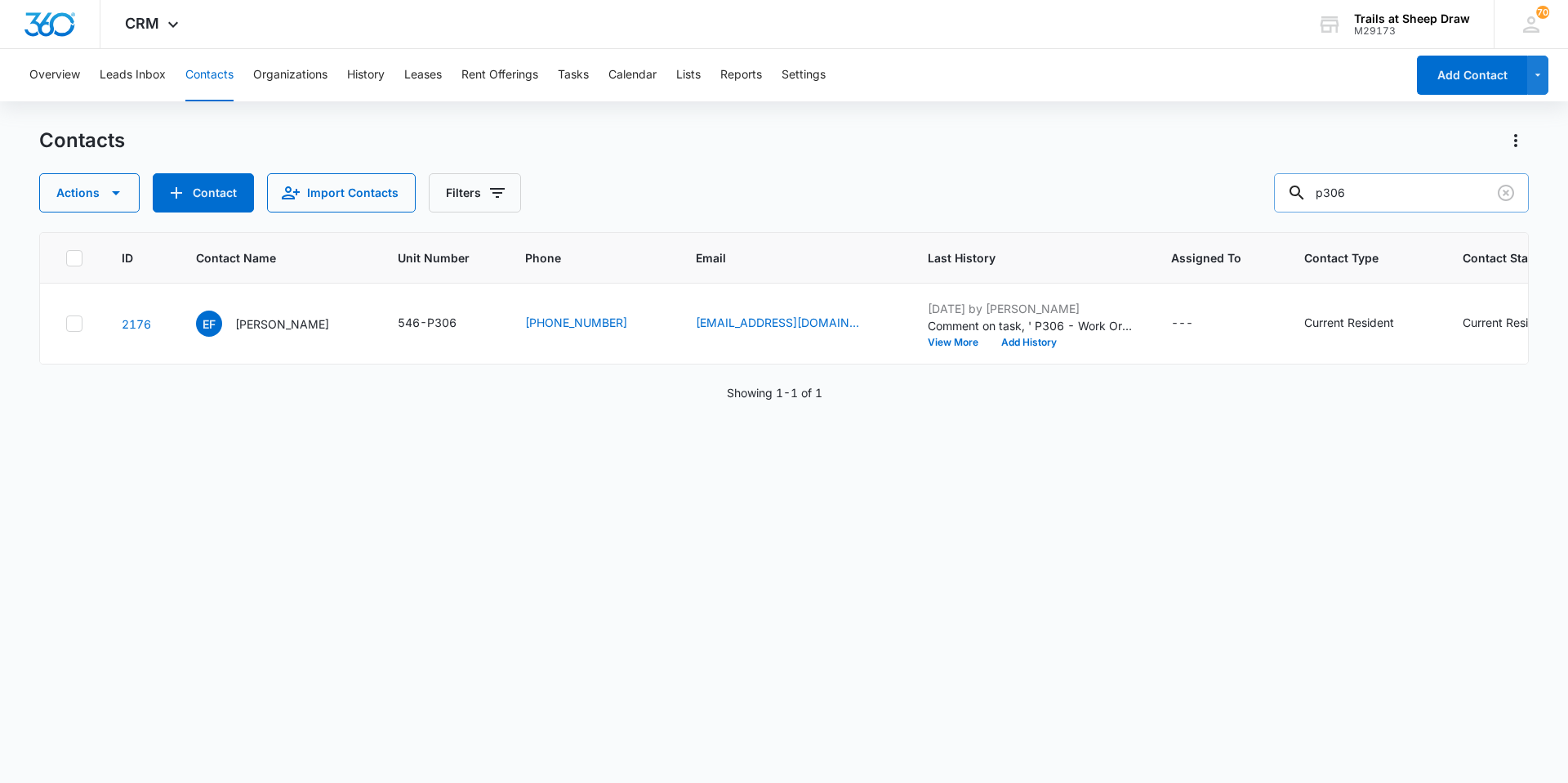
click at [782, 168] on div "Contacts Actions Contact Import Contacts Filters p306" at bounding box center [784, 169] width 1490 height 85
click at [782, 202] on input "p306" at bounding box center [1401, 193] width 255 height 39
type input "p301"
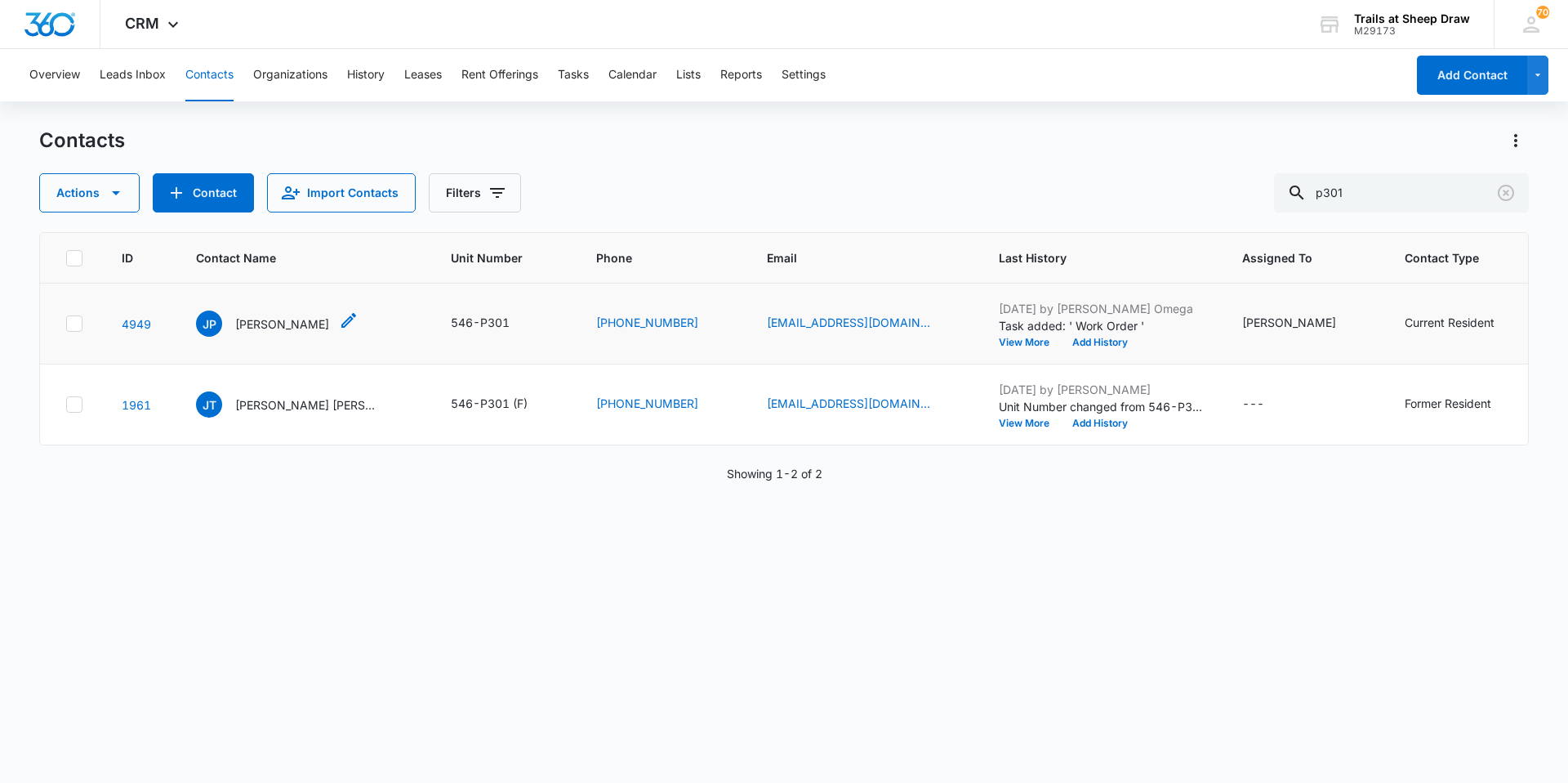
click at [276, 318] on p "[PERSON_NAME]" at bounding box center [282, 325] width 94 height 18
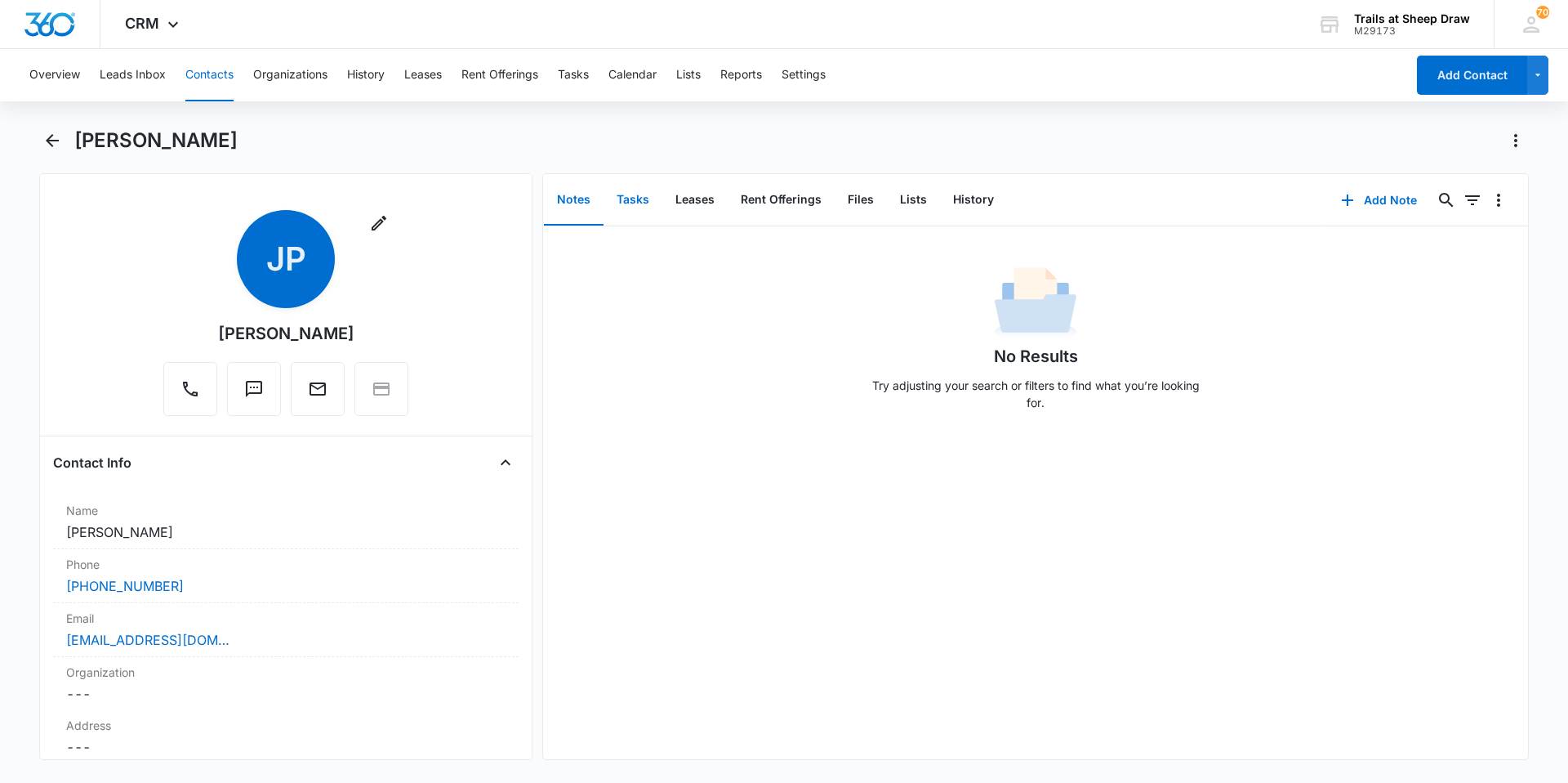
click at [640, 198] on button "Tasks" at bounding box center [633, 200] width 59 height 51
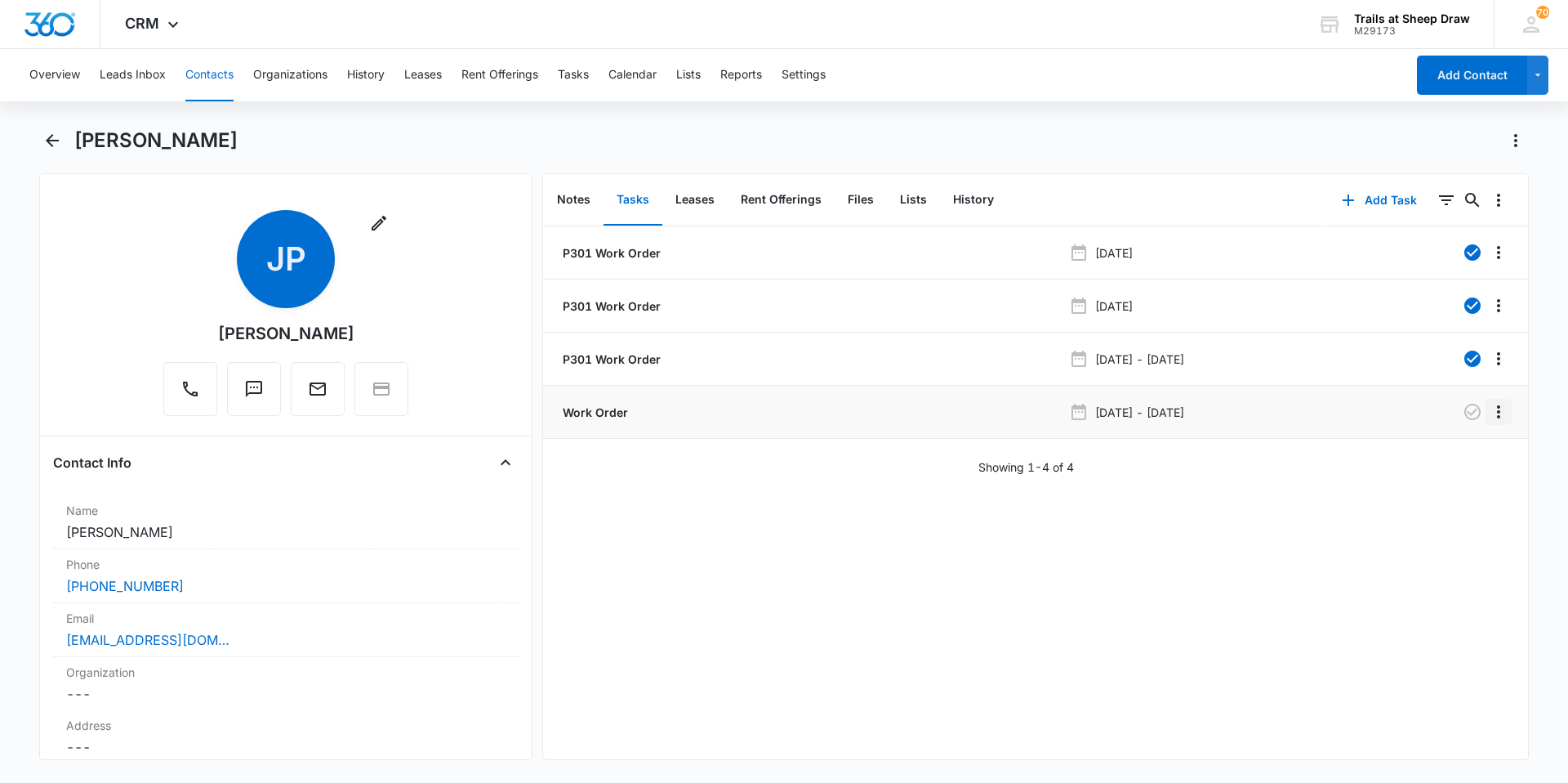
click at [782, 417] on icon "Overflow Menu" at bounding box center [1498, 412] width 3 height 13
click at [782, 452] on button "Edit" at bounding box center [1452, 457] width 93 height 24
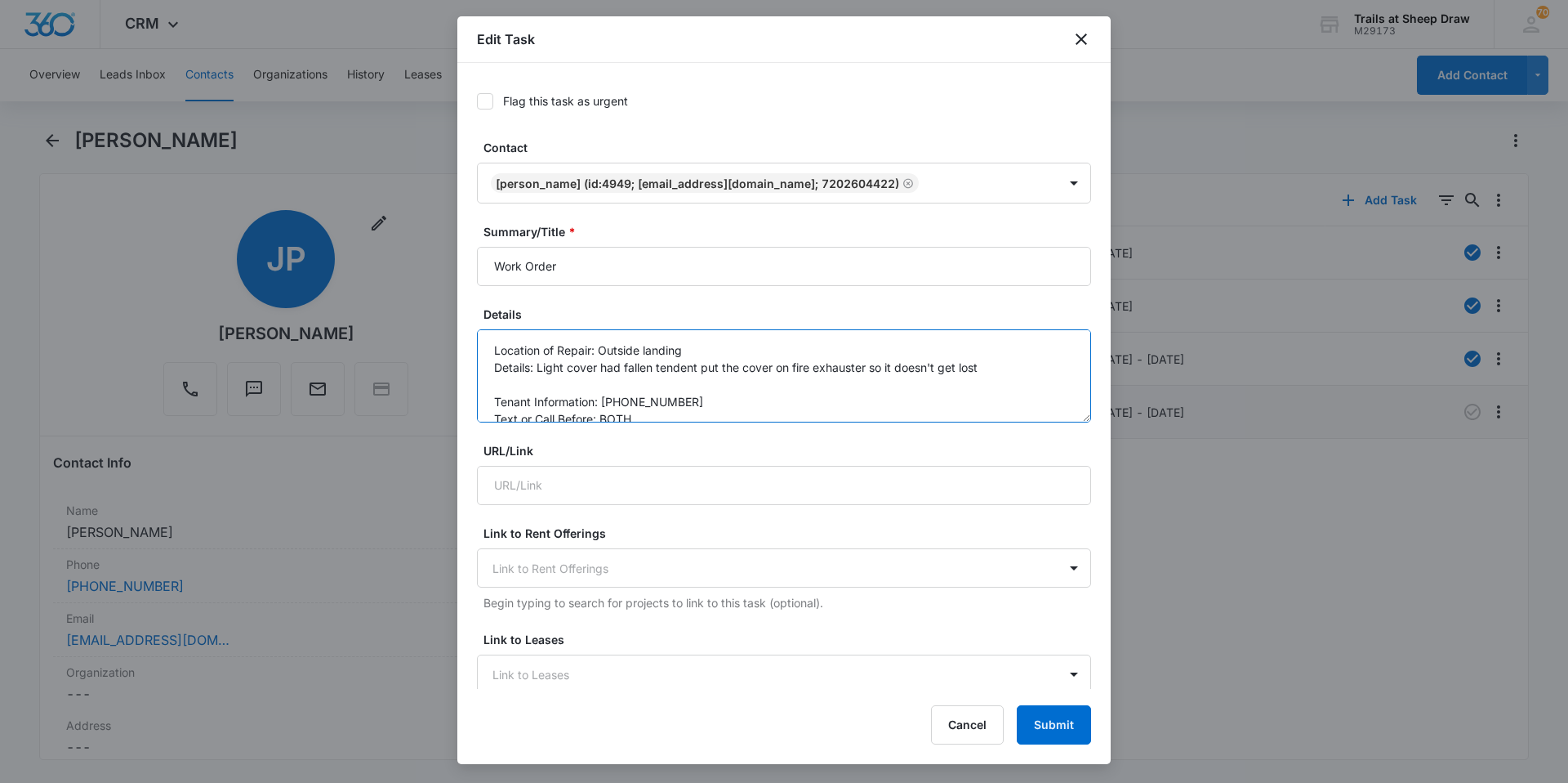
click at [700, 345] on textarea "Location of Repair: Outside landing Details: Light cover had fallen tendent put…" at bounding box center [784, 375] width 614 height 93
click at [758, 347] on textarea "Location of Repair: Outside landing Building P Details: Light cover had fallen …" at bounding box center [784, 375] width 614 height 93
click at [782, 398] on textarea "Location of Repair: Outside landing Building P Details: Light cover had fallen …" at bounding box center [784, 375] width 614 height 93
click at [742, 346] on textarea "Location of Repair: Outside landing Building P Details: Light cover had fallen …" at bounding box center [784, 375] width 614 height 93
type textarea "Location of Repair: Outside landing Building P third floor Details: Light cover…"
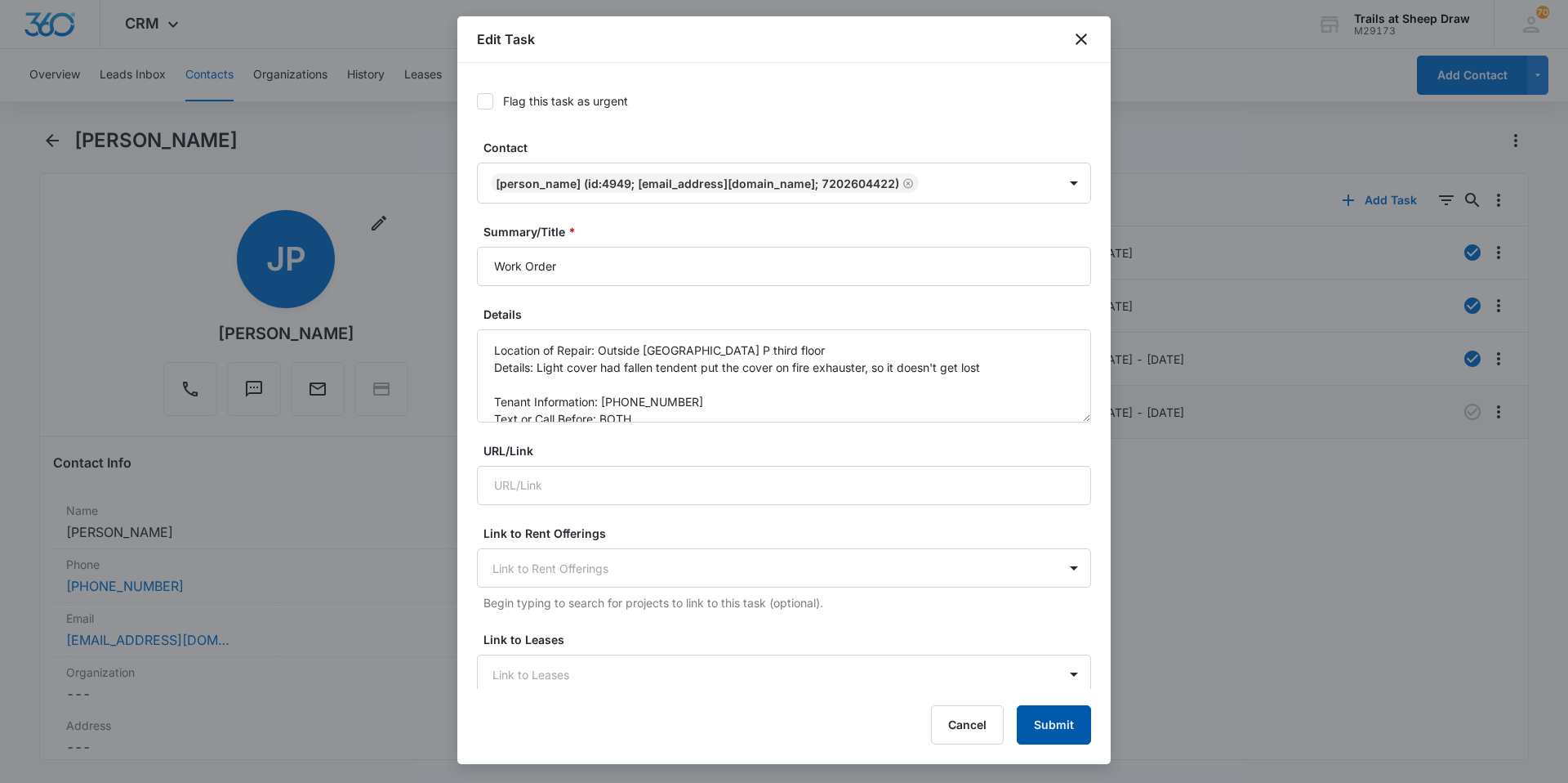
click at [782, 711] on button "Submit" at bounding box center [1054, 725] width 74 height 39
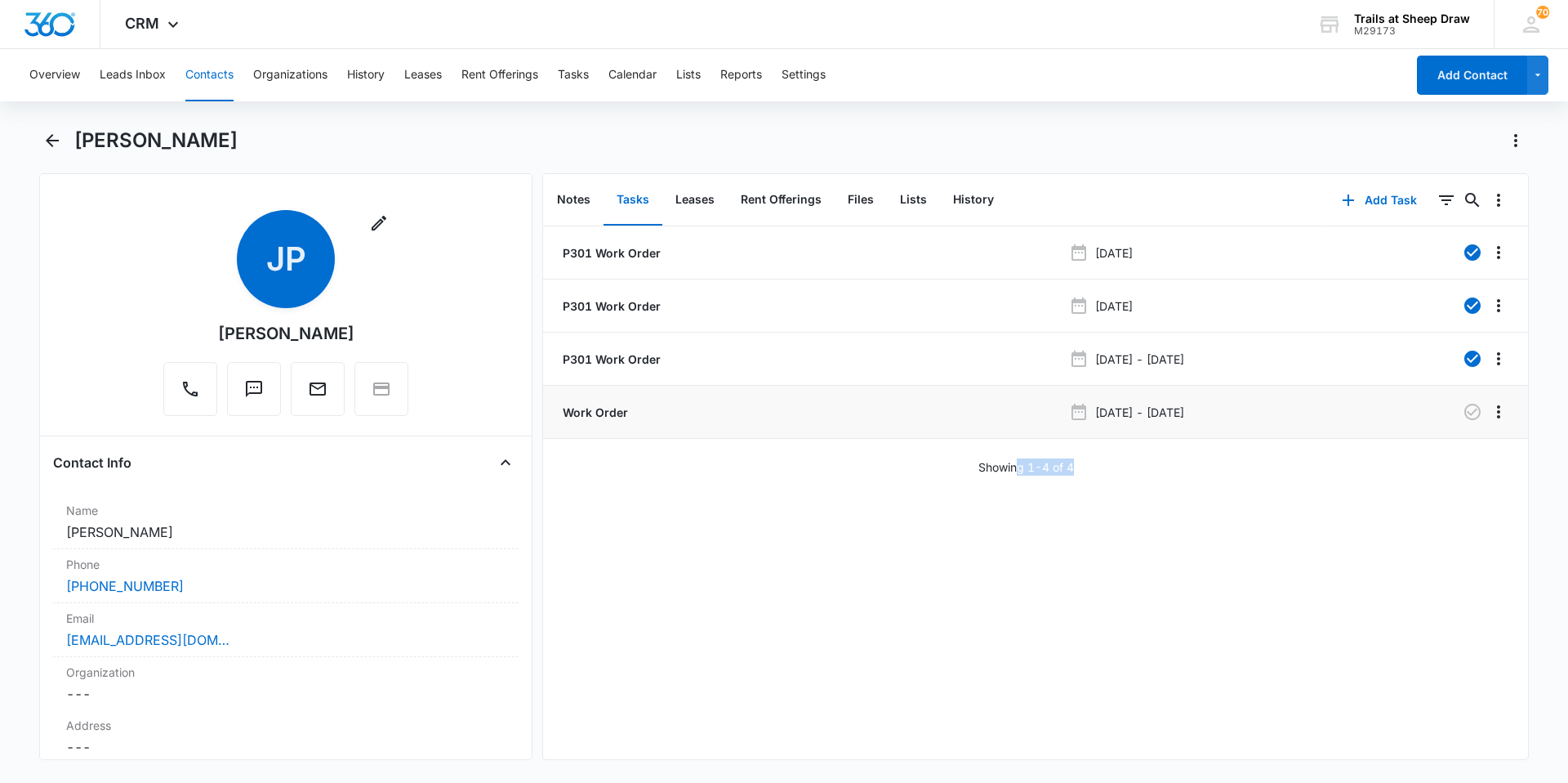
drag, startPoint x: 1159, startPoint y: 787, endPoint x: 1179, endPoint y: 819, distance: 37.7
click at [782, 780] on html "CRM Apps Reputation Websites Forms CRM Email Social Content Ads Intelligence Fi…" at bounding box center [784, 391] width 1568 height 783
drag, startPoint x: 1179, startPoint y: 819, endPoint x: 1077, endPoint y: 678, distance: 174.0
click at [782, 690] on div "P301 Work Order Jun 14, 2024 P301 Work Order Jun 20, 2024 P301 Work Order Aug 2…" at bounding box center [1036, 493] width 985 height 533
click at [782, 615] on div "P301 Work Order Jun 14, 2024 P301 Work Order Jun 20, 2024 P301 Work Order Aug 2…" at bounding box center [1036, 493] width 985 height 533
